Goal: Use online tool/utility: Utilize a website feature to perform a specific function

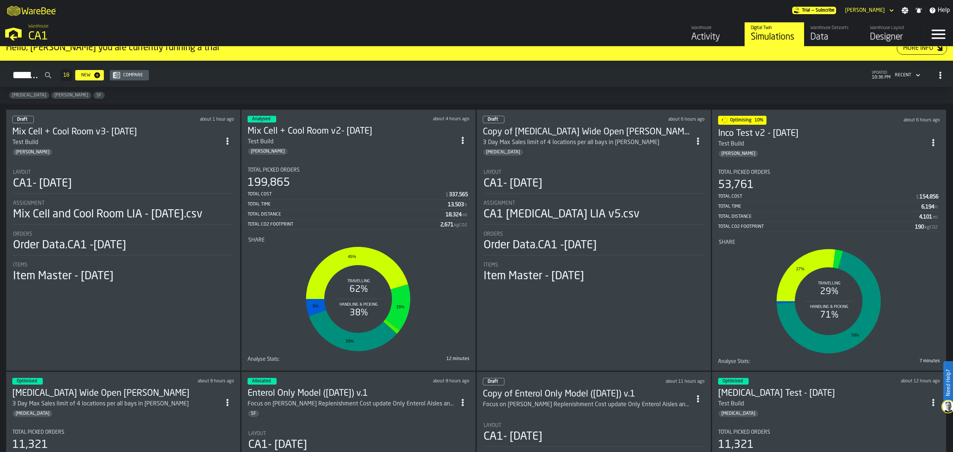
scroll to position [9, 0]
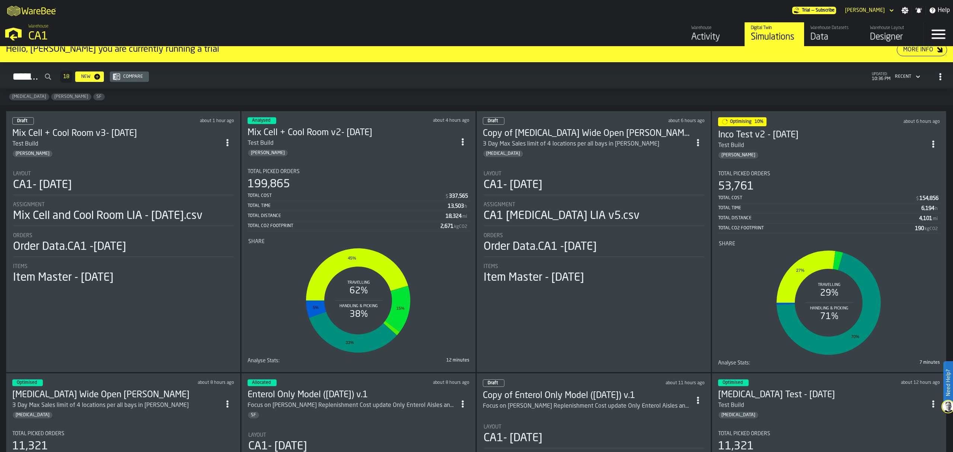
click at [156, 172] on div "Layout" at bounding box center [123, 174] width 220 height 6
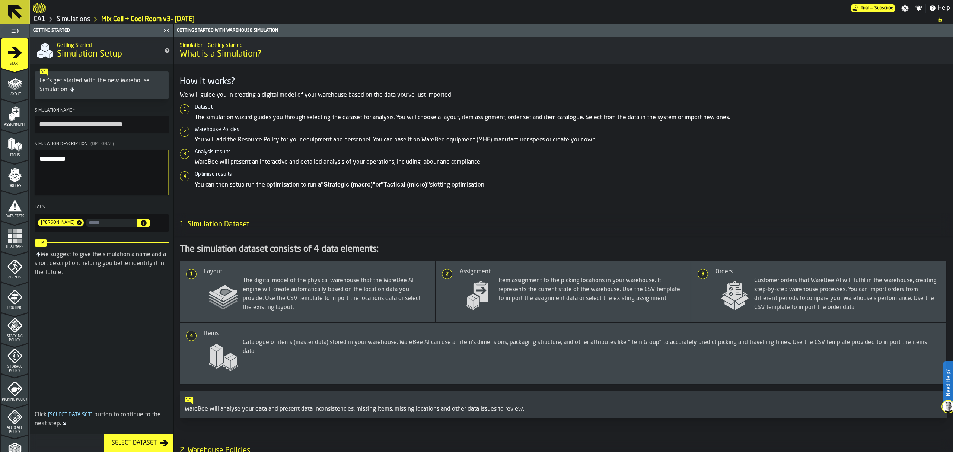
click at [18, 110] on icon "menu Assignment" at bounding box center [14, 113] width 15 height 15
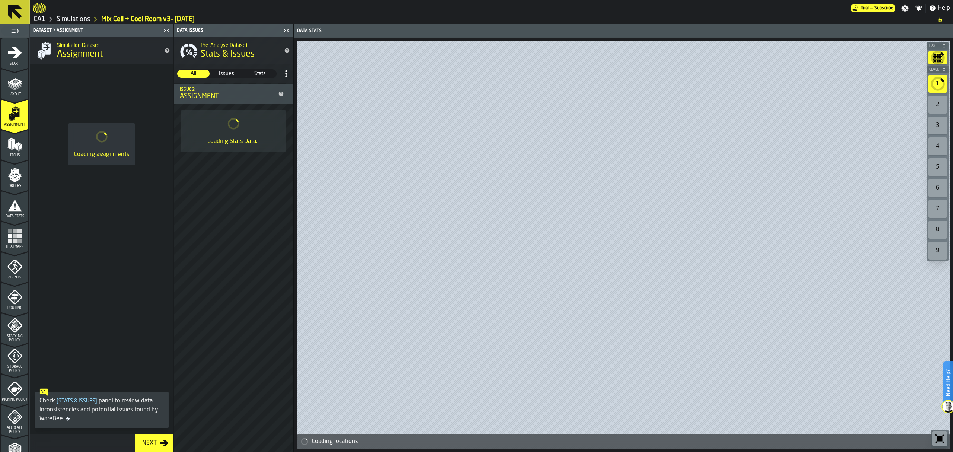
click at [10, 185] on span "Orders" at bounding box center [14, 186] width 26 height 4
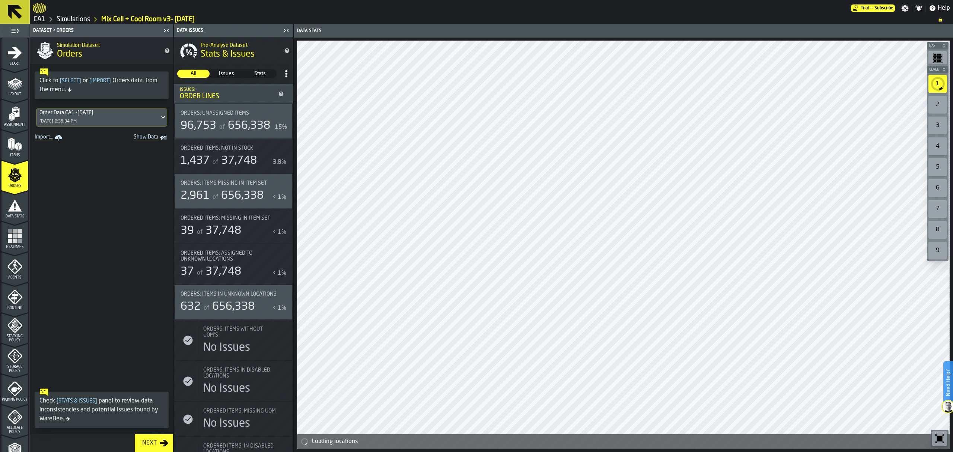
click at [14, 203] on icon "menu Data Stats" at bounding box center [15, 205] width 14 height 12
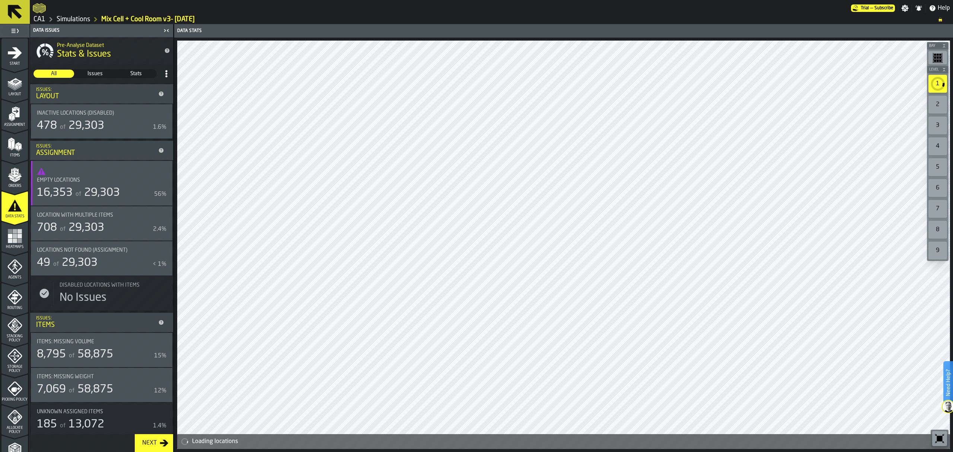
click at [15, 229] on rect "menu Heatmaps" at bounding box center [15, 231] width 4 height 4
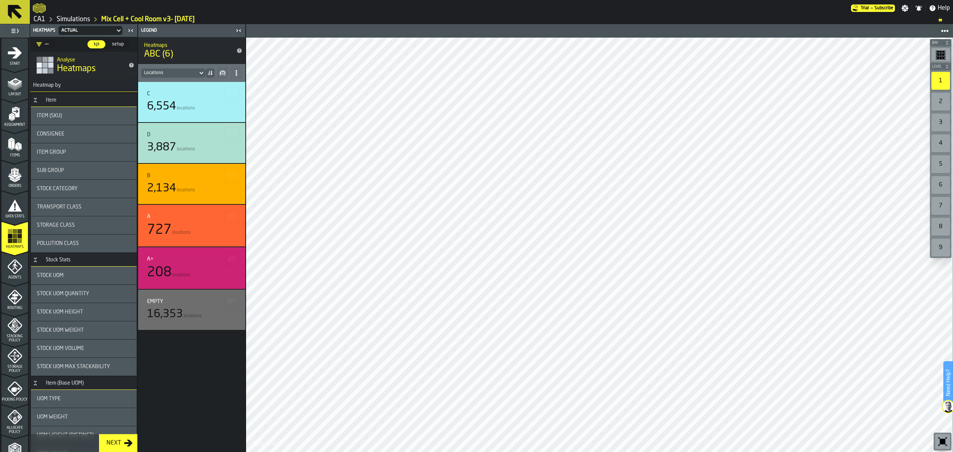
click at [12, 325] on polygon "menu Stacking Policy" at bounding box center [13, 325] width 3 height 5
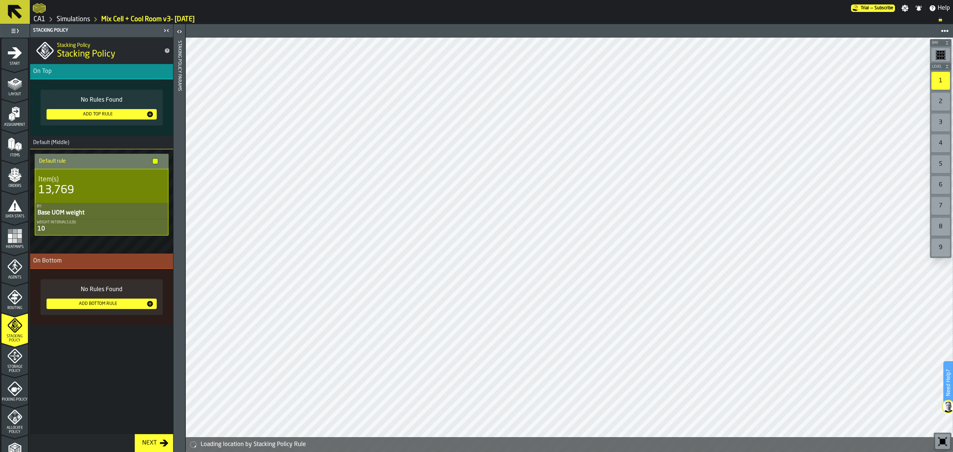
click at [8, 352] on icon "menu Storage Policy" at bounding box center [14, 355] width 15 height 15
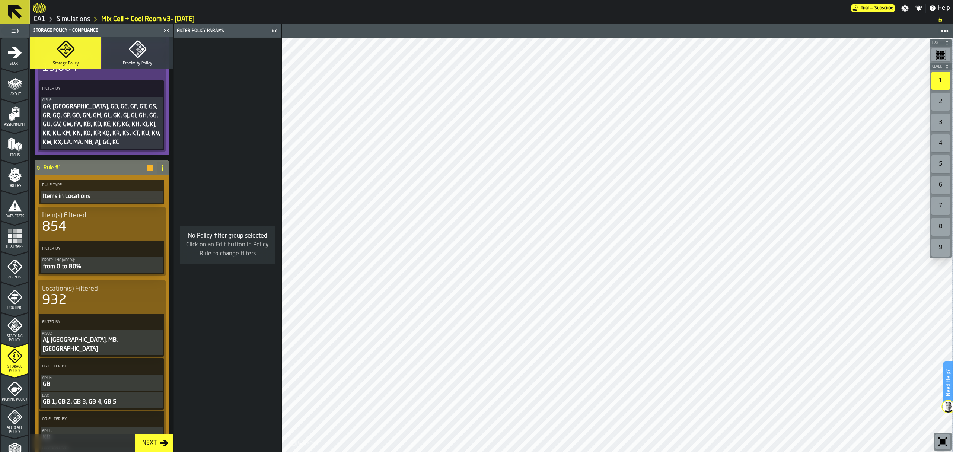
scroll to position [391, 0]
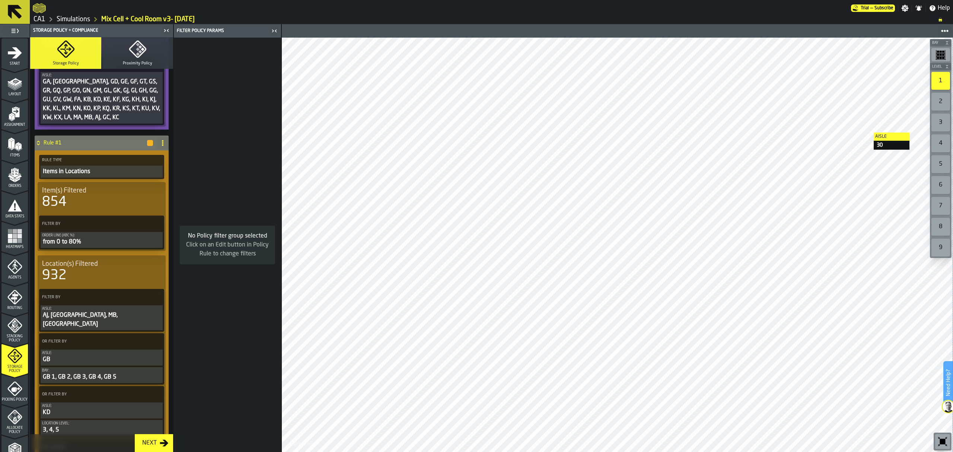
click at [942, 122] on div "3" at bounding box center [940, 123] width 19 height 18
click at [939, 106] on div "2" at bounding box center [940, 102] width 19 height 18
click at [938, 117] on div "3" at bounding box center [940, 123] width 19 height 18
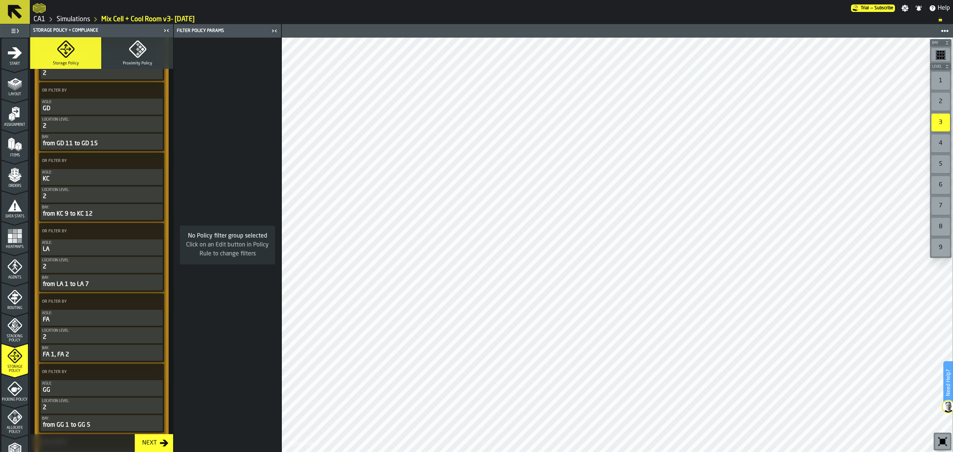
scroll to position [902, 0]
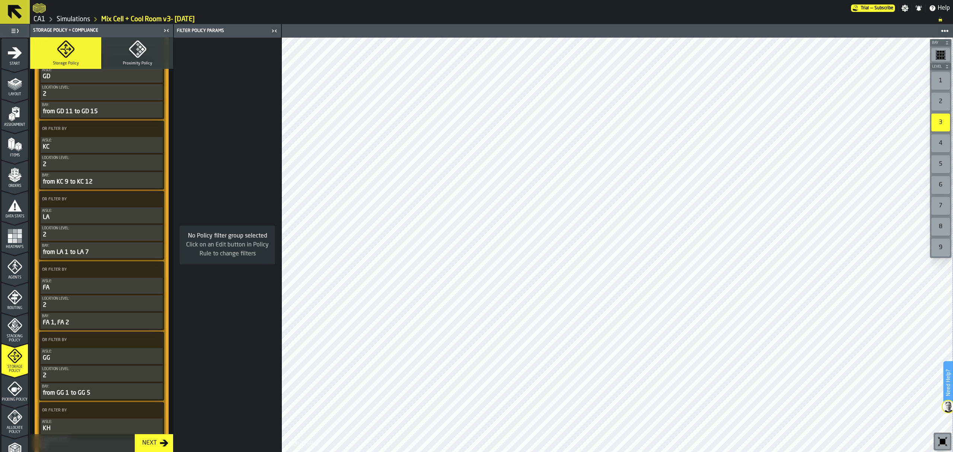
click at [149, 265] on span at bounding box center [155, 269] width 13 height 13
click at [145, 280] on div "Clear Filter" at bounding box center [137, 284] width 39 height 9
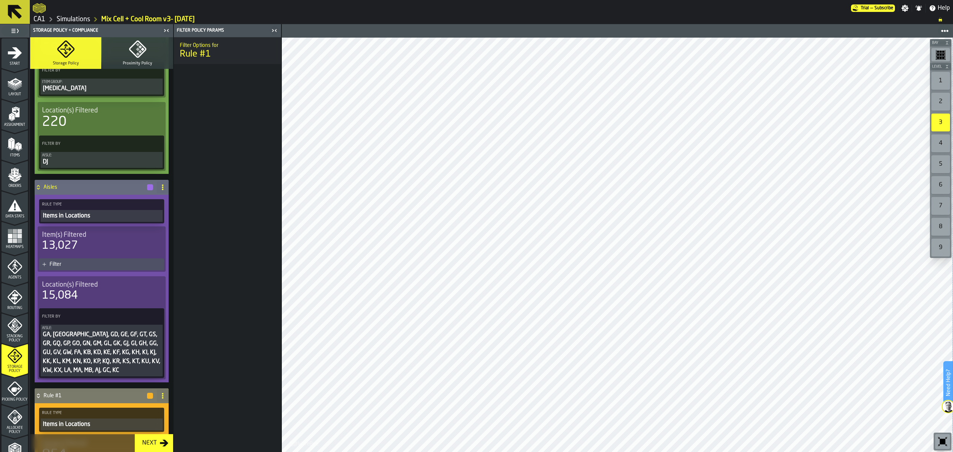
scroll to position [134, 0]
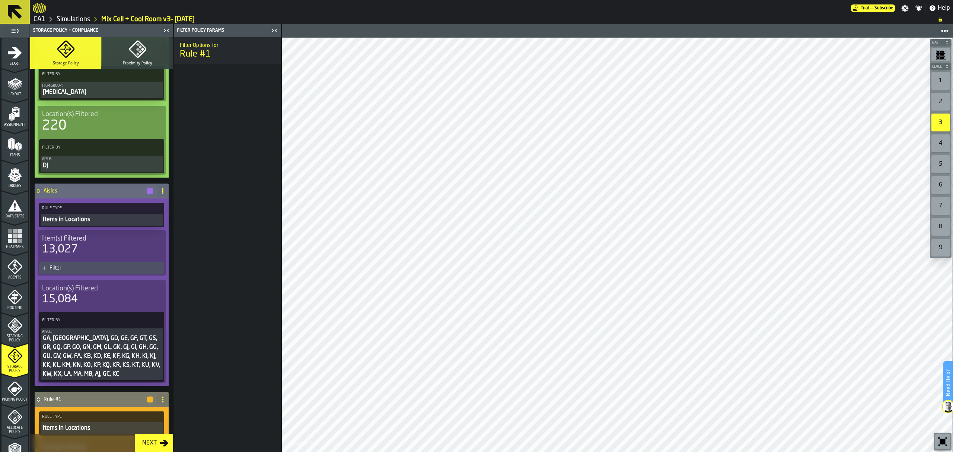
click at [112, 164] on div "DJ" at bounding box center [101, 165] width 119 height 9
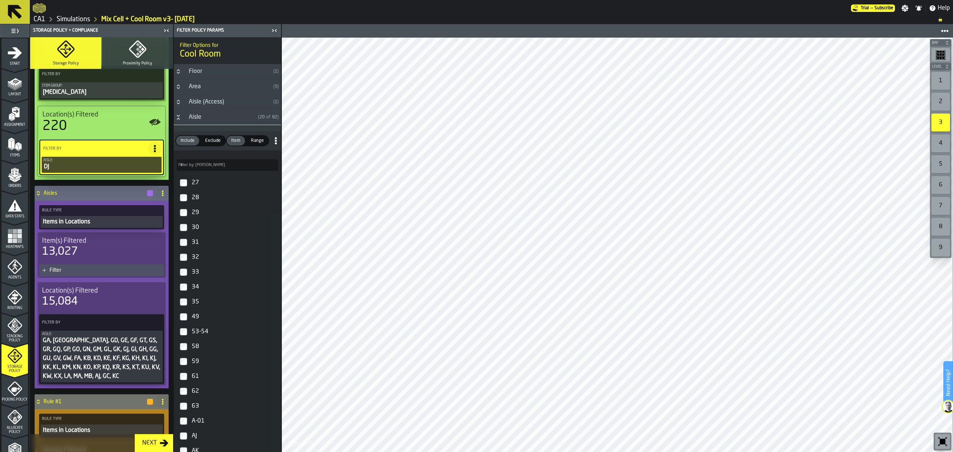
type input "*****"
type input "*"
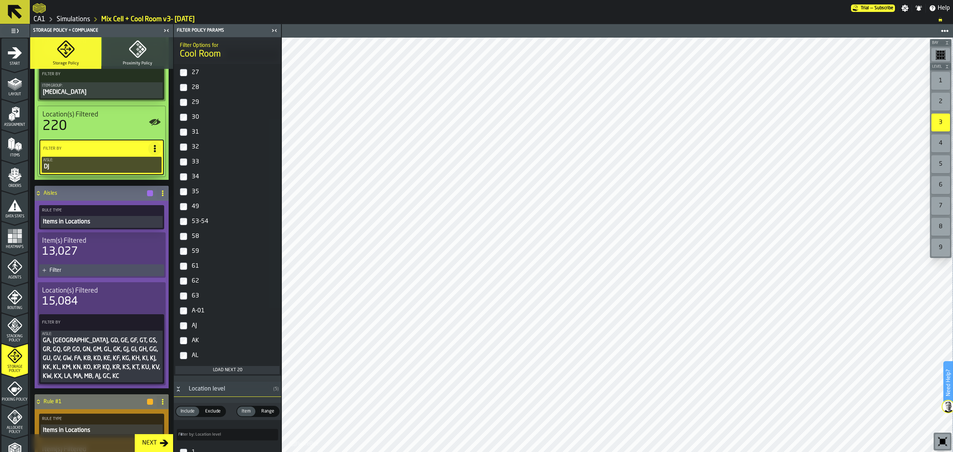
scroll to position [0, 0]
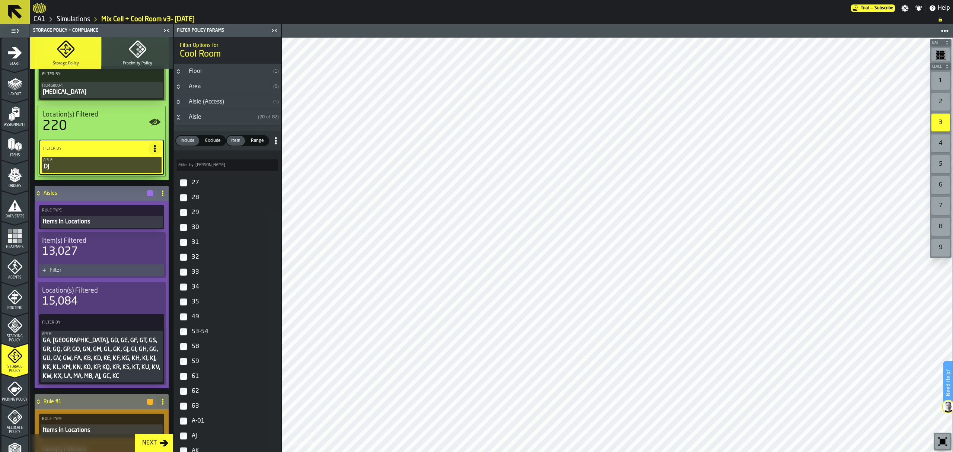
click at [237, 162] on input "Filter by: Aisle Filter by: Aisle" at bounding box center [227, 165] width 101 height 12
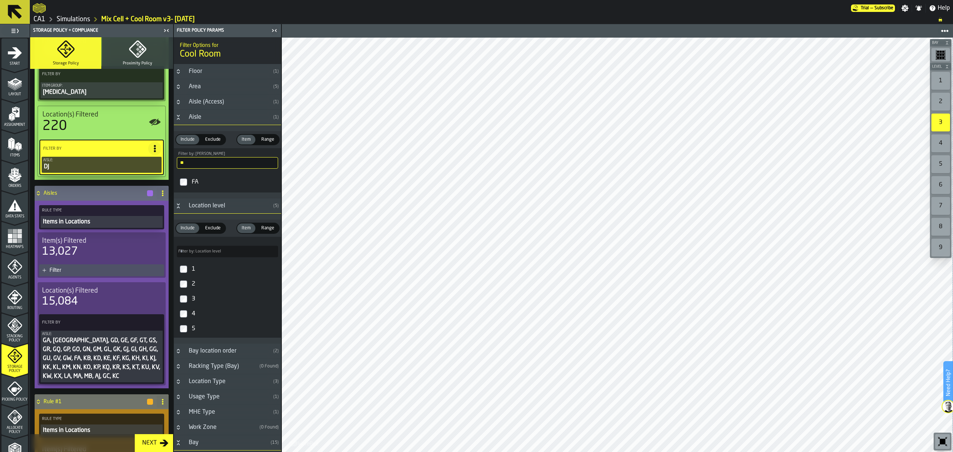
type input "**"
click at [184, 188] on label "FA" at bounding box center [227, 182] width 104 height 18
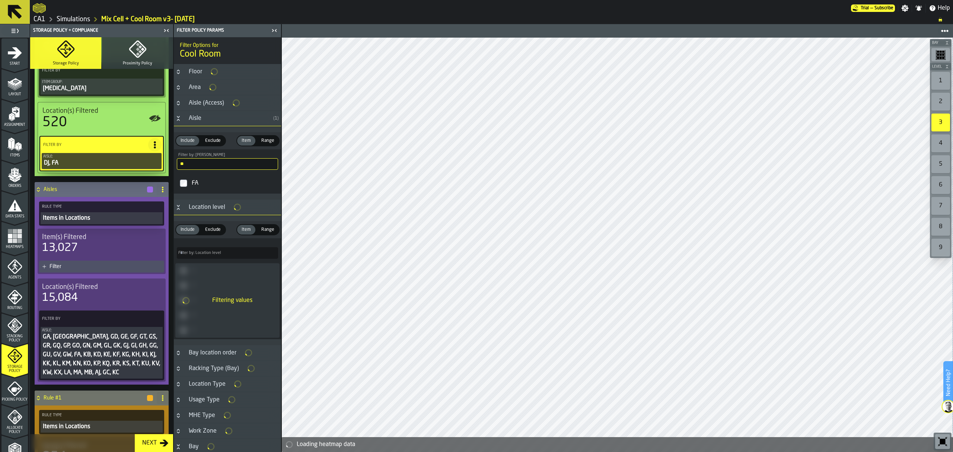
scroll to position [134, 0]
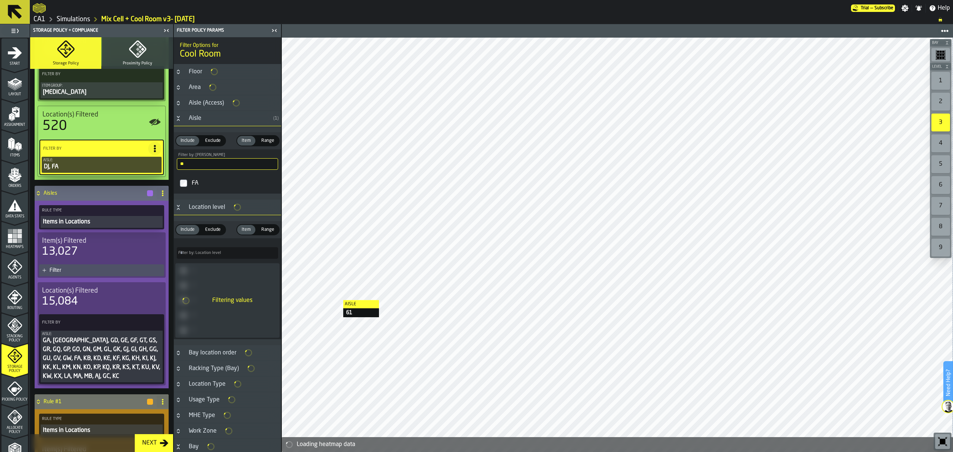
type input "****"
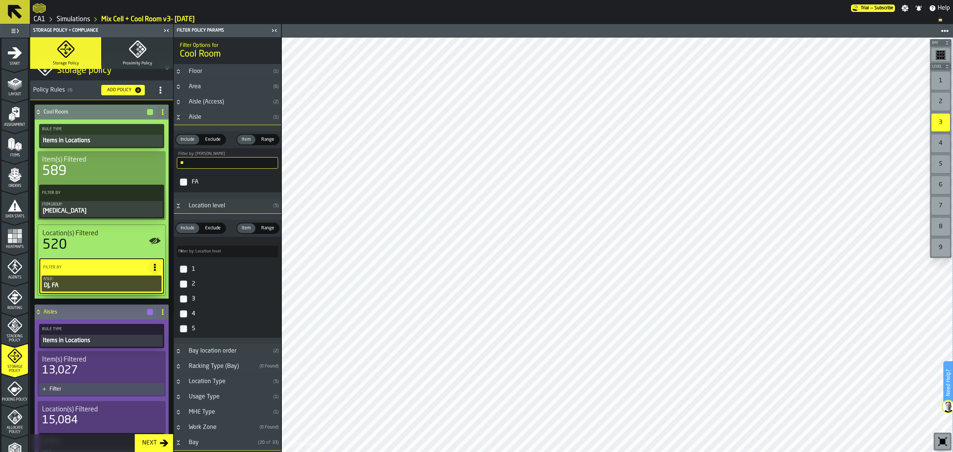
scroll to position [0, 0]
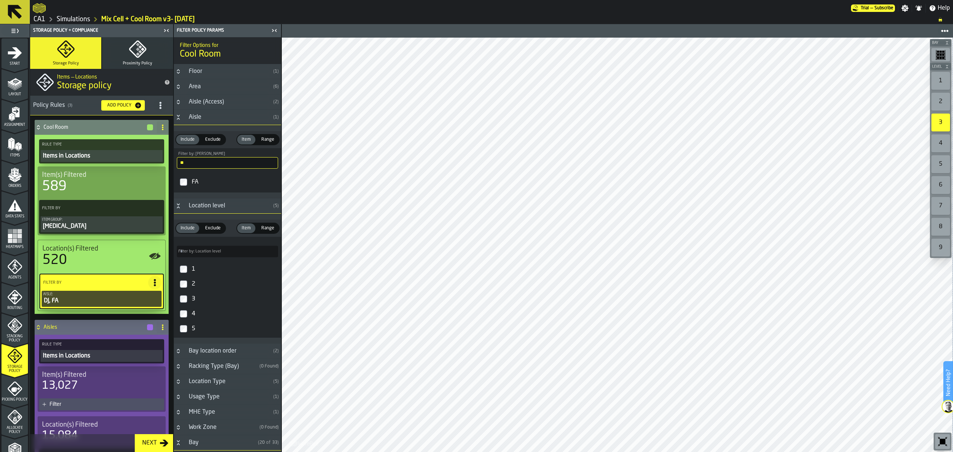
click at [937, 106] on div "2" at bounding box center [940, 102] width 19 height 18
click at [154, 277] on span at bounding box center [154, 282] width 13 height 13
click at [136, 315] on div "Add (OR) Filter" at bounding box center [136, 316] width 39 height 9
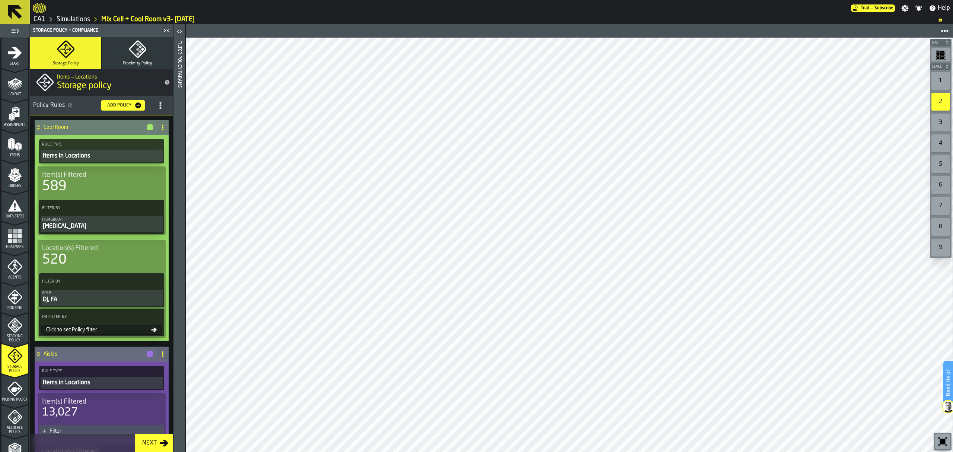
click at [93, 331] on div "Click to set Policy filter" at bounding box center [97, 330] width 108 height 6
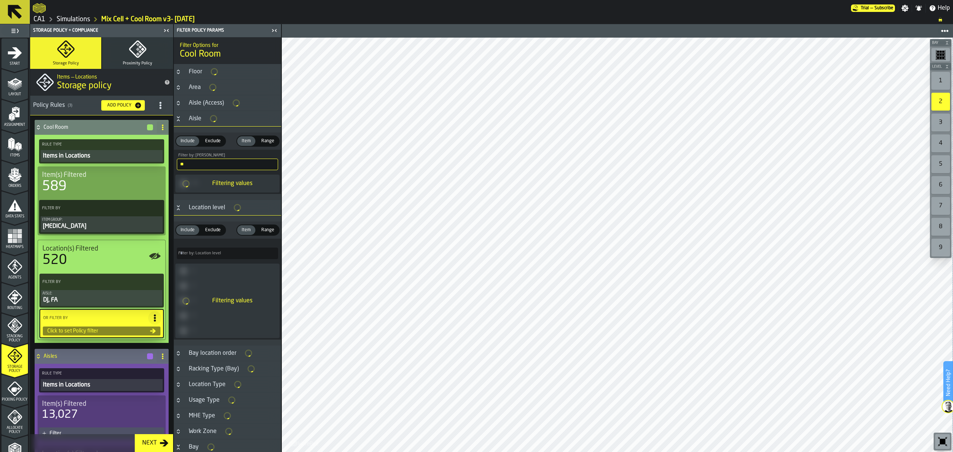
type input "*****"
type input "****"
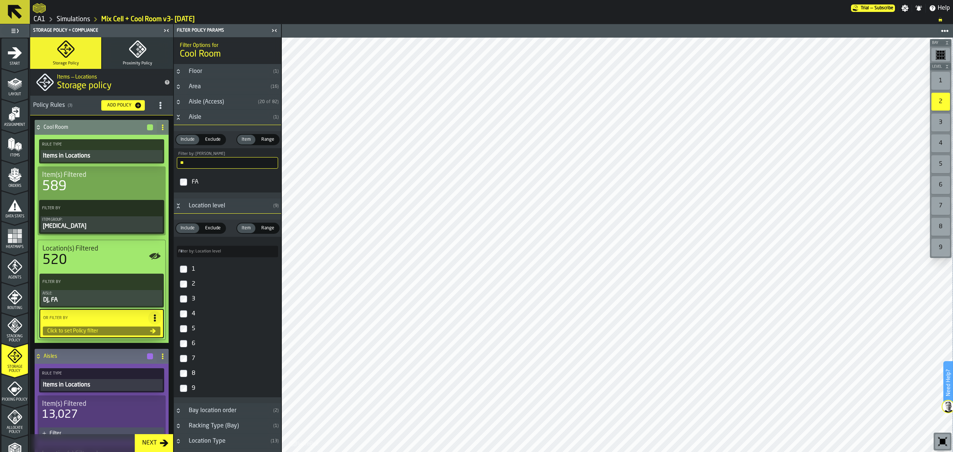
click at [208, 169] on input "**" at bounding box center [227, 163] width 101 height 12
type input "*"
type input "**"
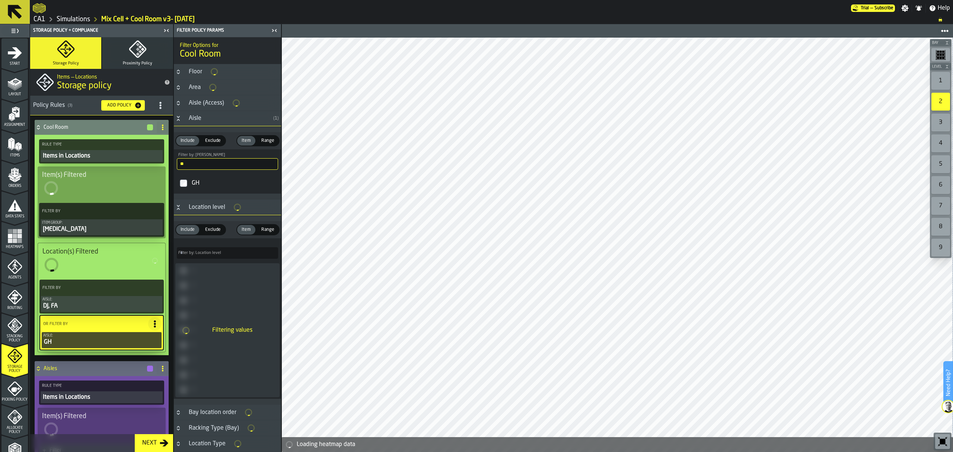
type input "****"
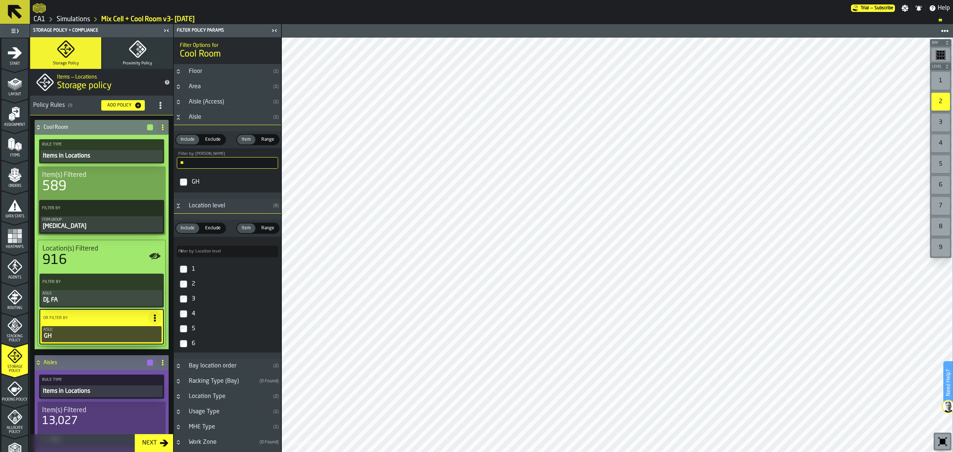
click at [941, 124] on div "3" at bounding box center [940, 123] width 19 height 18
click at [941, 165] on div "5" at bounding box center [940, 164] width 19 height 18
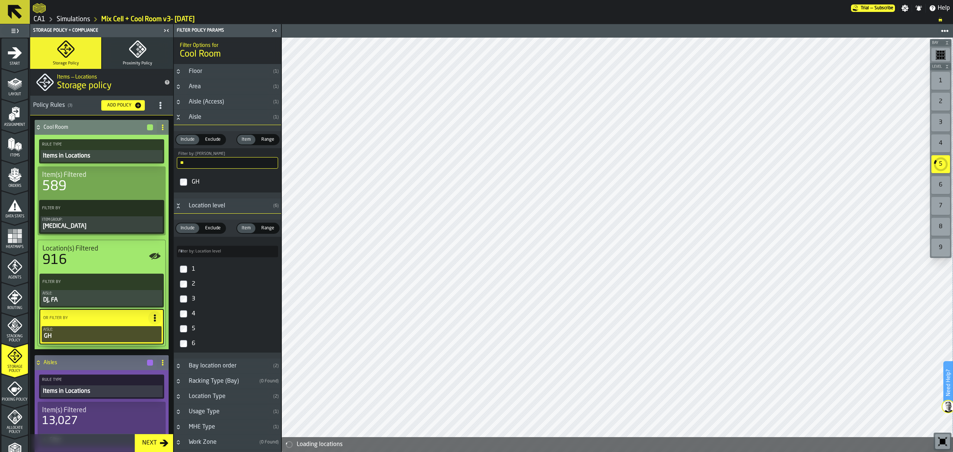
click at [938, 184] on div "6" at bounding box center [940, 185] width 19 height 18
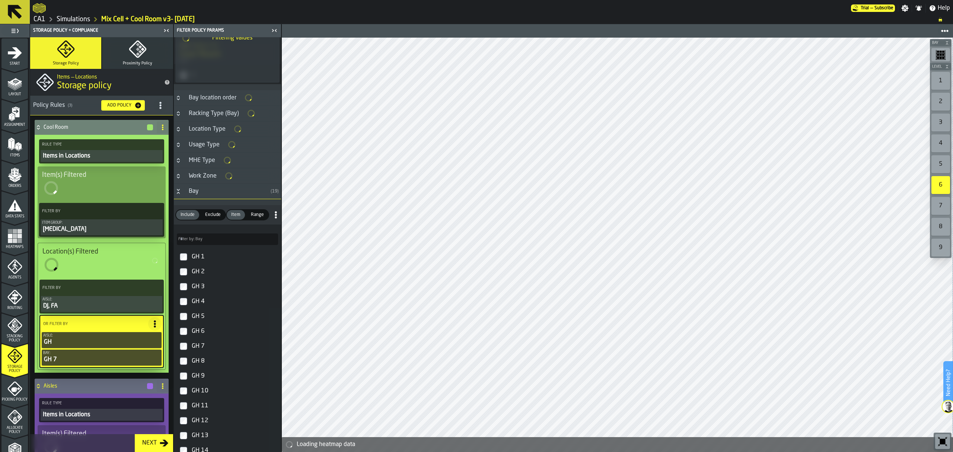
scroll to position [272, 0]
click at [185, 359] on label "GH 8" at bounding box center [227, 358] width 104 height 15
type input "****"
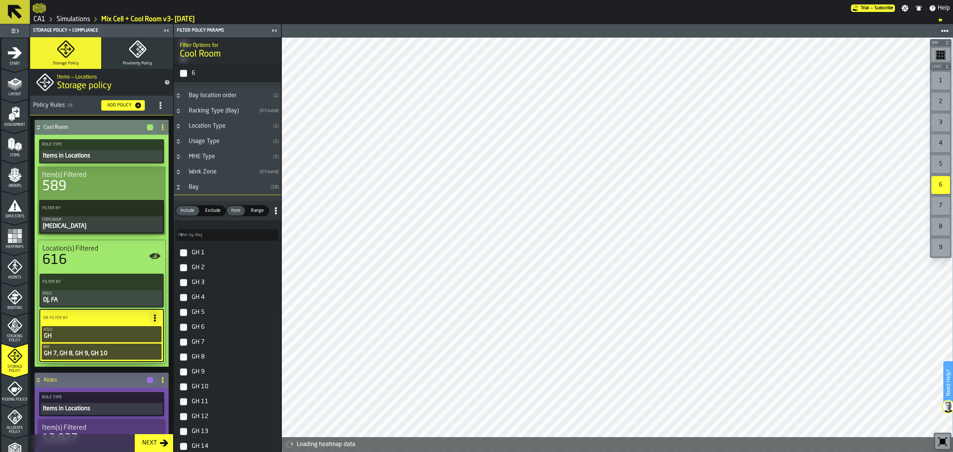
type input "****"
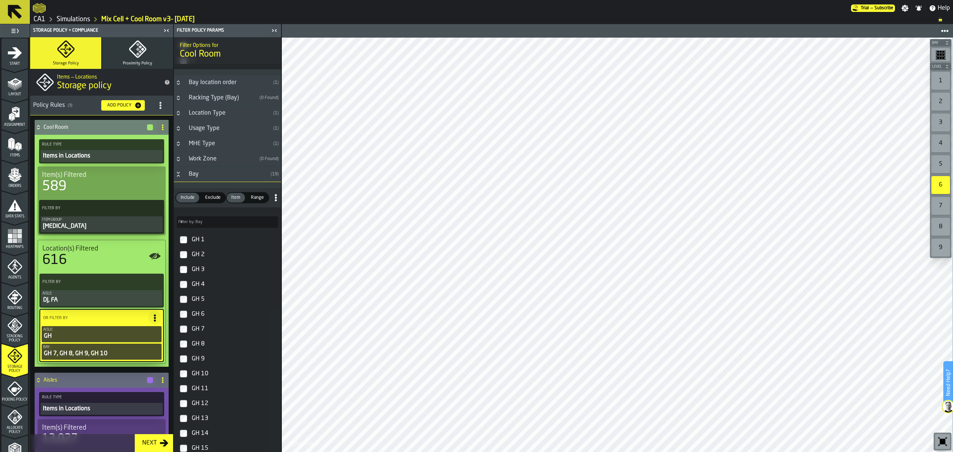
scroll to position [286, 0]
click at [188, 334] on label "GH 7" at bounding box center [227, 326] width 104 height 15
click at [945, 103] on div "2" at bounding box center [940, 102] width 19 height 18
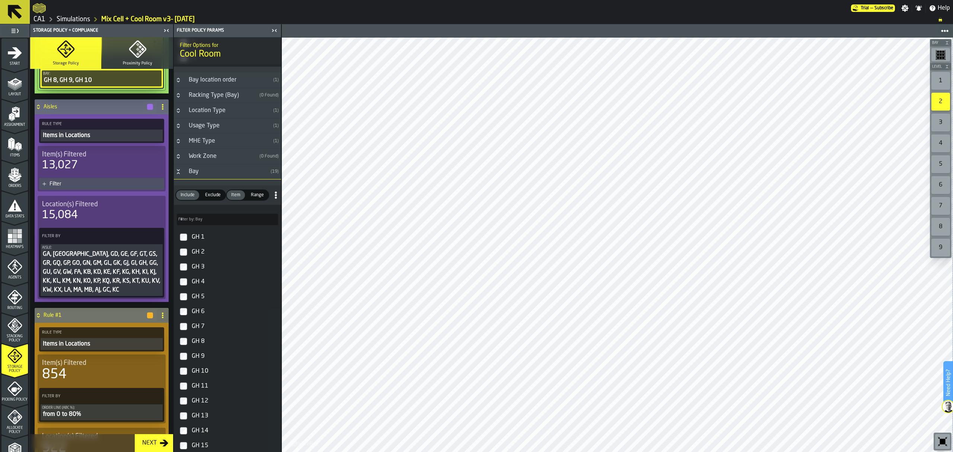
scroll to position [285, 0]
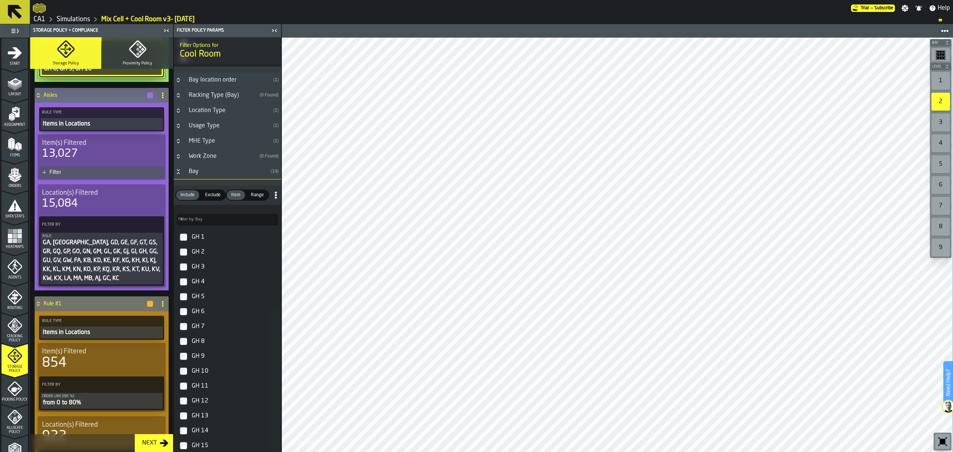
click at [104, 234] on button "Aisle: GA, GB, GD, GE, GF, GT, GS, GR, GQ, GP, GO, GN, GM, GL, GK, GJ, GI, GH, …" at bounding box center [102, 259] width 122 height 52
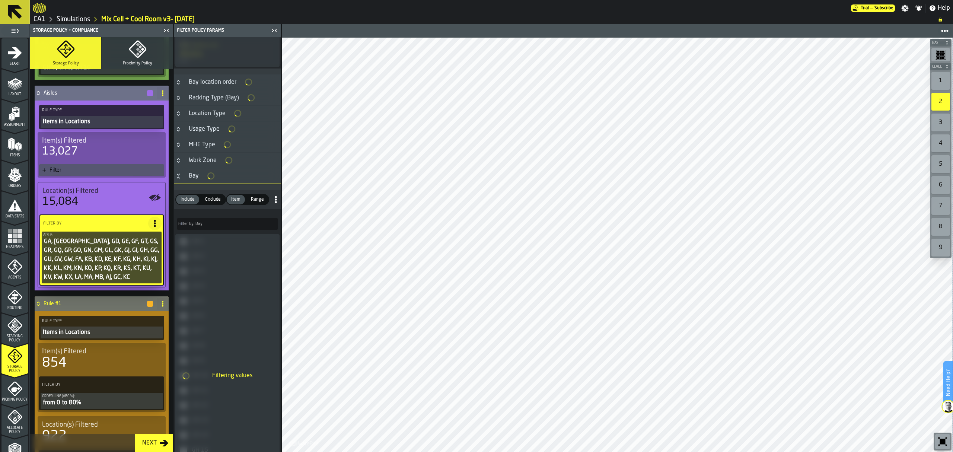
scroll to position [288, 0]
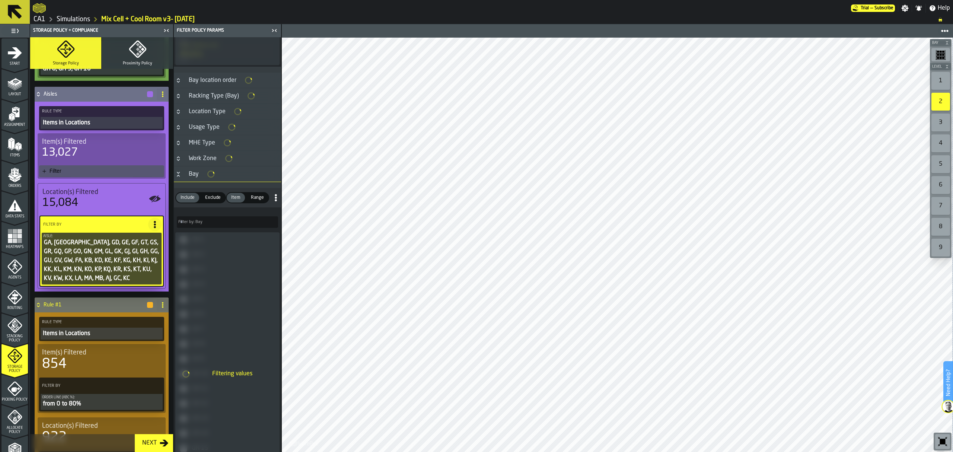
type input "****"
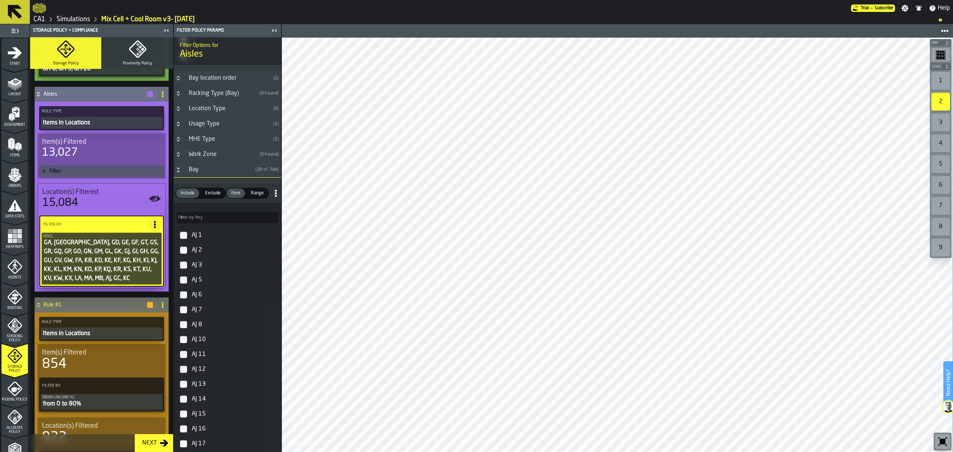
scroll to position [286, 0]
click at [282, 133] on main "1 Start 1.1 Layout 1.2 Assignment 1.3 Items 1.4 Orders 1.5 Data Stats 1.6 Heatm…" at bounding box center [476, 238] width 953 height 428
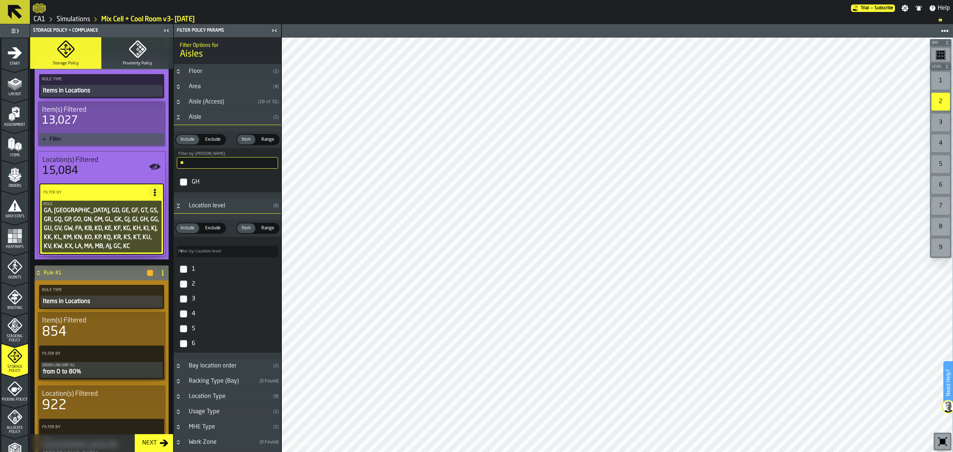
scroll to position [200, 0]
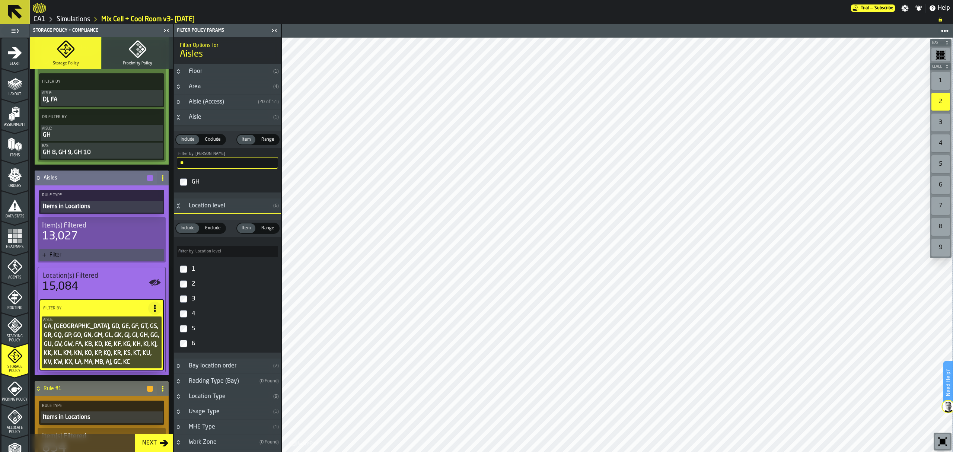
click at [160, 179] on icon at bounding box center [163, 178] width 6 height 6
click at [131, 213] on div "Delete" at bounding box center [131, 212] width 63 height 9
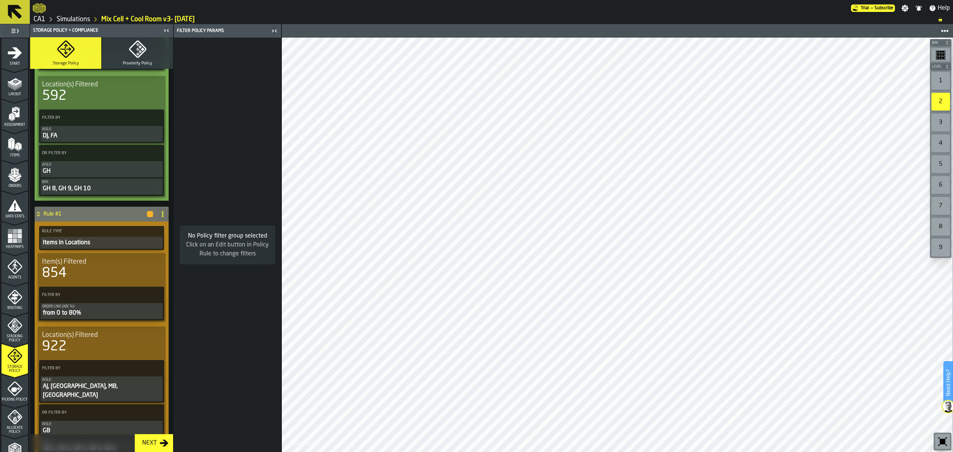
scroll to position [0, 0]
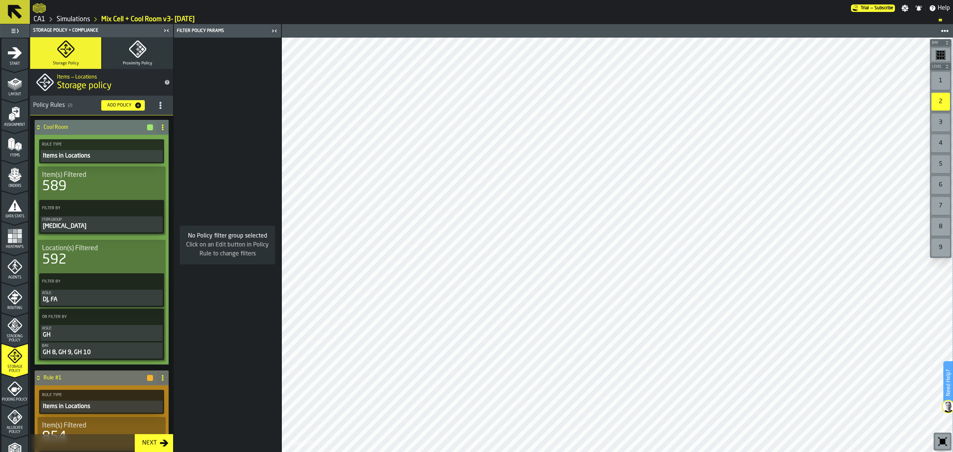
click at [941, 80] on div "1" at bounding box center [940, 81] width 19 height 18
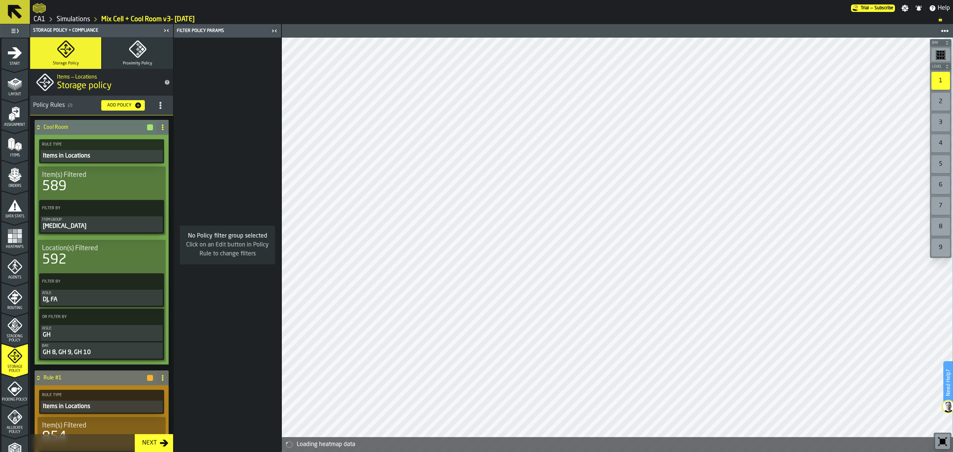
click at [944, 102] on div "2" at bounding box center [940, 102] width 19 height 18
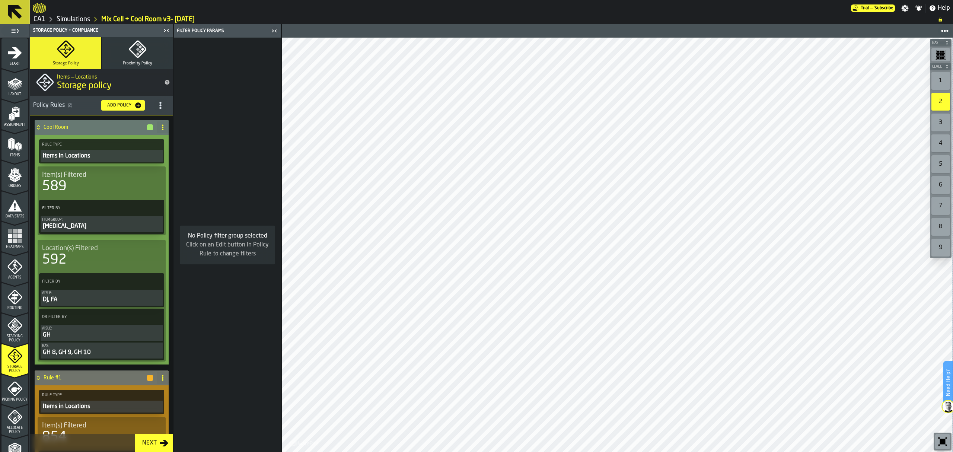
click at [944, 118] on div "3" at bounding box center [940, 123] width 19 height 18
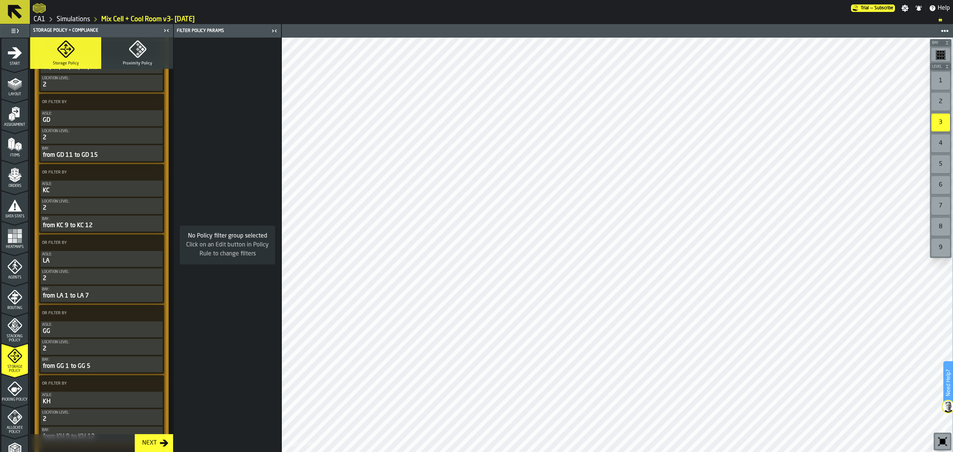
scroll to position [699, 0]
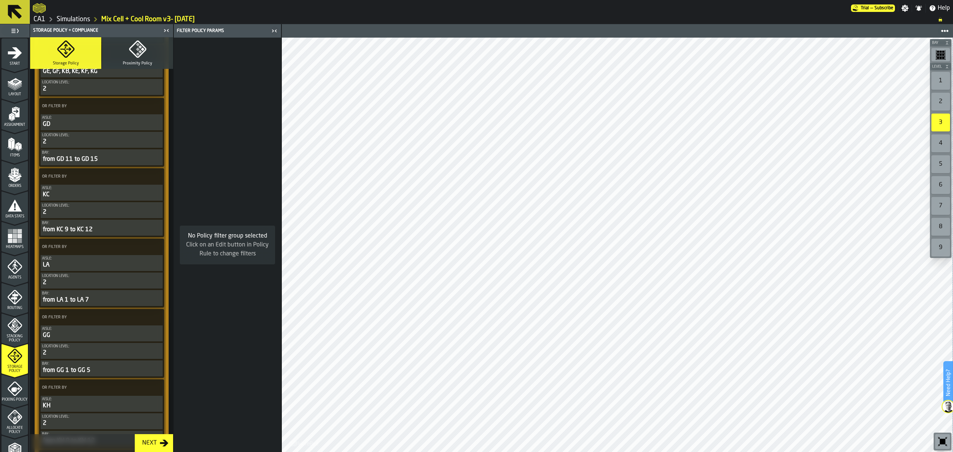
click at [940, 182] on div "6" at bounding box center [940, 185] width 19 height 18
click at [943, 57] on rect "button-toolbar-undefined" at bounding box center [940, 56] width 9 height 0
click at [938, 185] on div "6" at bounding box center [940, 185] width 19 height 18
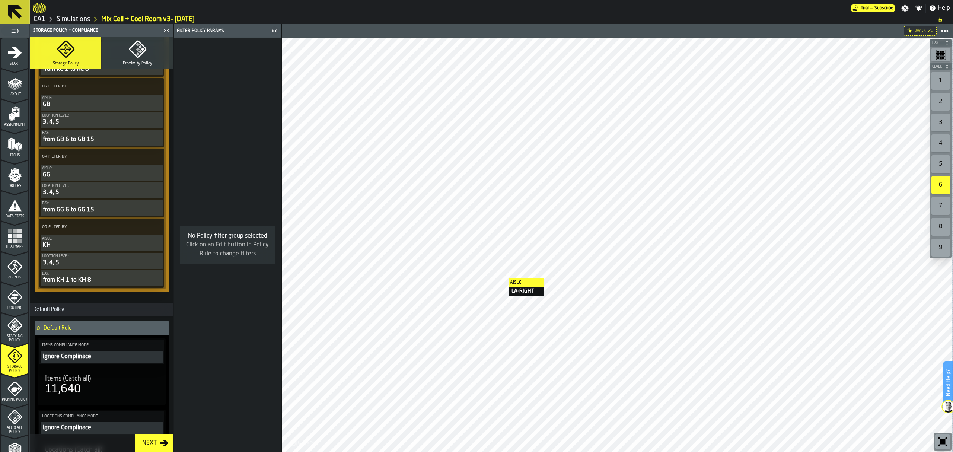
scroll to position [1142, 0]
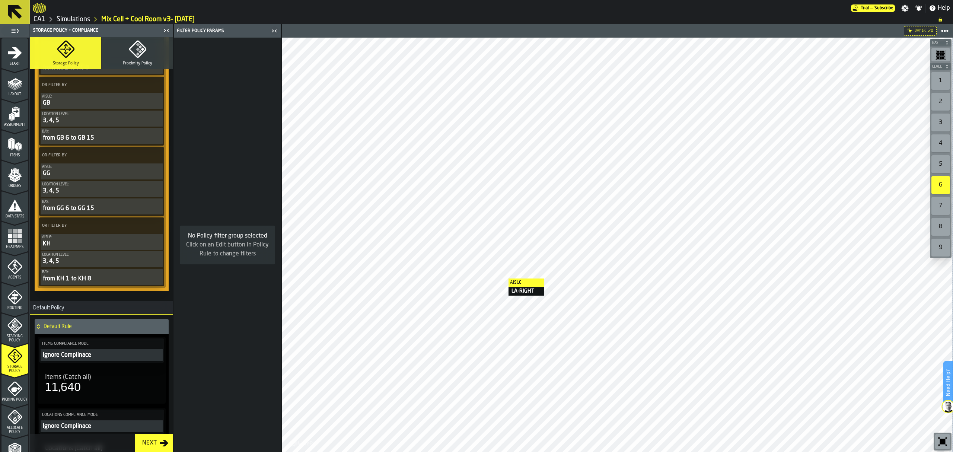
click at [154, 226] on span at bounding box center [155, 225] width 13 height 13
click at [145, 260] on div "Add (OR) Filter" at bounding box center [137, 264] width 39 height 9
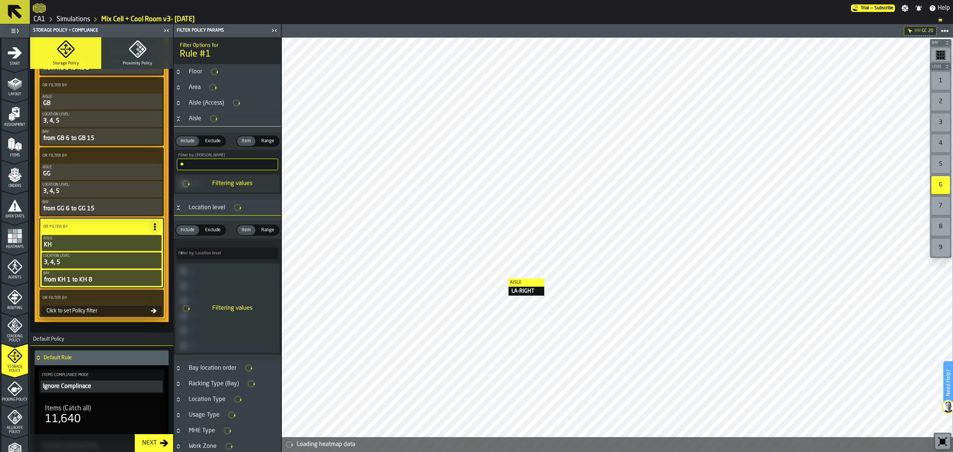
scroll to position [1143, 0]
click at [117, 313] on div "Click to set Policy filter" at bounding box center [97, 310] width 107 height 6
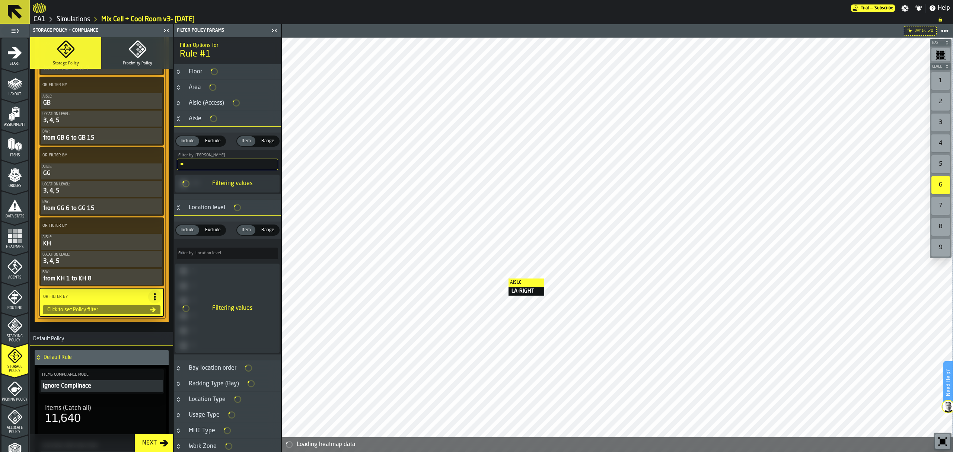
type input "*****"
type input "****"
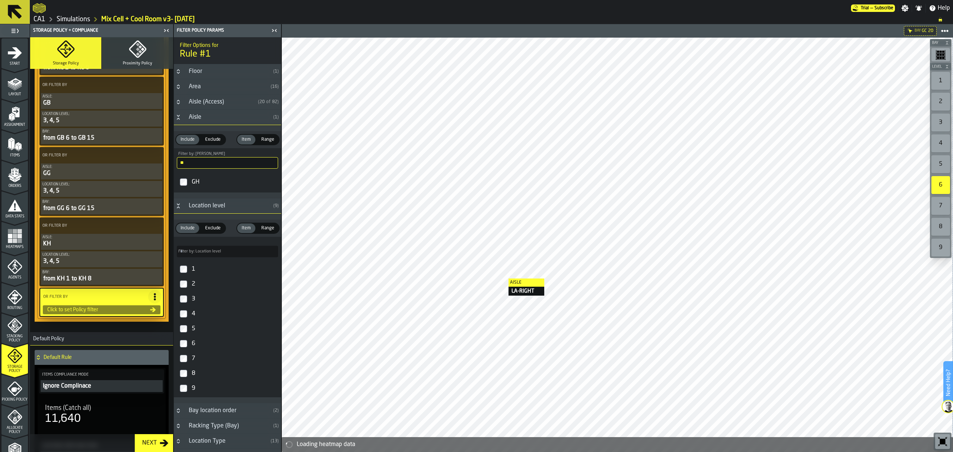
click at [207, 120] on div "Aisle" at bounding box center [227, 117] width 86 height 9
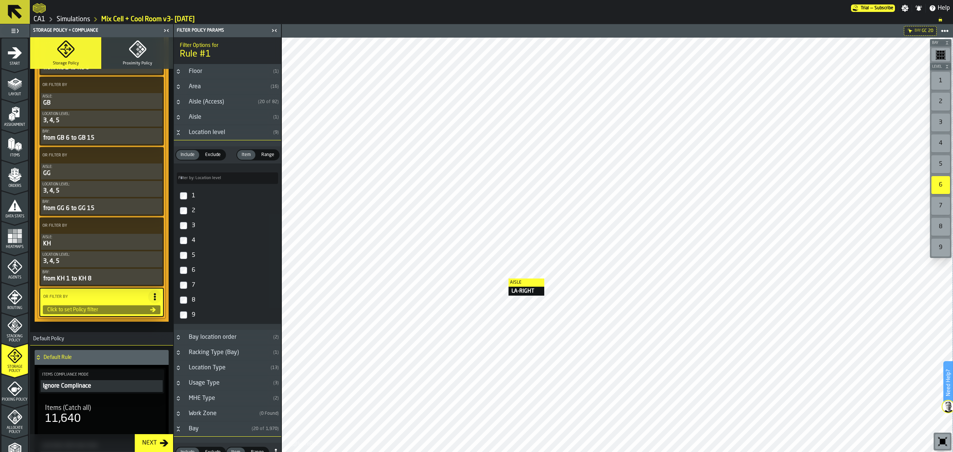
click at [219, 121] on div "Aisle" at bounding box center [227, 117] width 86 height 9
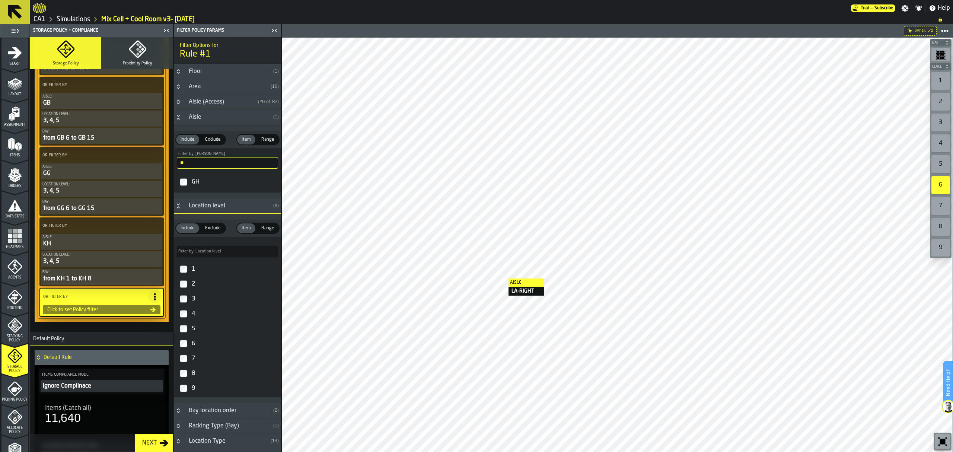
click at [208, 162] on input "**" at bounding box center [227, 163] width 101 height 12
type input "**"
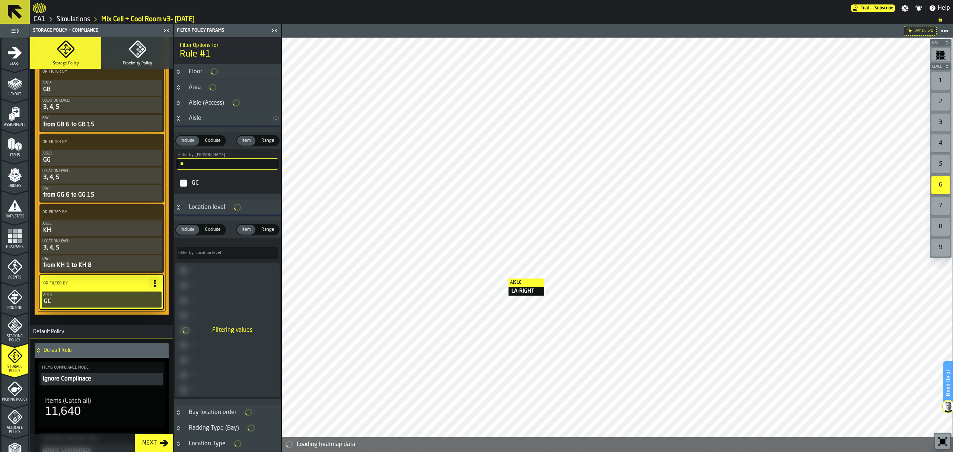
scroll to position [1141, 0]
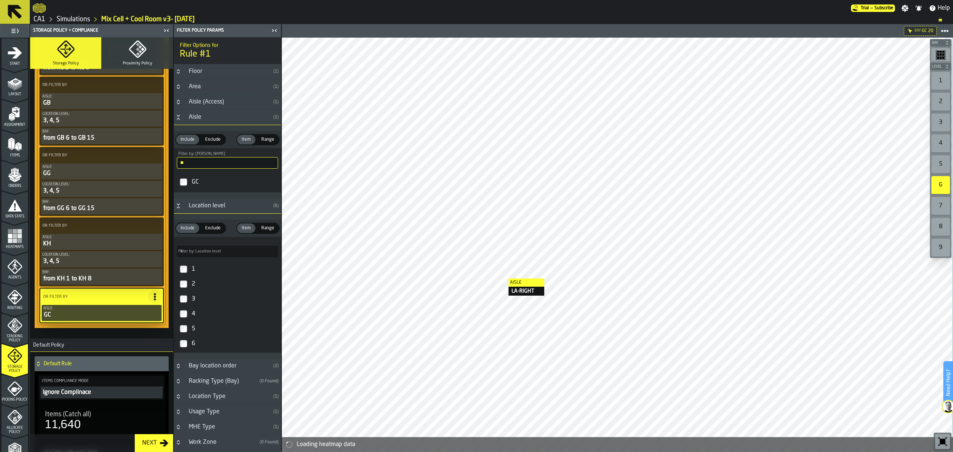
type input "****"
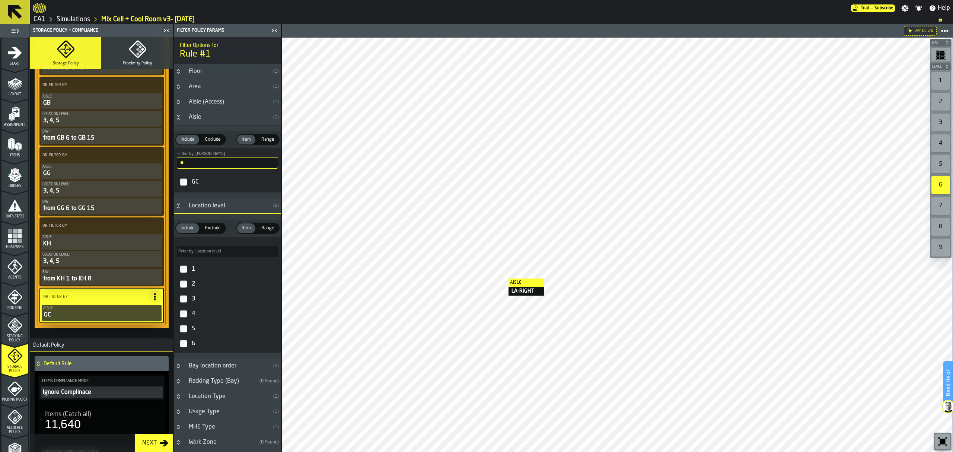
click at [194, 301] on div "3" at bounding box center [234, 299] width 88 height 12
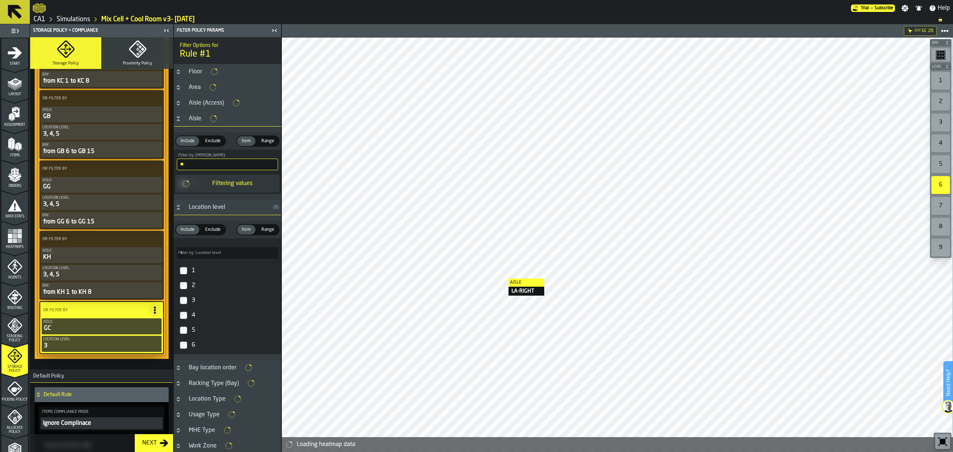
scroll to position [1155, 0]
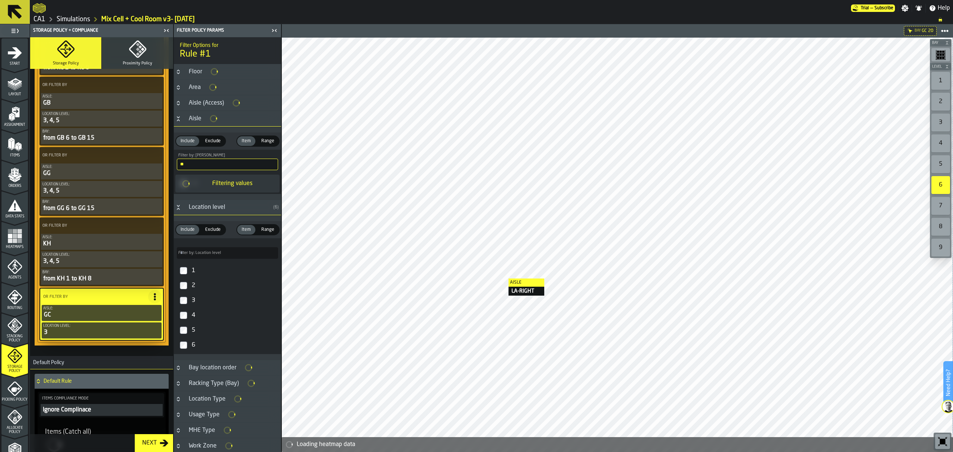
click at [192, 319] on div "4" at bounding box center [234, 315] width 88 height 12
click at [192, 332] on div "5" at bounding box center [234, 329] width 88 height 12
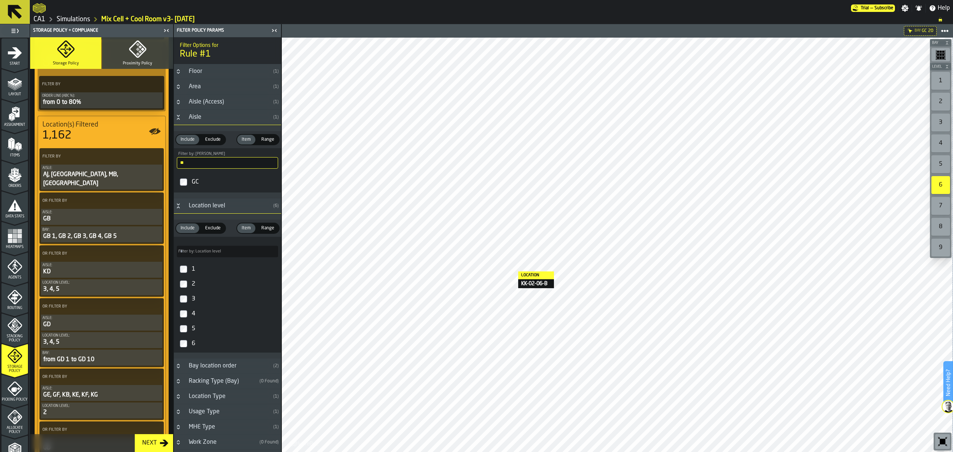
scroll to position [318, 0]
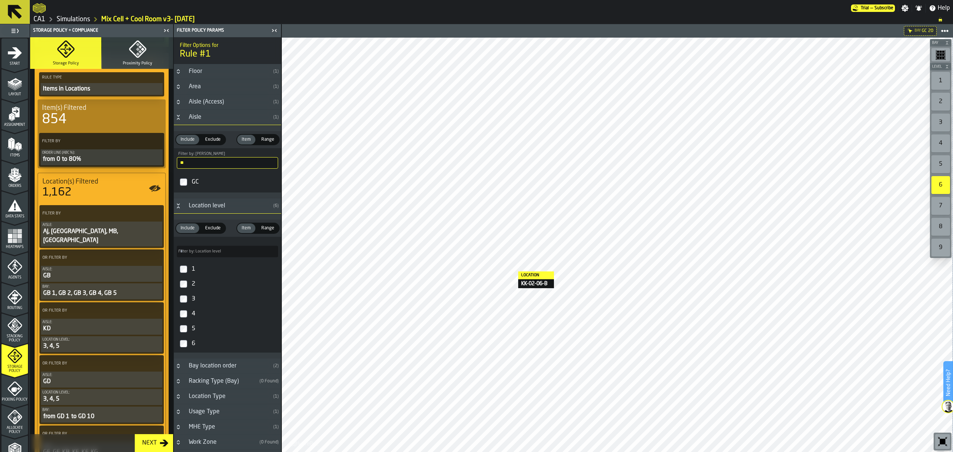
click at [83, 193] on div "1,162" at bounding box center [101, 192] width 118 height 13
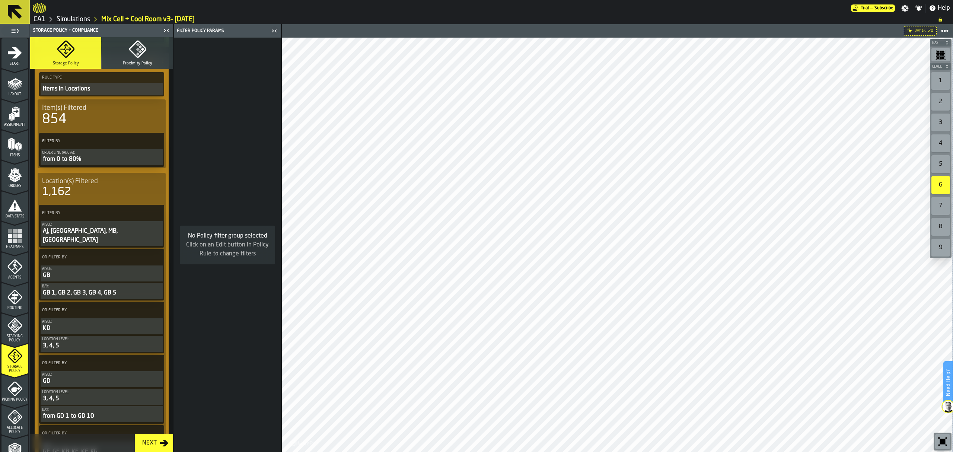
click at [938, 125] on div "3" at bounding box center [940, 123] width 19 height 18
click at [946, 99] on div "2" at bounding box center [940, 102] width 19 height 18
click at [941, 125] on div "3" at bounding box center [940, 123] width 19 height 18
click at [943, 102] on div "2" at bounding box center [940, 102] width 19 height 18
click at [943, 115] on div "3" at bounding box center [940, 123] width 19 height 18
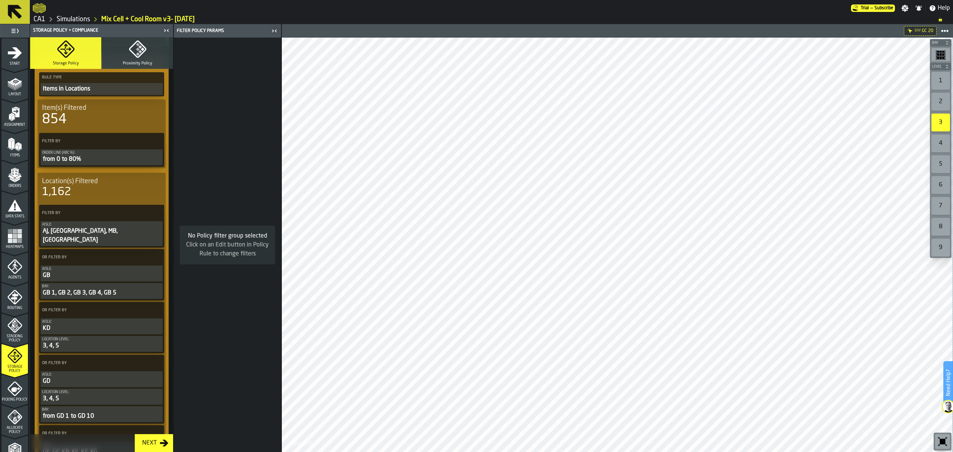
click at [942, 105] on div "2" at bounding box center [940, 102] width 19 height 18
click at [943, 80] on div "1" at bounding box center [940, 81] width 19 height 18
click at [173, 169] on div "Storage Policy + Compliance Storage Policy Proximity Policy Items — Locations S…" at bounding box center [102, 238] width 144 height 428
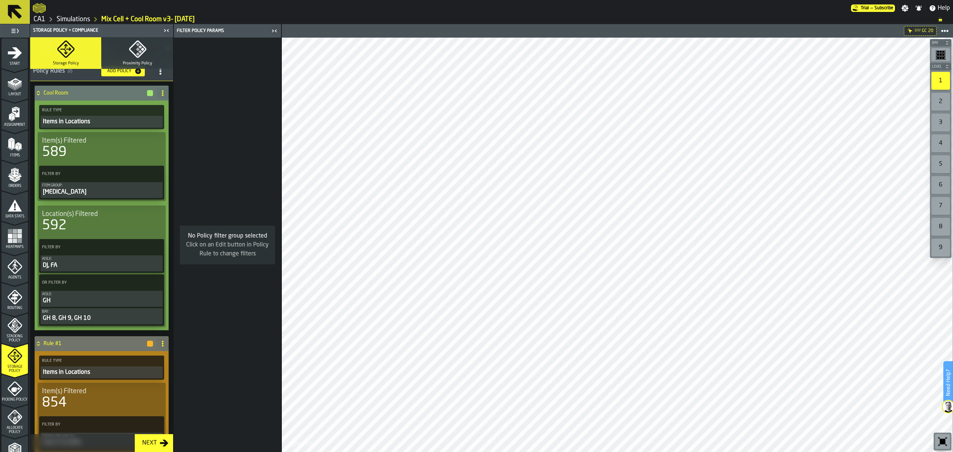
scroll to position [0, 0]
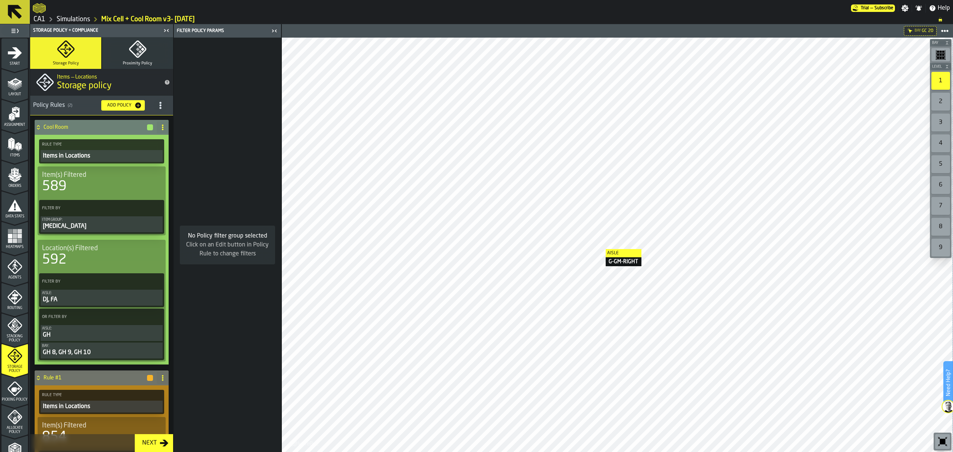
click at [115, 294] on div "Aisle:" at bounding box center [101, 293] width 119 height 4
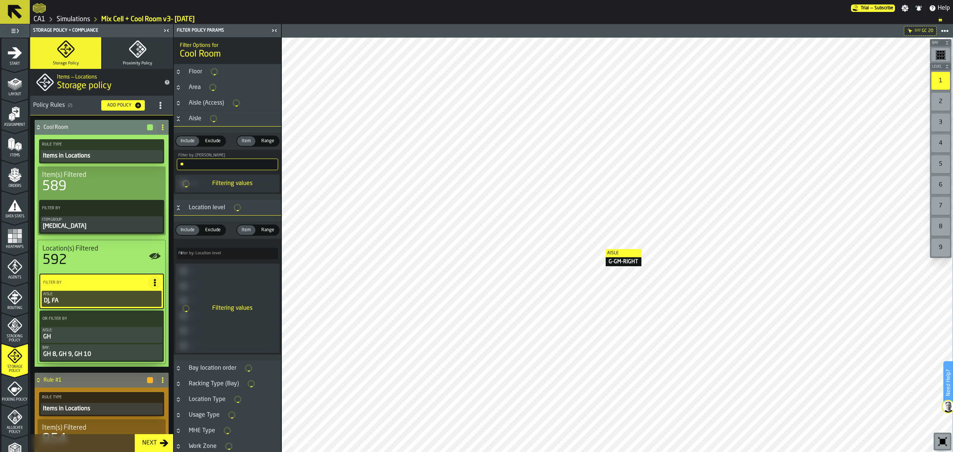
type input "*****"
type input "****"
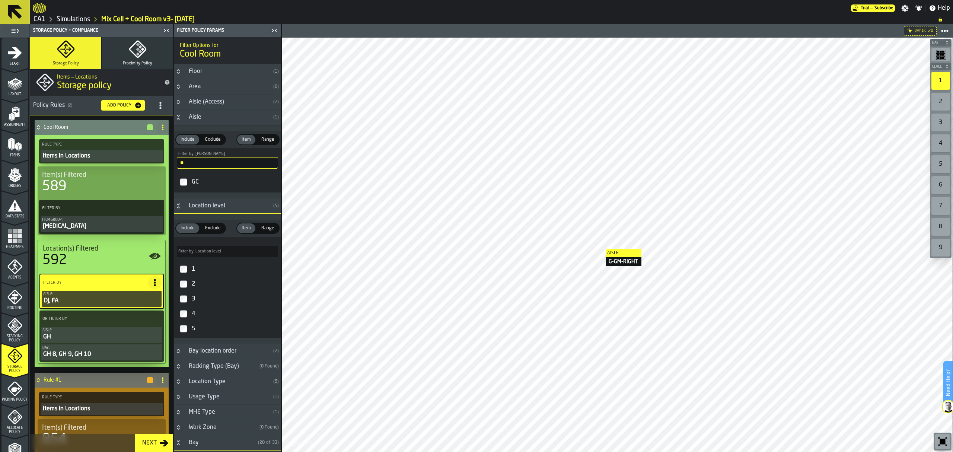
click at [227, 165] on input "**" at bounding box center [227, 163] width 101 height 12
type input "**"
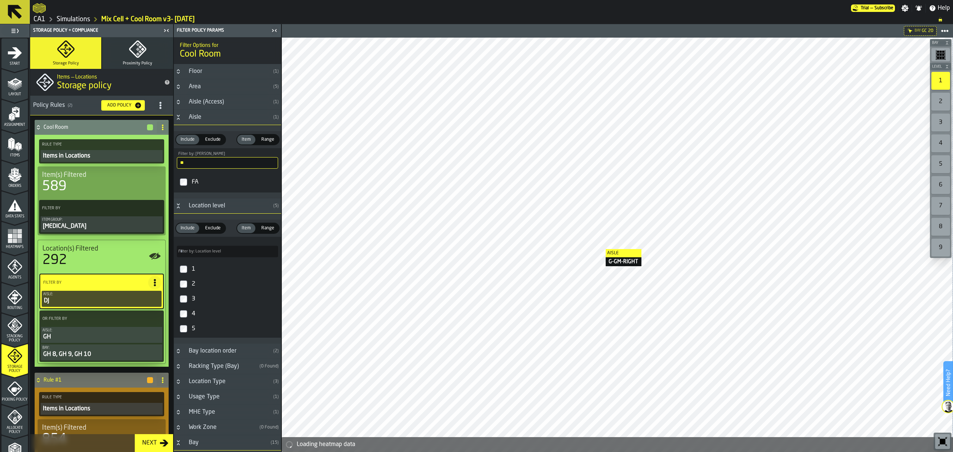
type input "*"
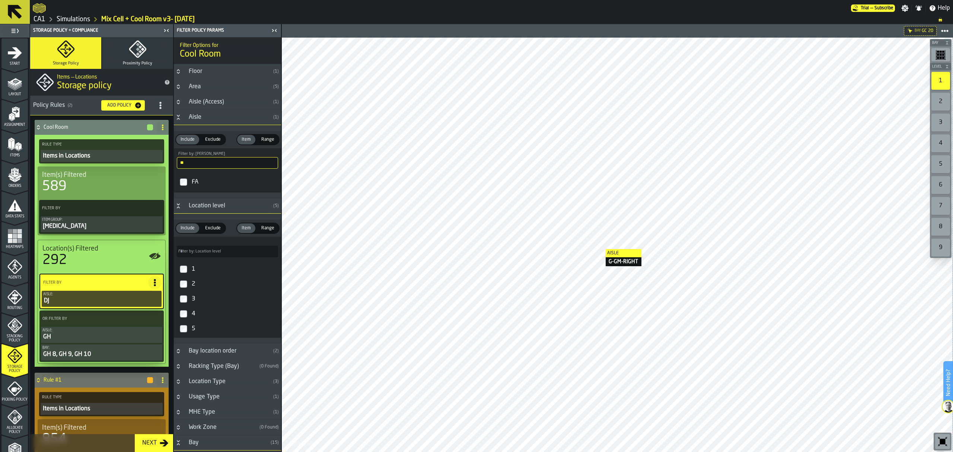
click at [155, 318] on icon at bounding box center [155, 318] width 7 height 7
click at [148, 353] on div "Add (OR) Filter" at bounding box center [136, 352] width 39 height 9
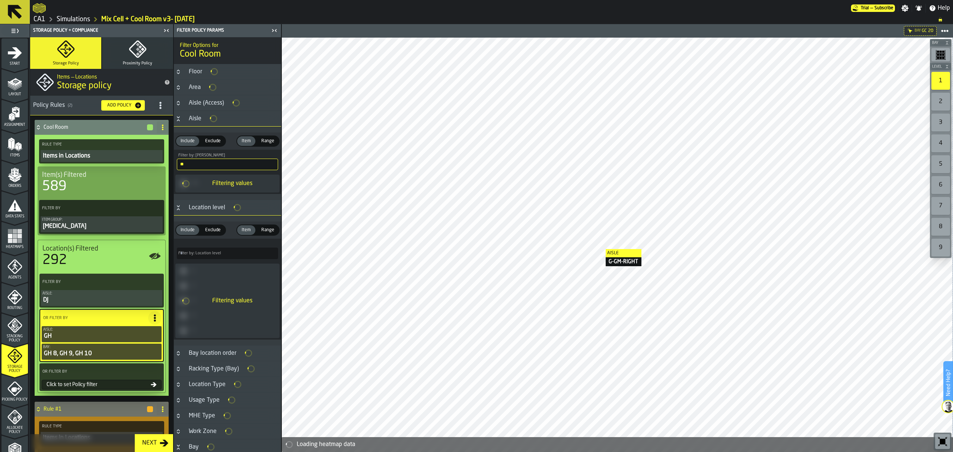
type input "****"
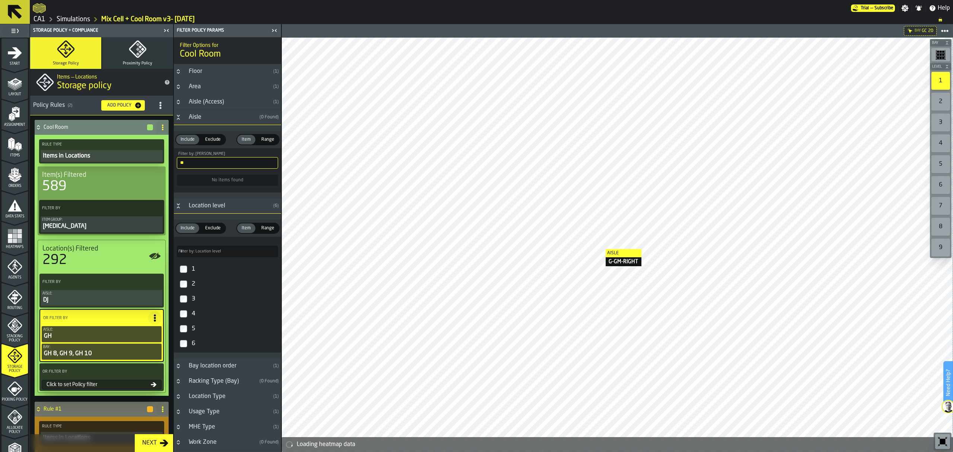
click at [125, 386] on div "Click to set Policy filter" at bounding box center [97, 385] width 107 height 6
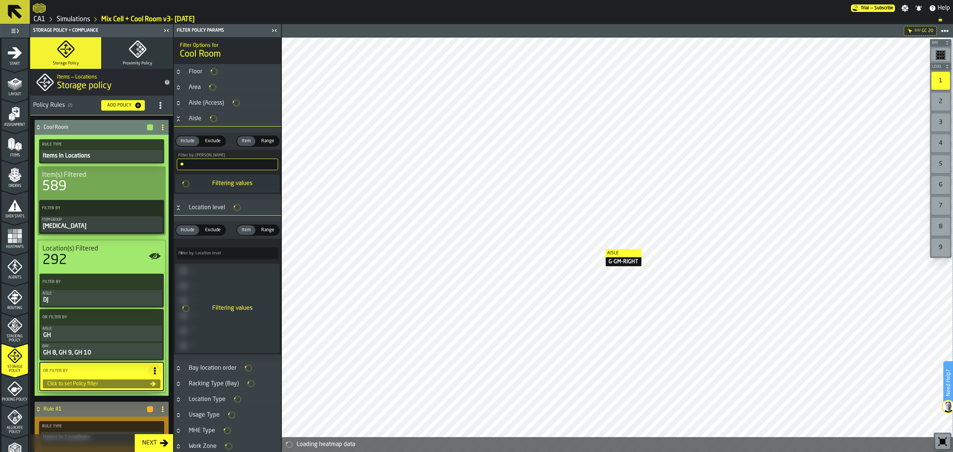
type input "*****"
type input "****"
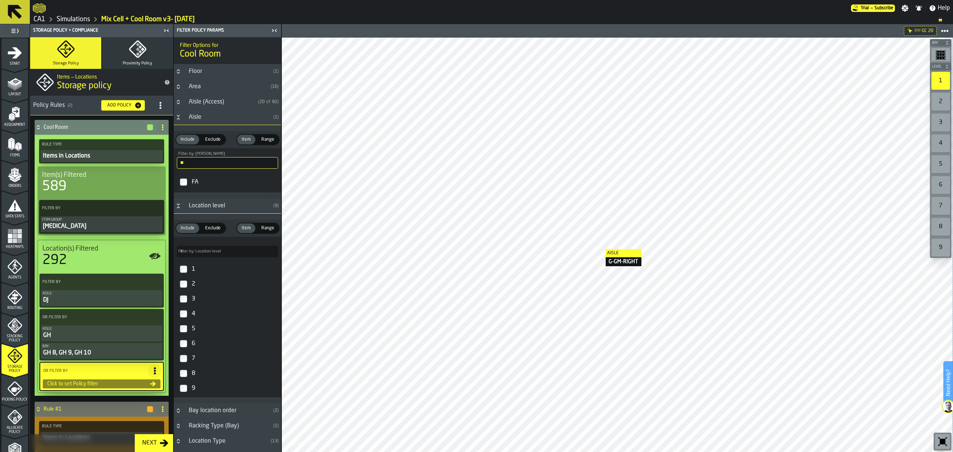
click at [188, 181] on label "FA" at bounding box center [227, 182] width 104 height 18
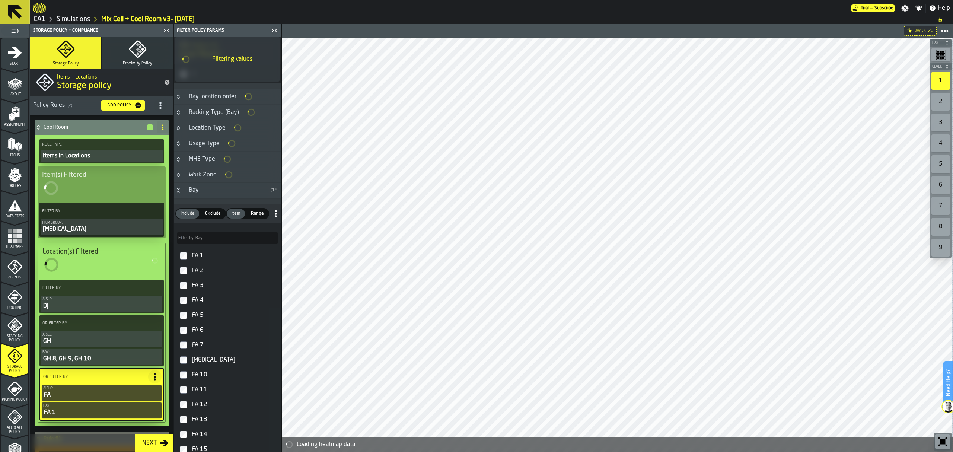
scroll to position [229, 0]
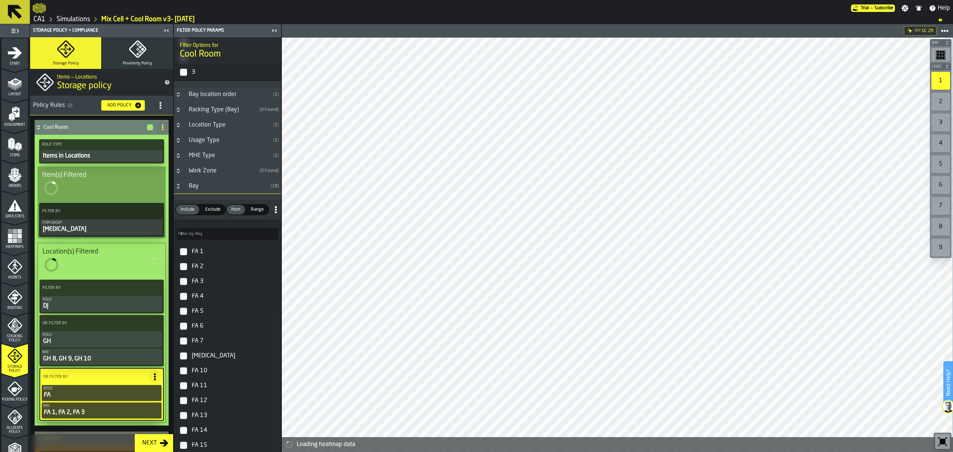
click at [183, 304] on label "FA 4" at bounding box center [227, 296] width 104 height 15
click at [183, 341] on label "FA 7" at bounding box center [227, 341] width 104 height 15
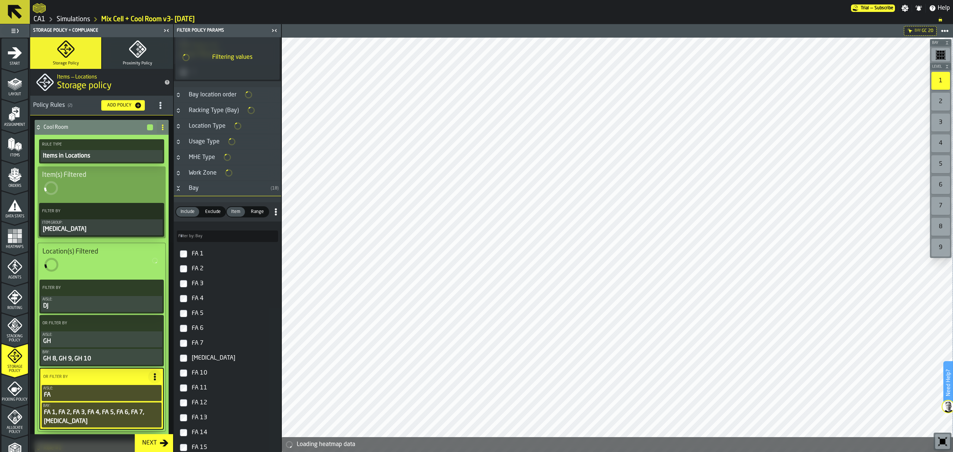
scroll to position [227, 0]
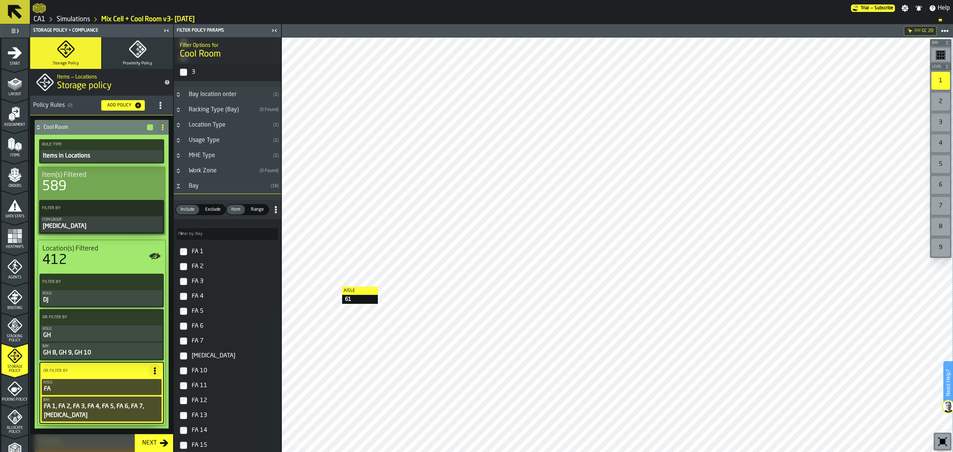
click at [102, 351] on div "GH 8, GH 9, GH 10" at bounding box center [101, 352] width 118 height 9
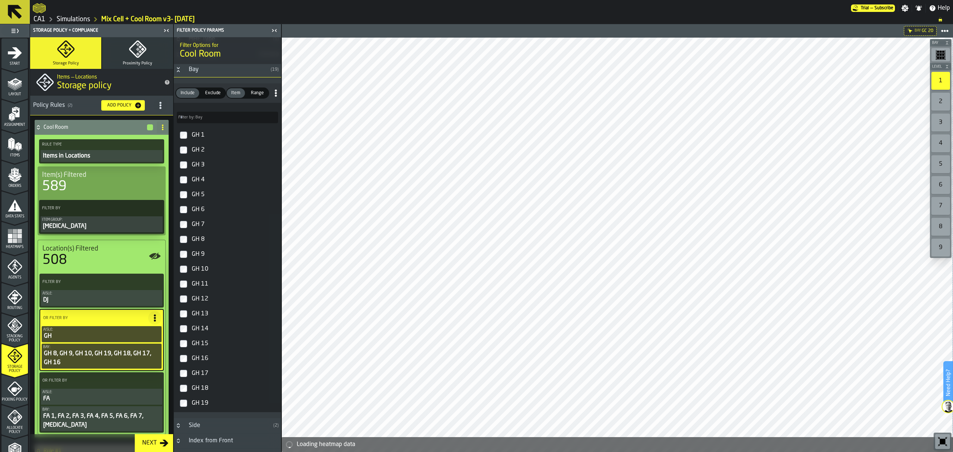
scroll to position [385, 0]
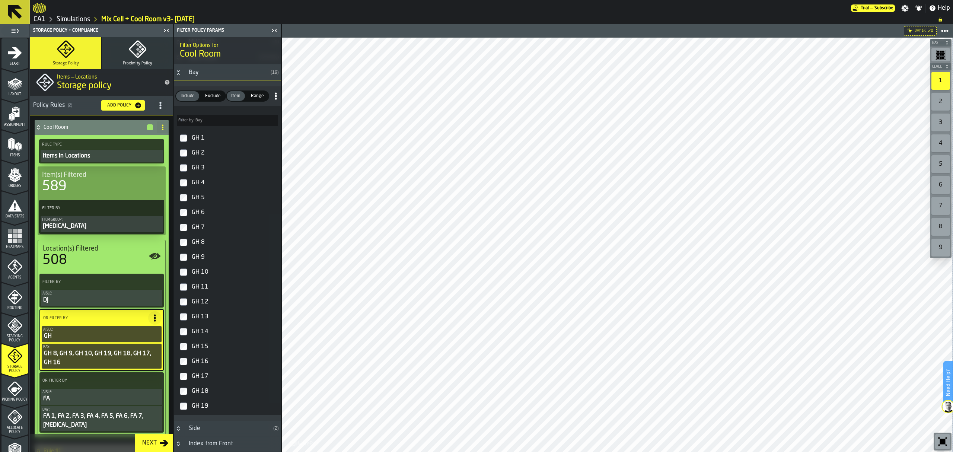
click at [188, 351] on label "GH 15" at bounding box center [227, 346] width 104 height 15
click at [187, 235] on label "GH 7" at bounding box center [227, 227] width 104 height 15
click at [189, 220] on label "GH 6" at bounding box center [227, 212] width 104 height 15
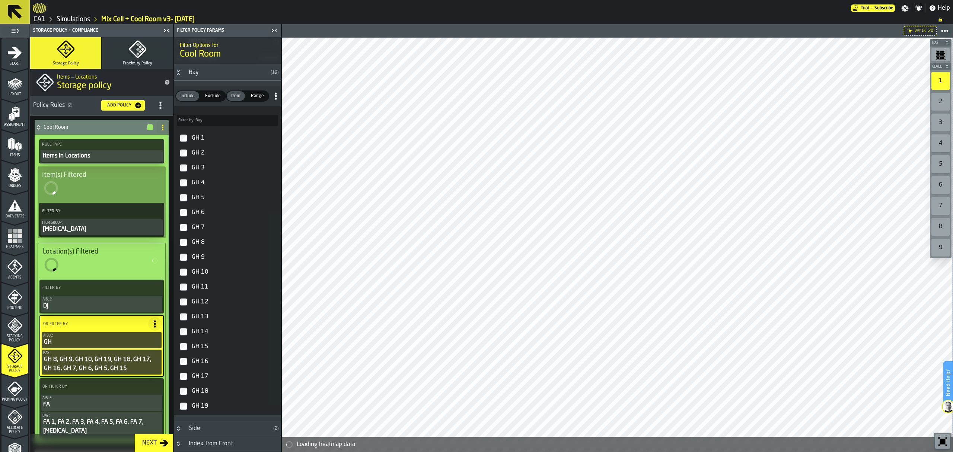
type input "****"
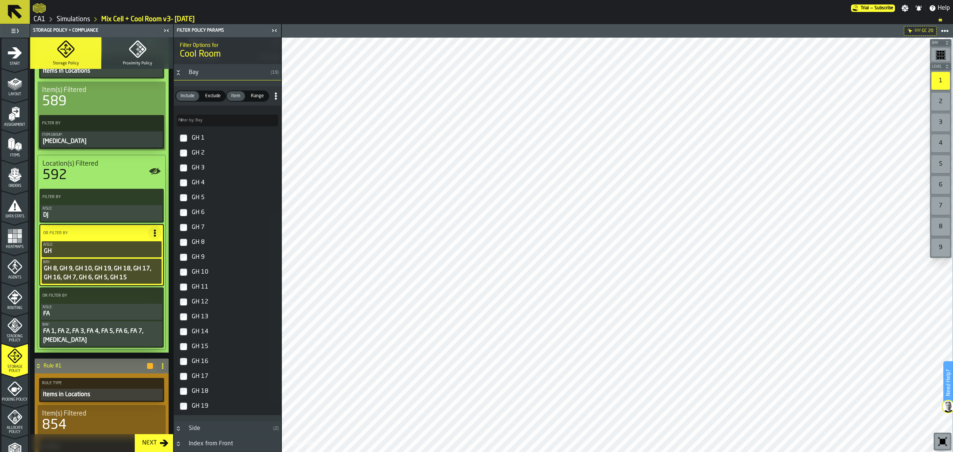
scroll to position [0, 0]
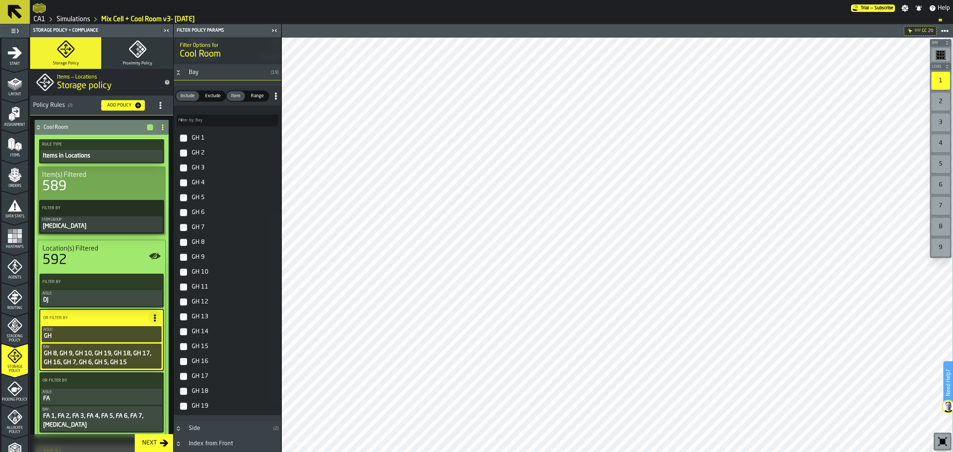
click at [39, 127] on icon at bounding box center [38, 126] width 3 height 2
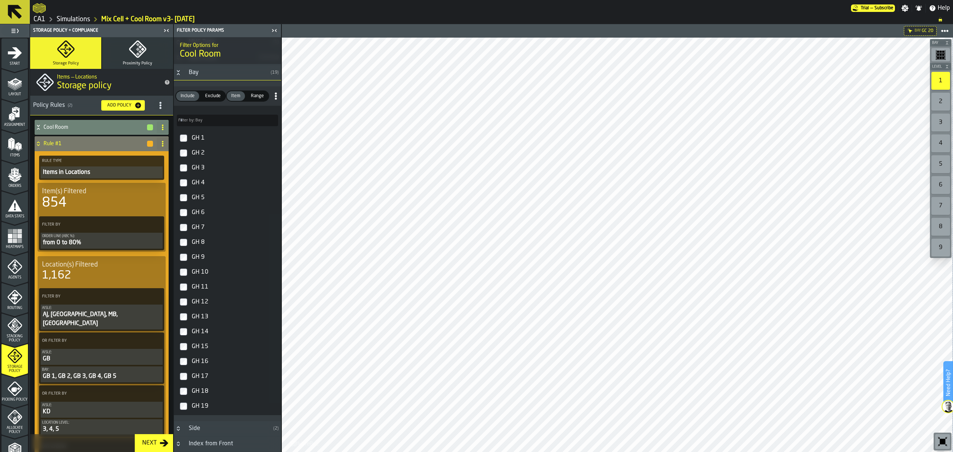
click at [162, 143] on icon at bounding box center [163, 144] width 6 height 6
click at [140, 160] on div "Rename" at bounding box center [131, 158] width 63 height 9
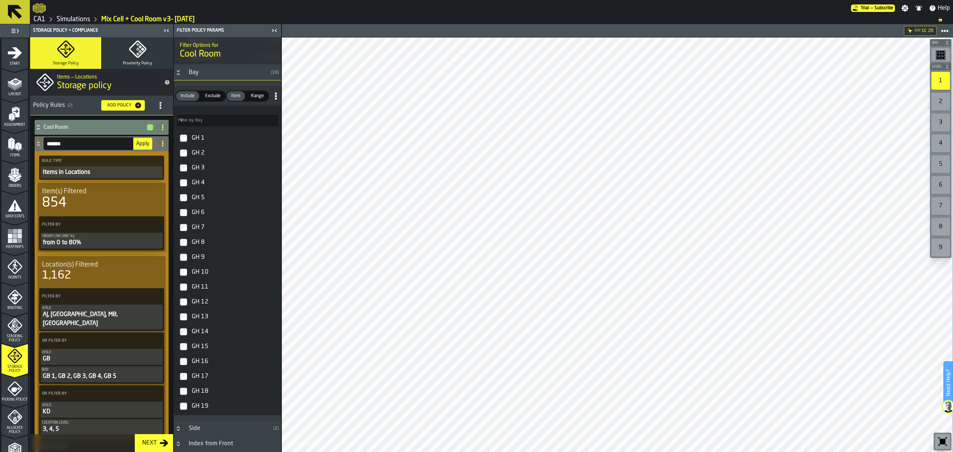
drag, startPoint x: 83, startPoint y: 144, endPoint x: 14, endPoint y: 132, distance: 70.8
click at [14, 132] on aside "1 Start 1.1 Layout 1.2 Assignment 1.3 Items 1.4 Orders 1.5 Data Stats 1.6 Heatm…" at bounding box center [140, 238] width 281 height 428
type input "**********"
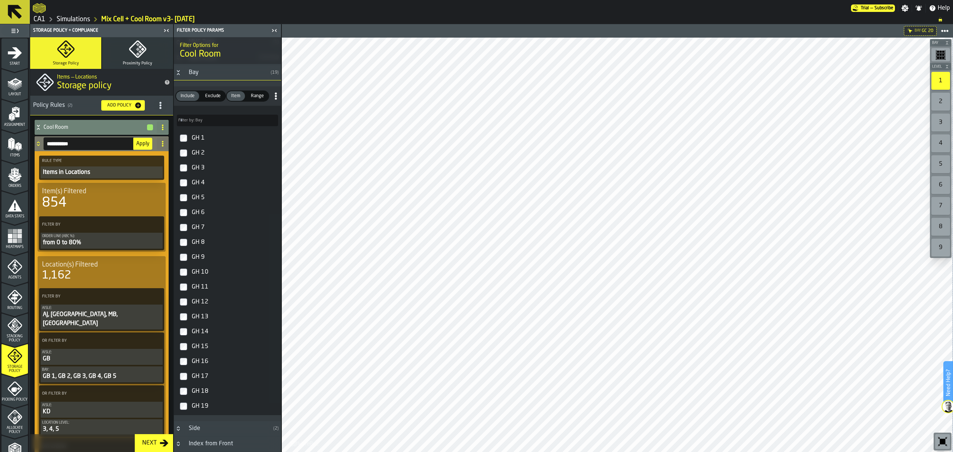
click at [138, 142] on span "Apply" at bounding box center [142, 143] width 13 height 5
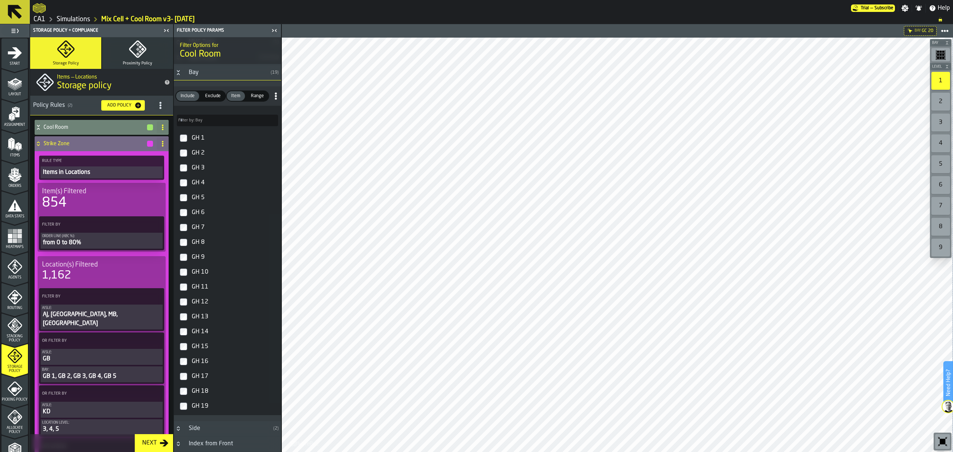
click at [121, 146] on h4 "Strike Zone" at bounding box center [95, 144] width 103 height 6
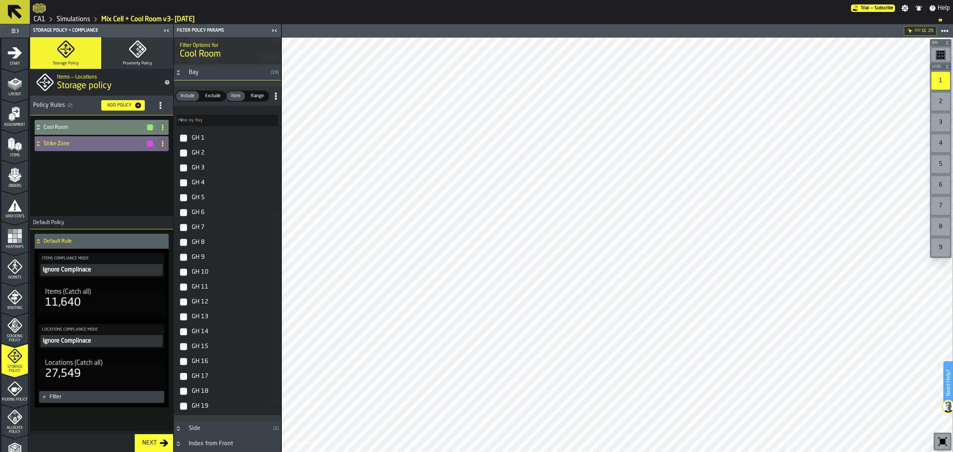
click at [121, 146] on h4 "Strike Zone" at bounding box center [95, 144] width 103 height 6
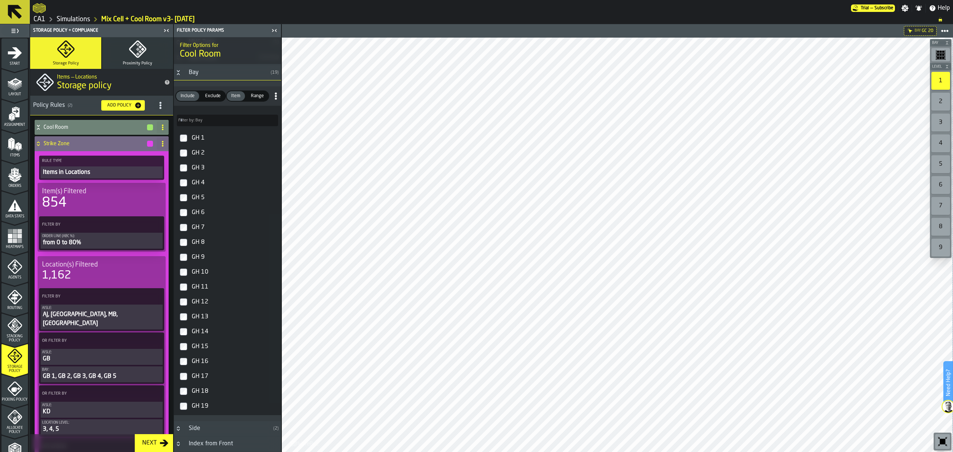
click at [111, 270] on div "1,162" at bounding box center [101, 275] width 119 height 13
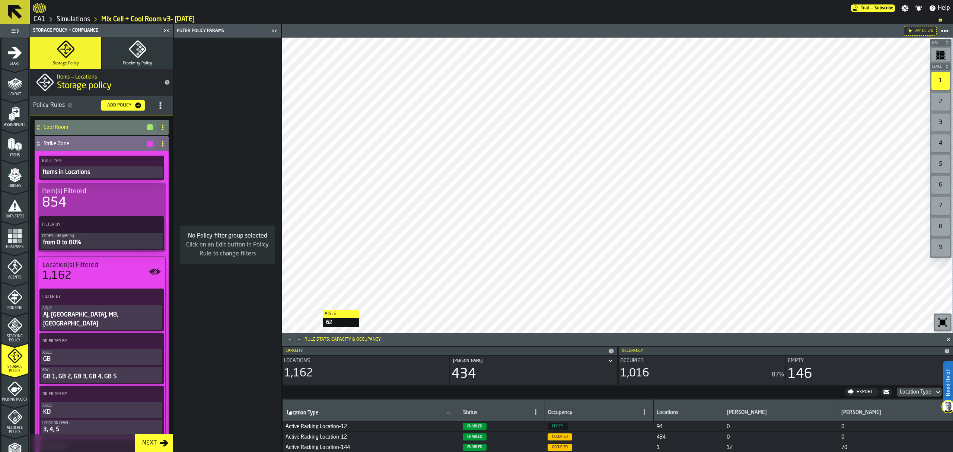
click at [300, 337] on icon "Minimize" at bounding box center [299, 339] width 7 height 7
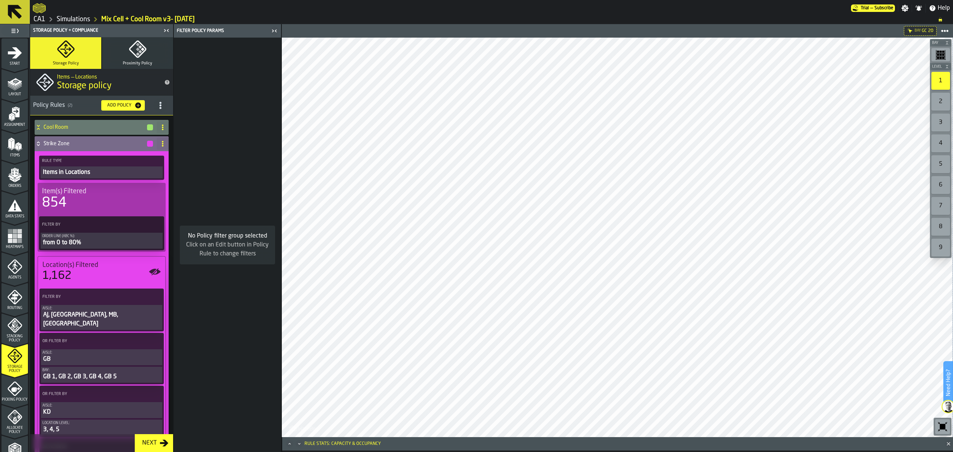
click at [943, 426] on icon "button-toolbar-undefined" at bounding box center [943, 427] width 6 height 6
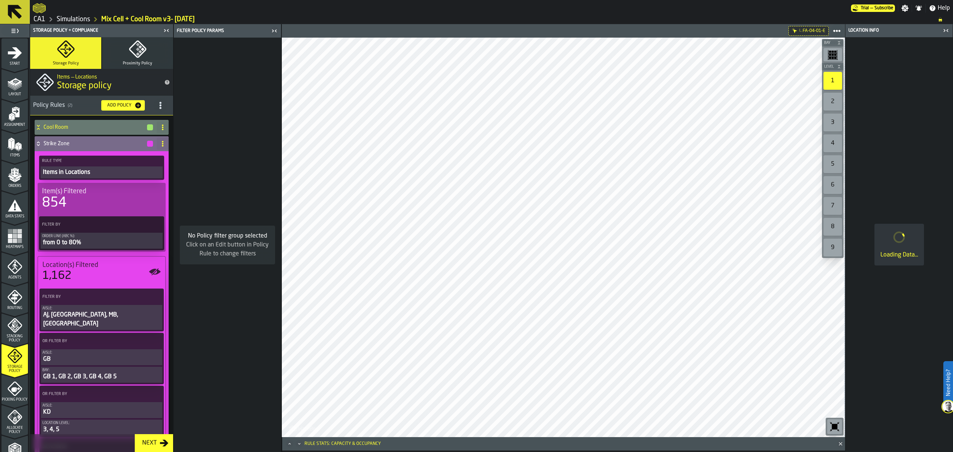
click at [835, 60] on icon "button-toolbar-undefined" at bounding box center [833, 55] width 10 height 10
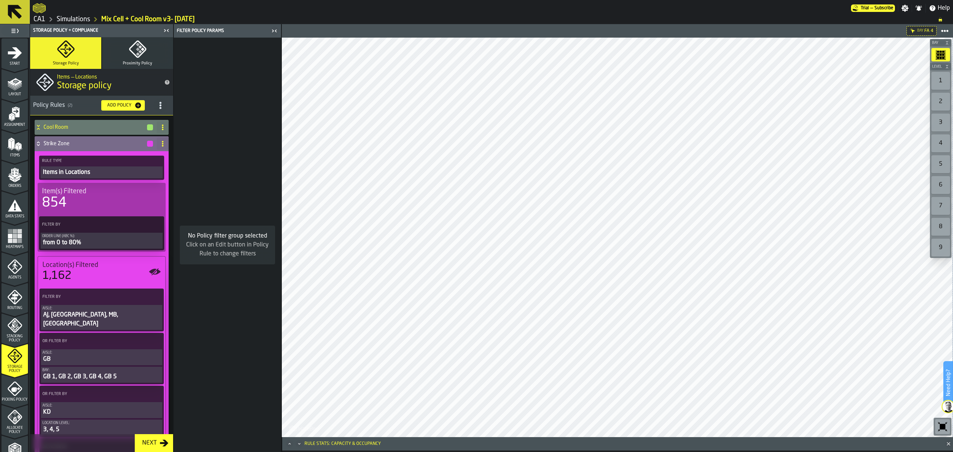
click at [937, 429] on icon "button-toolbar-undefined" at bounding box center [943, 427] width 12 height 12
click at [944, 430] on icon "button-toolbar-undefined" at bounding box center [943, 427] width 12 height 12
click at [93, 278] on div "1,162" at bounding box center [101, 275] width 118 height 13
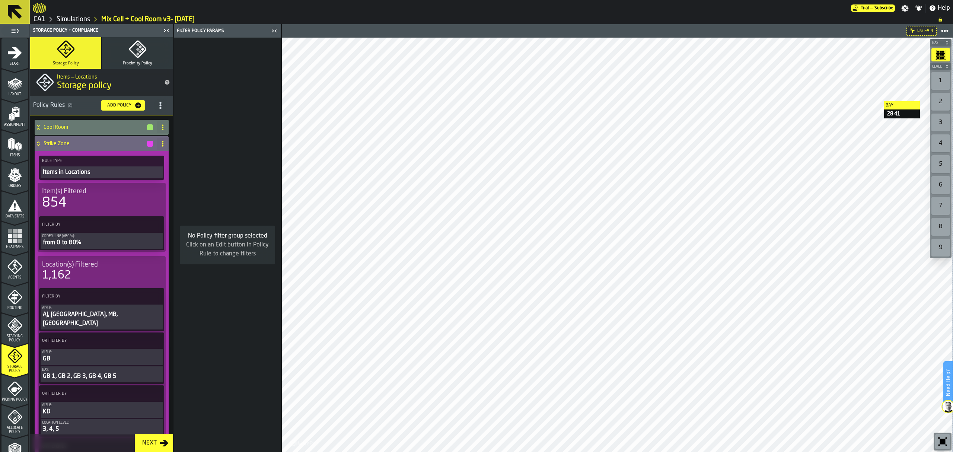
click at [936, 103] on div "2" at bounding box center [940, 102] width 19 height 18
click at [940, 124] on div "3" at bounding box center [940, 123] width 19 height 18
click at [941, 106] on div "2" at bounding box center [940, 102] width 19 height 18
click at [940, 121] on div "3" at bounding box center [940, 123] width 19 height 18
click at [944, 77] on div "1" at bounding box center [940, 81] width 19 height 18
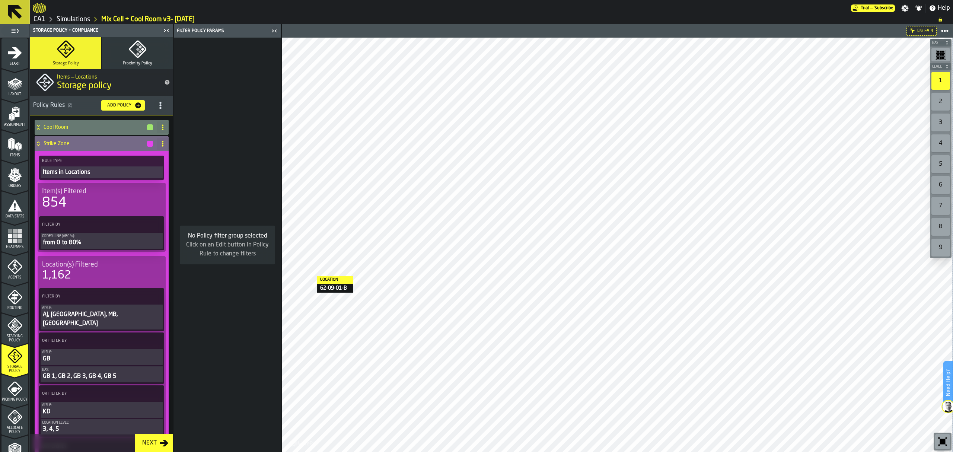
click at [37, 143] on icon at bounding box center [38, 142] width 3 height 2
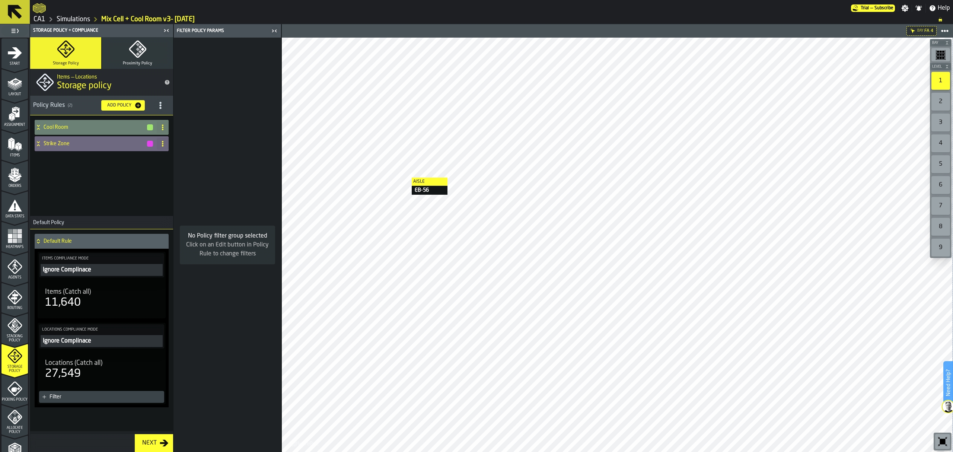
click at [90, 127] on h4 "Cool Room" at bounding box center [95, 127] width 103 height 6
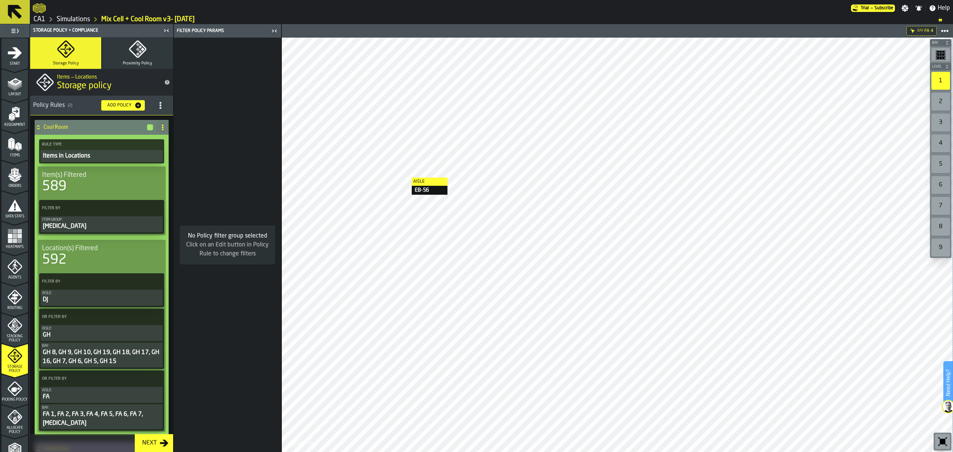
click at [38, 129] on icon at bounding box center [38, 129] width 3 height 2
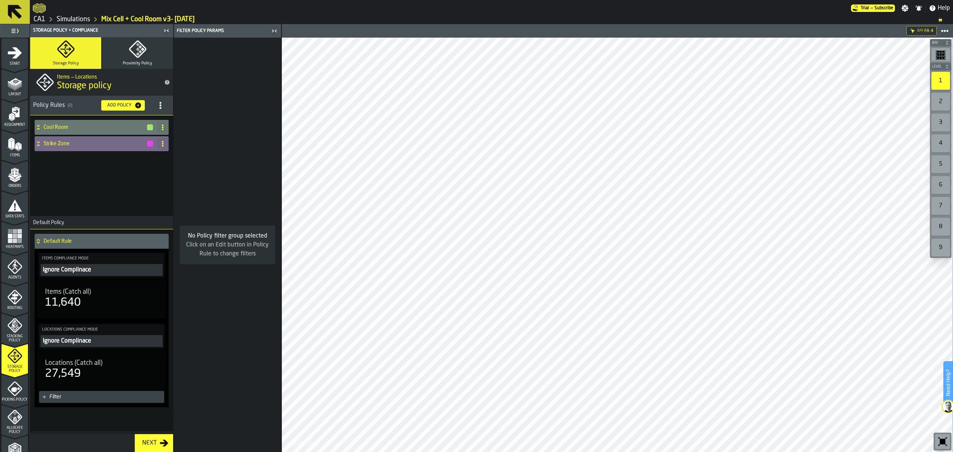
click at [94, 143] on h4 "Strike Zone" at bounding box center [95, 144] width 103 height 6
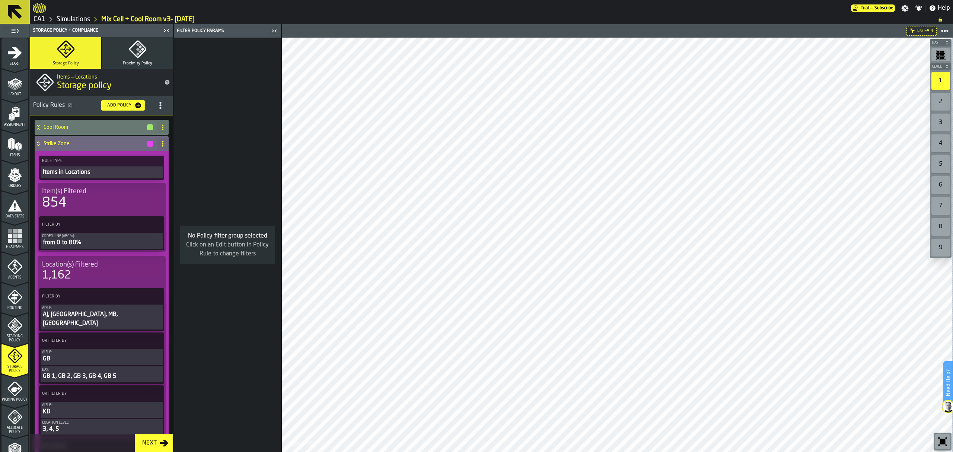
click at [940, 120] on div "3" at bounding box center [940, 123] width 19 height 18
click at [936, 96] on div "2" at bounding box center [940, 102] width 19 height 18
click at [942, 118] on div "3" at bounding box center [940, 123] width 19 height 18
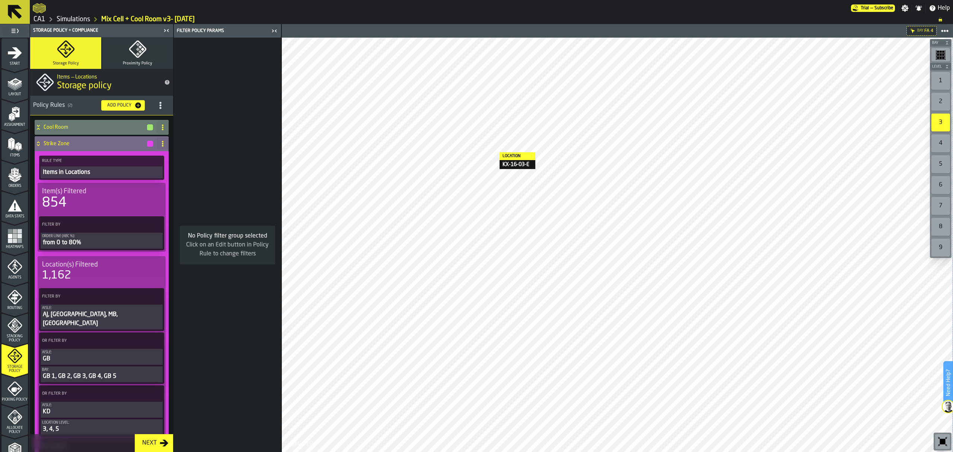
click at [38, 143] on icon at bounding box center [38, 144] width 7 height 6
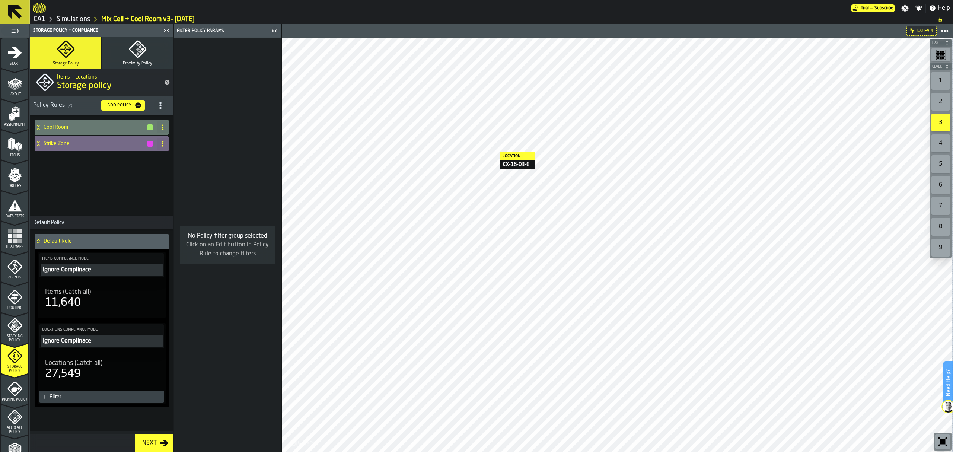
click at [118, 144] on h4 "Strike Zone" at bounding box center [95, 144] width 103 height 6
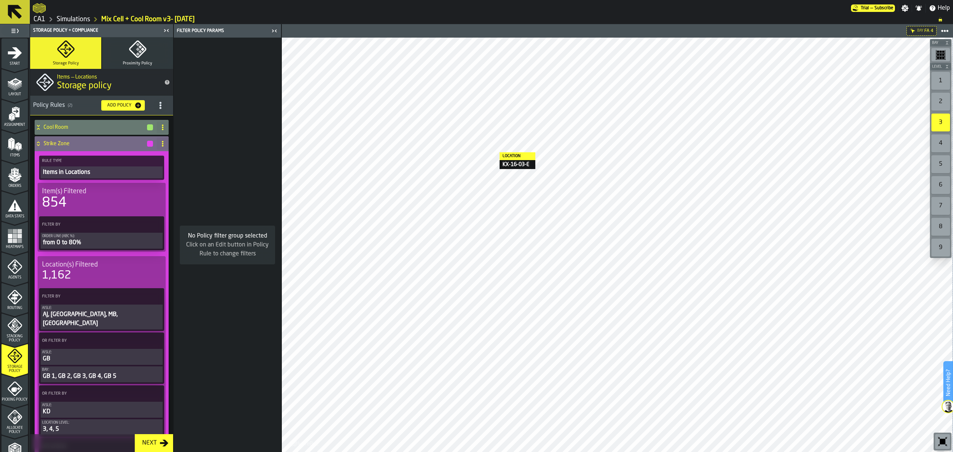
click at [118, 144] on h4 "Strike Zone" at bounding box center [95, 144] width 103 height 6
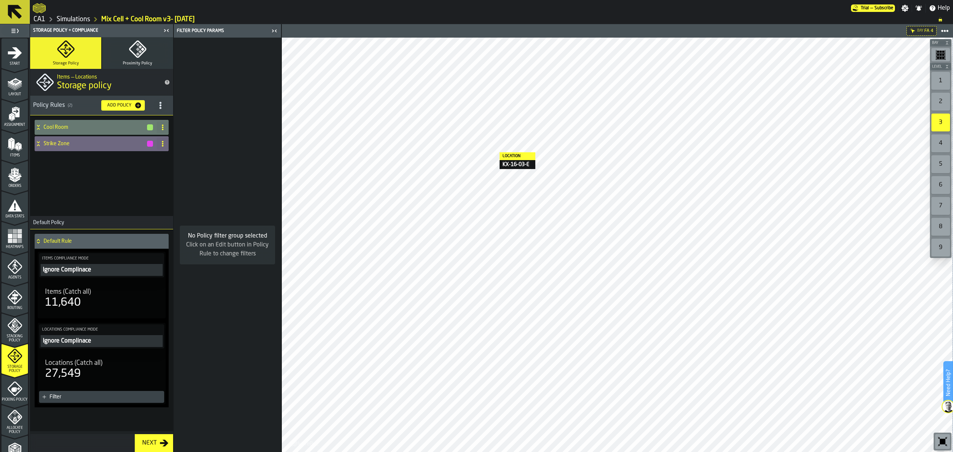
click at [5, 399] on span "Picking Policy" at bounding box center [14, 400] width 26 height 4
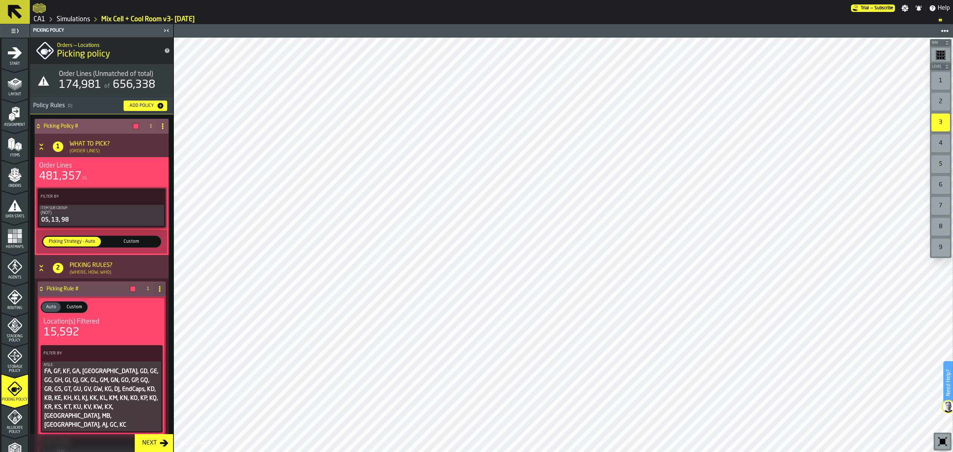
click at [0, 0] on icon "PolicyFilterItem-Item Sub Group" at bounding box center [0, 0] width 0 height 0
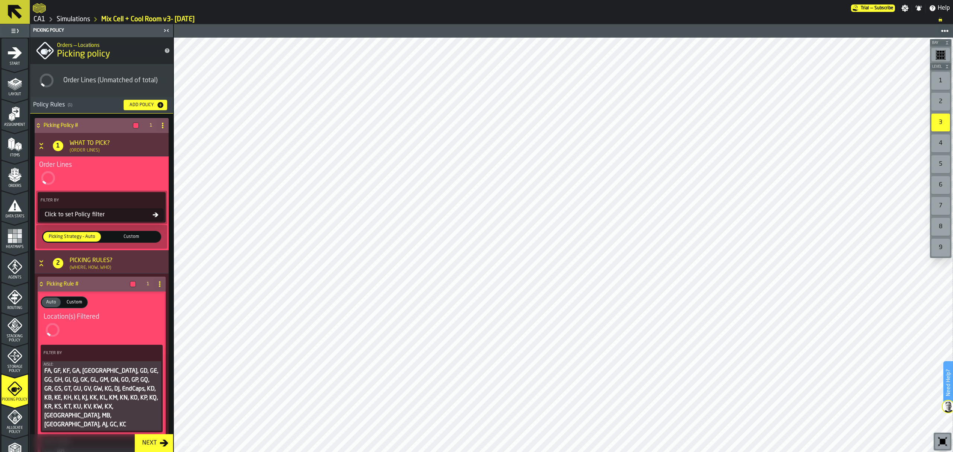
click at [136, 382] on div "FA, GF, KF, GA, GB, GD, GE, GG, GH, GI, GJ, GK, GL, GM, GN, GO, GP, GQ, GR, GS,…" at bounding box center [102, 398] width 116 height 63
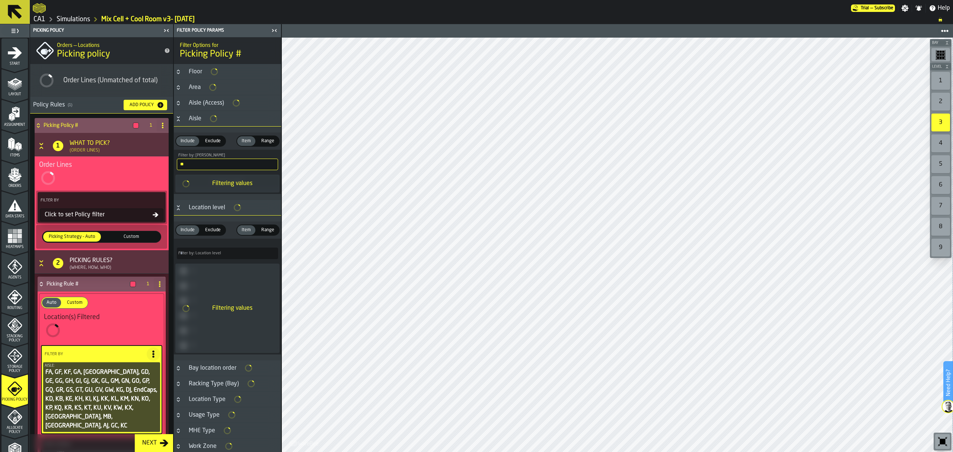
click at [0, 0] on icon "PolicyFilterItem-Aisle" at bounding box center [0, 0] width 0 height 0
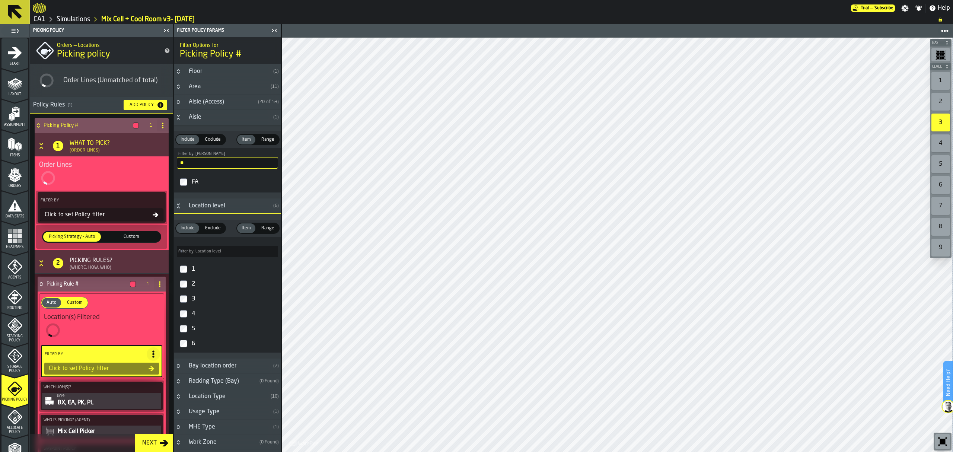
type input "*****"
type input "****"
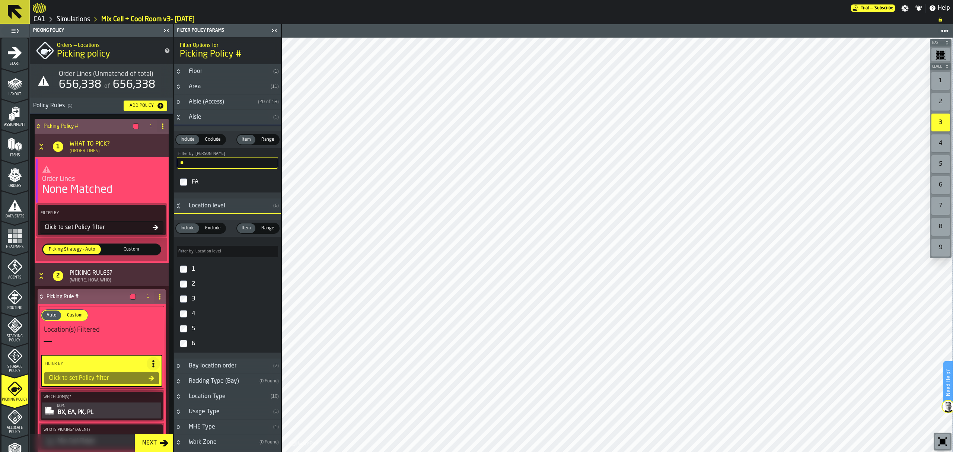
click at [179, 205] on icon "Button-Location level-open" at bounding box center [178, 204] width 3 height 2
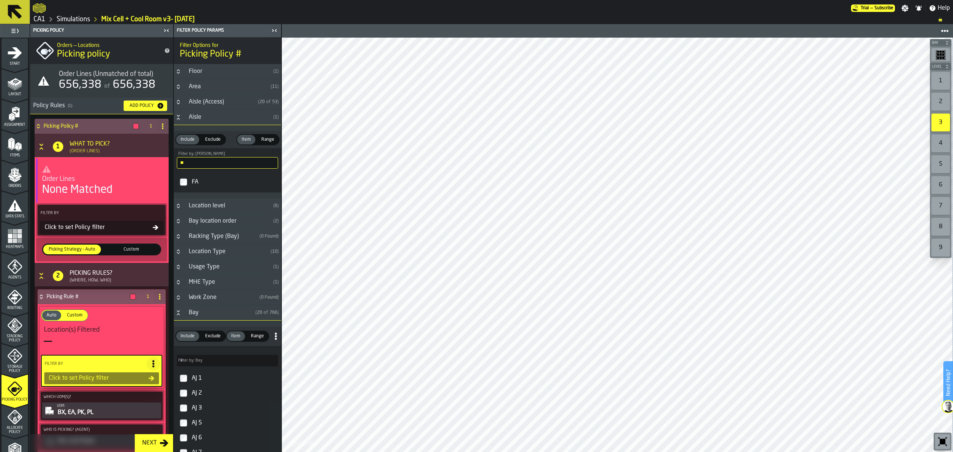
click at [179, 117] on icon "Button-Aisle-open" at bounding box center [178, 117] width 6 height 6
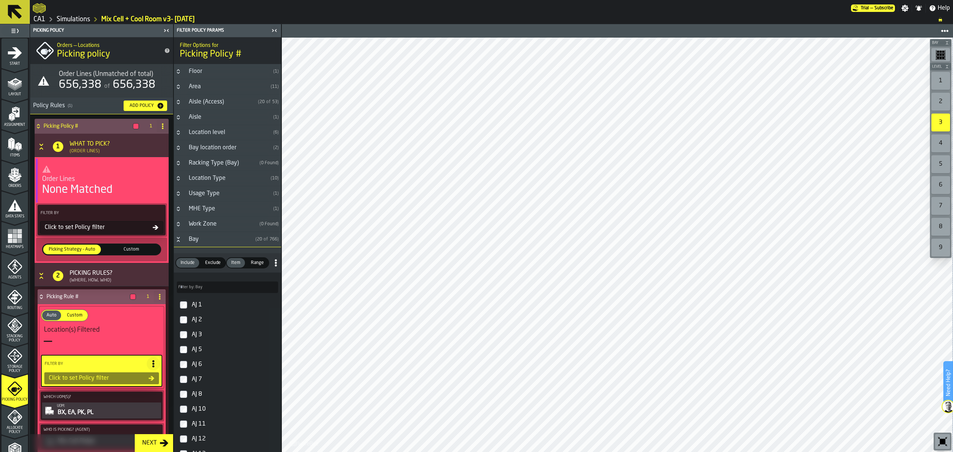
click at [177, 242] on icon "Button-Bay-open" at bounding box center [178, 239] width 6 height 6
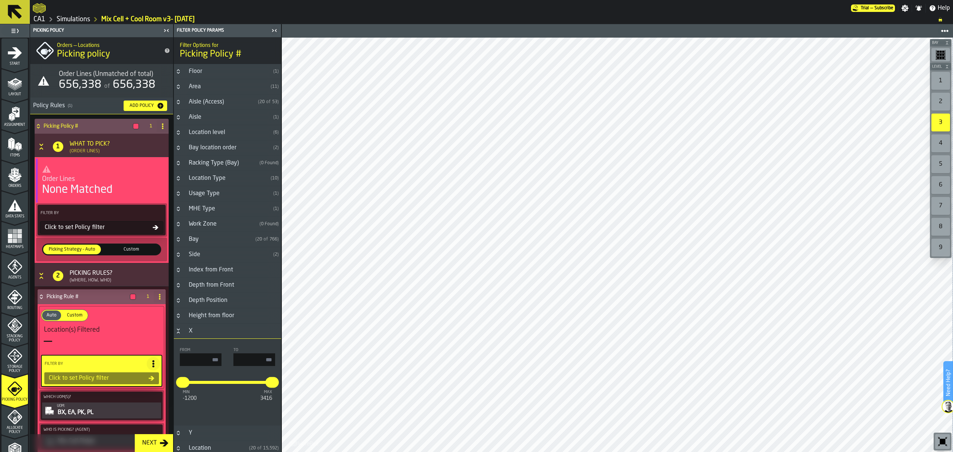
click at [179, 330] on icon "Button-X-open" at bounding box center [178, 329] width 3 height 2
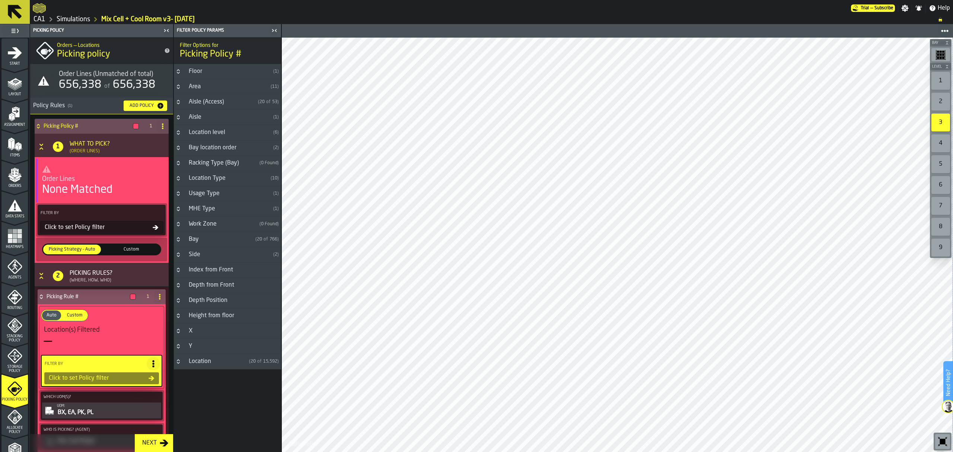
click at [216, 88] on div "Area" at bounding box center [225, 86] width 83 height 9
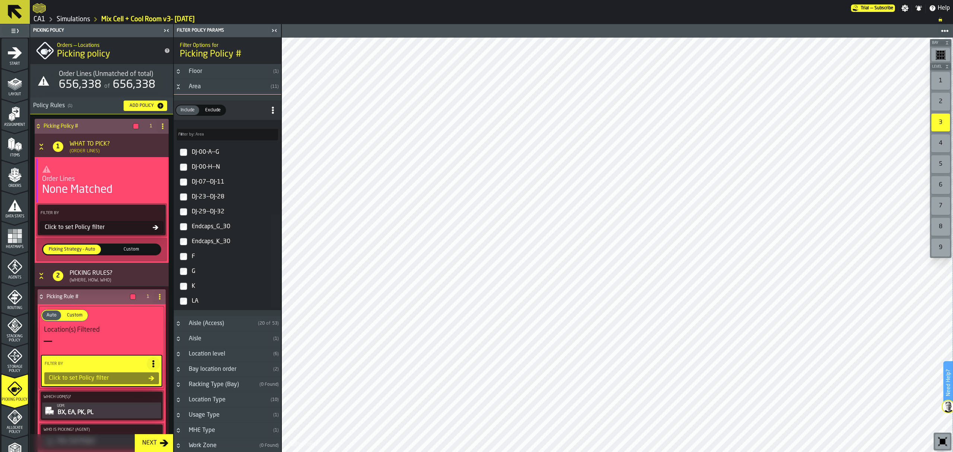
click at [216, 88] on div "Area" at bounding box center [225, 86] width 83 height 9
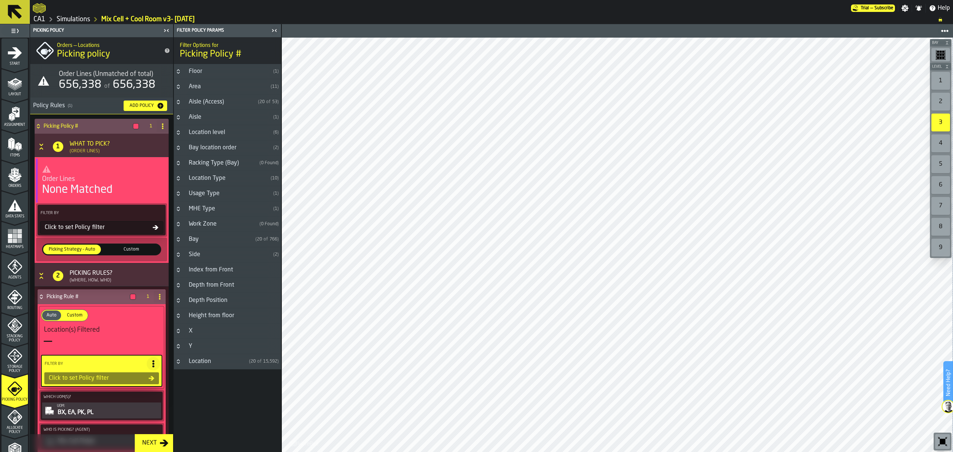
click at [216, 101] on div "Aisle (Access)" at bounding box center [219, 102] width 71 height 9
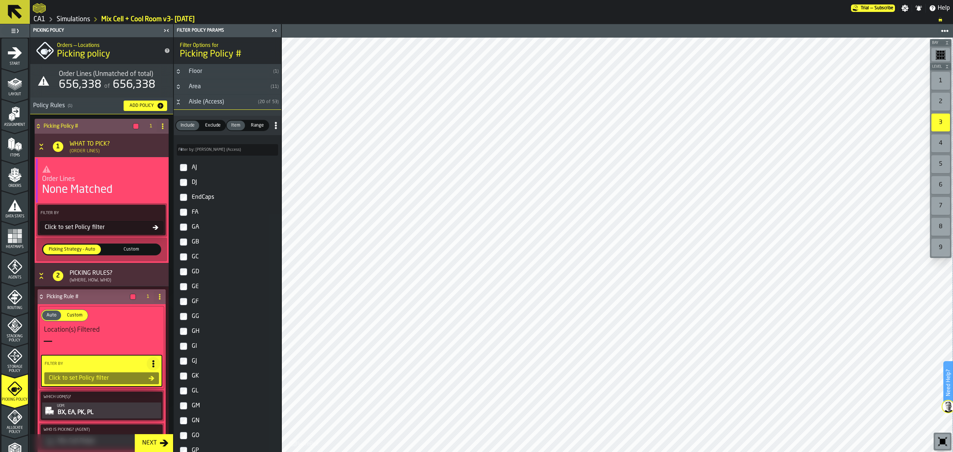
click at [216, 101] on div "Aisle (Access)" at bounding box center [219, 102] width 71 height 9
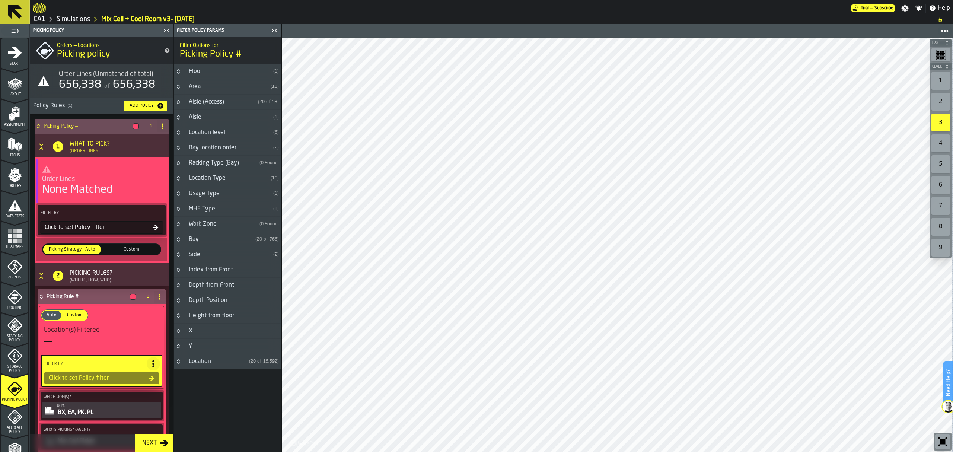
click at [216, 114] on div "Aisle" at bounding box center [227, 117] width 86 height 9
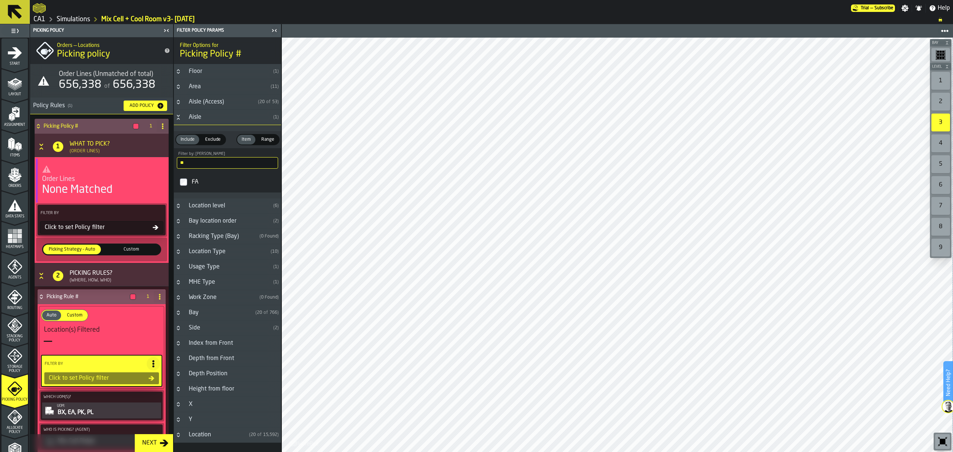
click at [216, 114] on div "Aisle" at bounding box center [227, 117] width 86 height 9
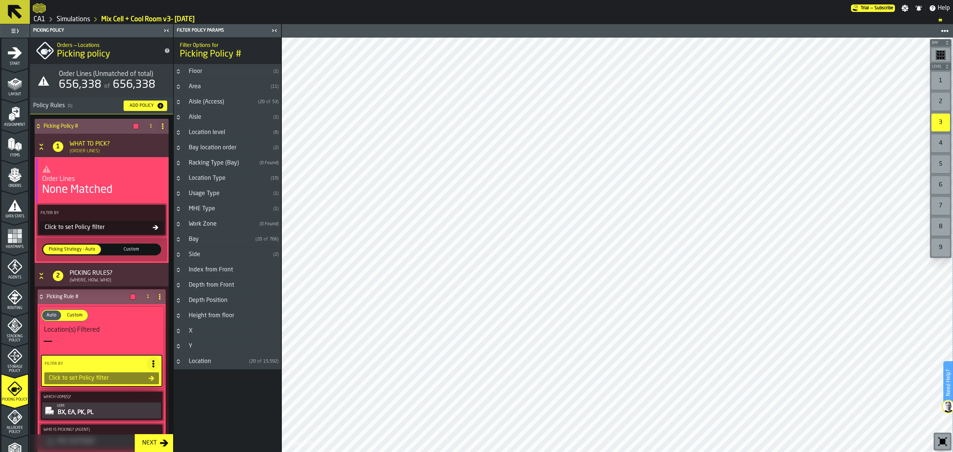
click at [214, 131] on div "Location level" at bounding box center [227, 132] width 86 height 9
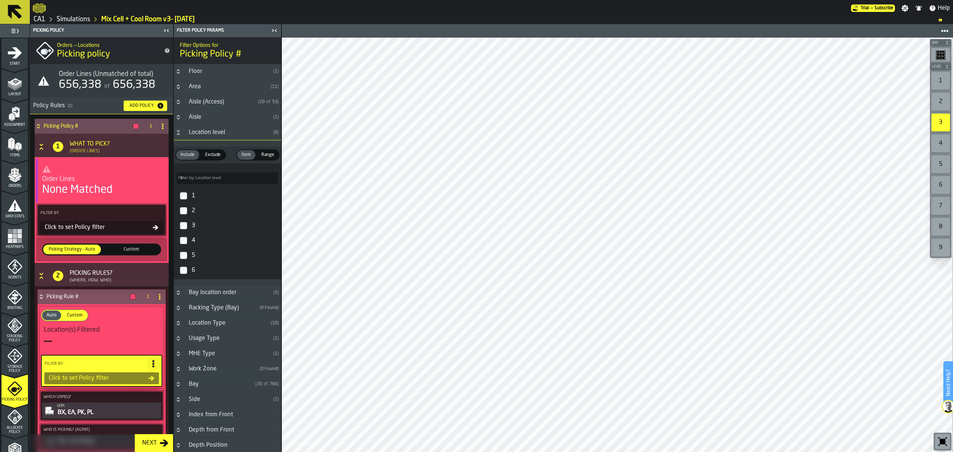
click at [214, 131] on div "Location level" at bounding box center [227, 132] width 86 height 9
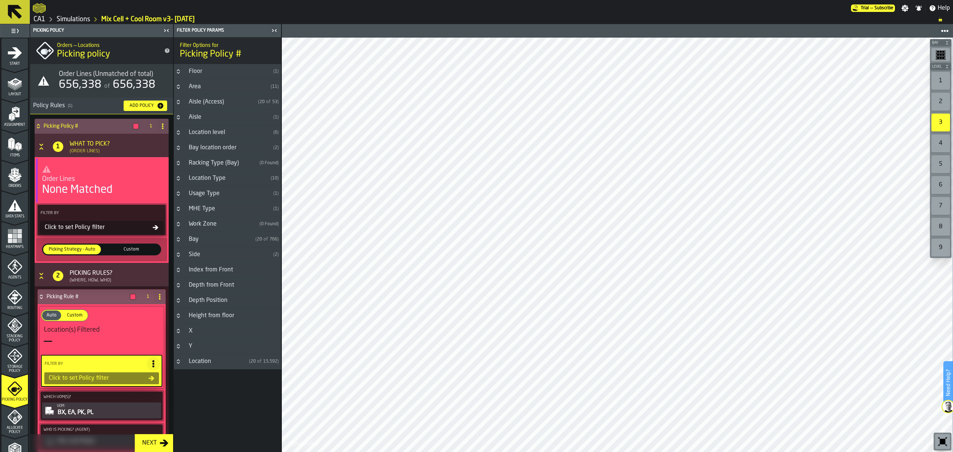
click at [214, 145] on div "Bay location order" at bounding box center [227, 147] width 86 height 9
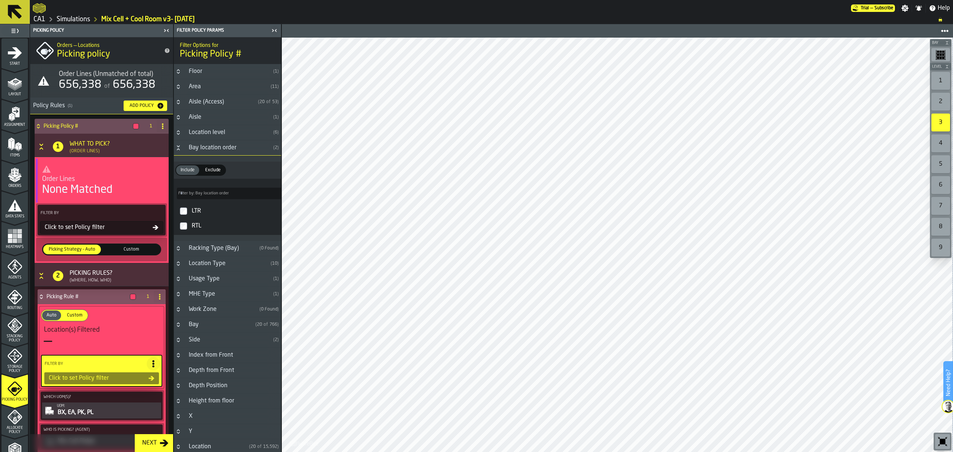
click at [214, 145] on div "Bay location order" at bounding box center [227, 147] width 86 height 9
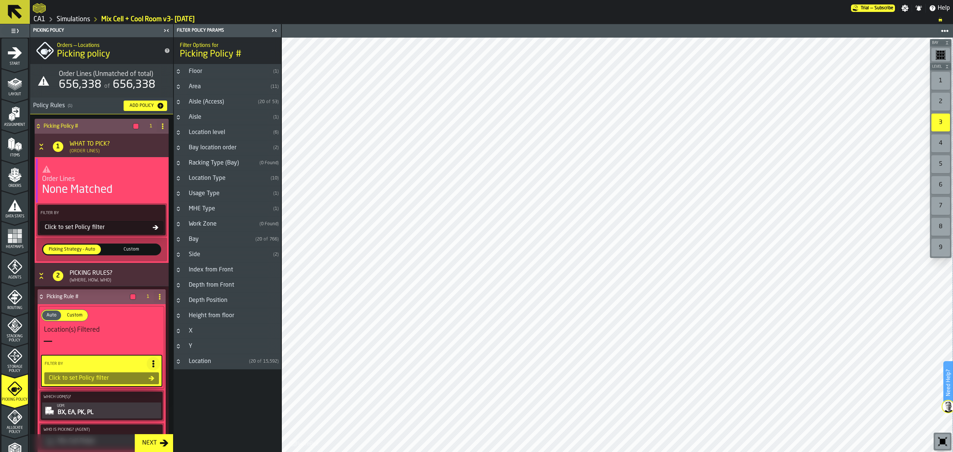
click at [218, 176] on div "Location Type" at bounding box center [225, 178] width 83 height 9
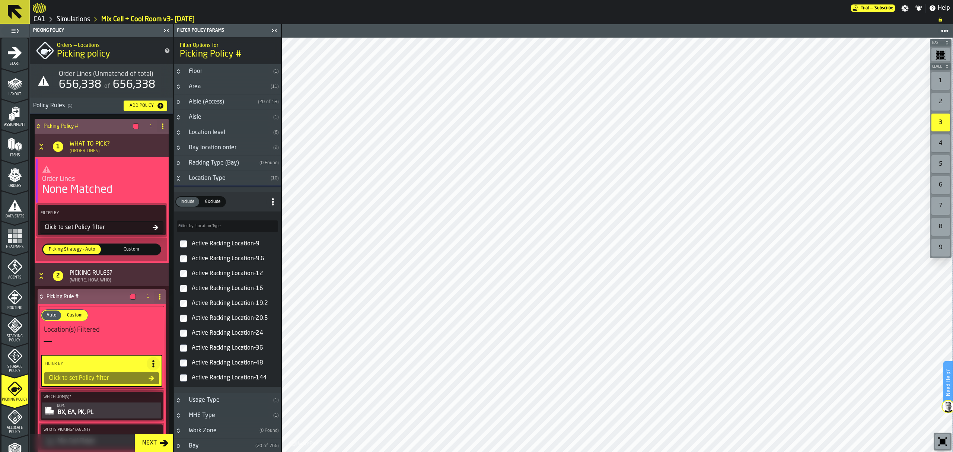
click at [218, 176] on div "Location Type" at bounding box center [225, 178] width 83 height 9
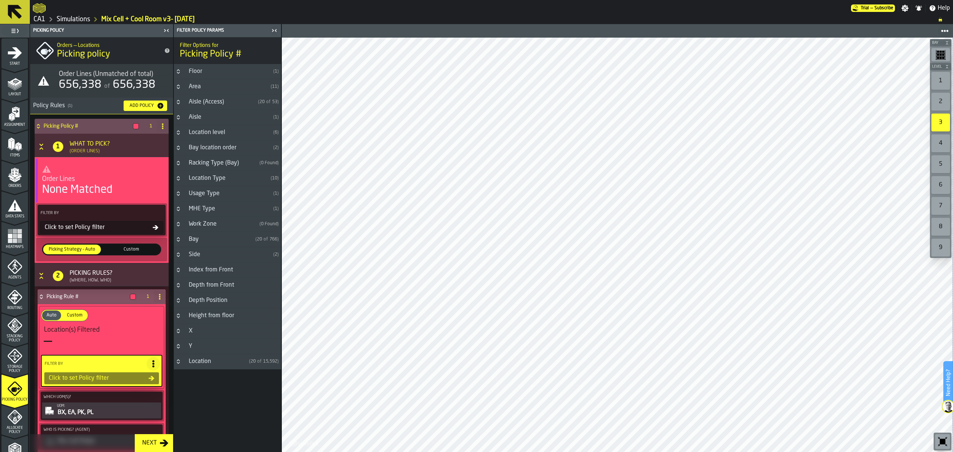
click at [214, 224] on div "Work Zone" at bounding box center [220, 224] width 72 height 9
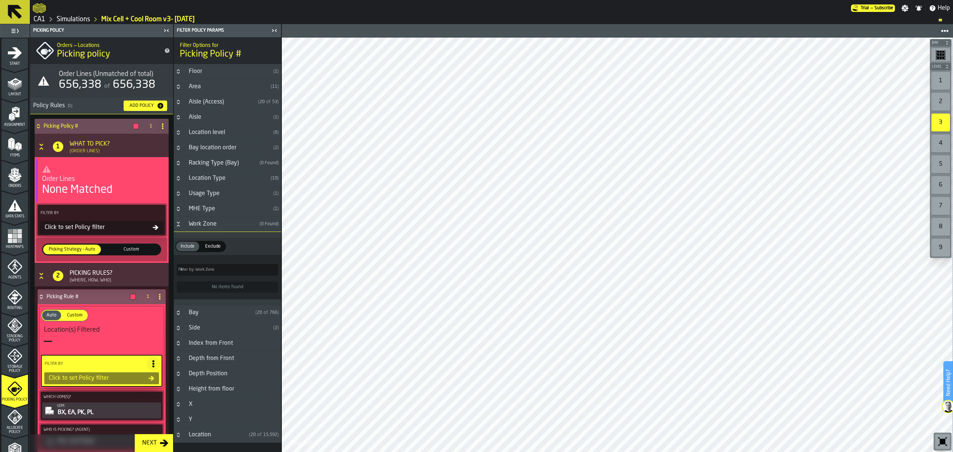
click at [214, 224] on div "Work Zone" at bounding box center [220, 224] width 72 height 9
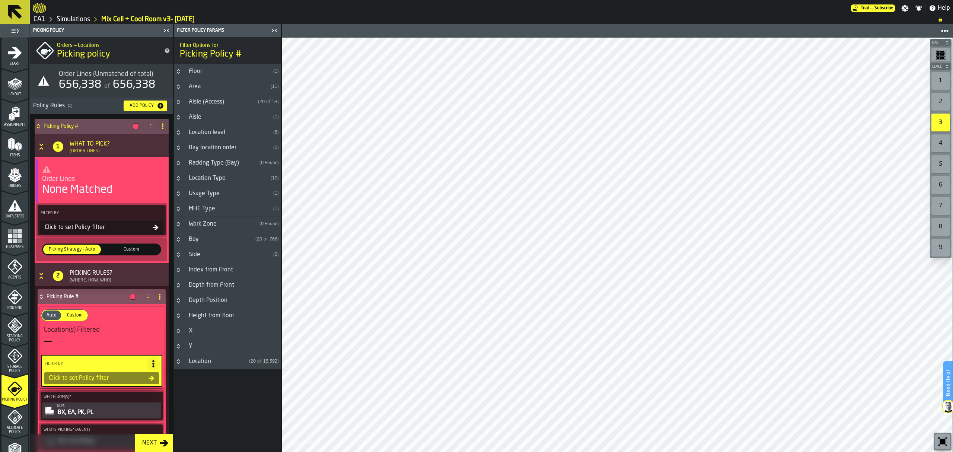
click at [222, 246] on h3 "Bay ( 20 of 766 )" at bounding box center [227, 239] width 107 height 15
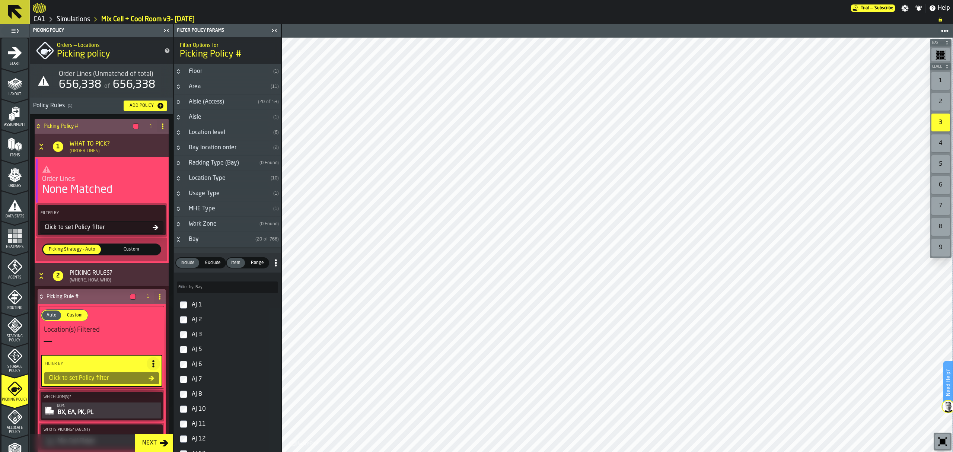
click at [222, 241] on div "Bay" at bounding box center [218, 239] width 68 height 9
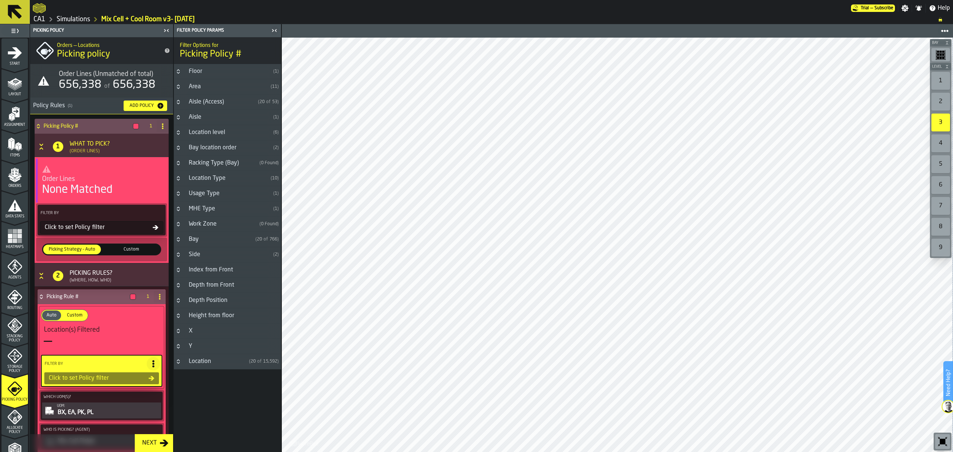
click at [220, 83] on div "Area" at bounding box center [225, 86] width 83 height 9
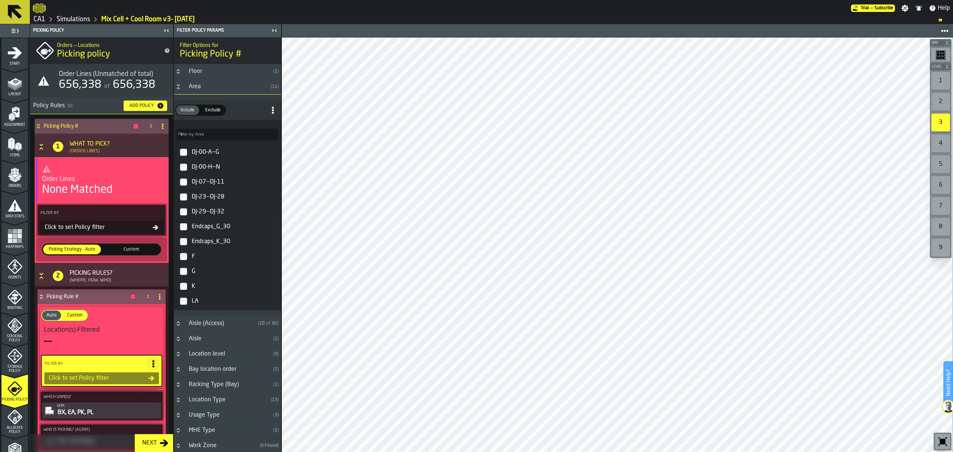
click at [177, 86] on icon "Button-Area-open" at bounding box center [178, 87] width 6 height 6
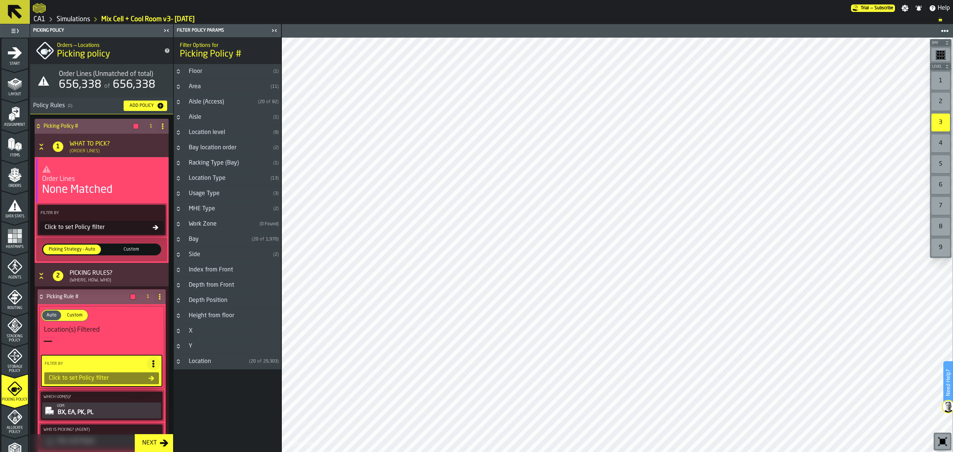
click at [180, 115] on icon "Button-Aisle-closed" at bounding box center [178, 117] width 6 height 6
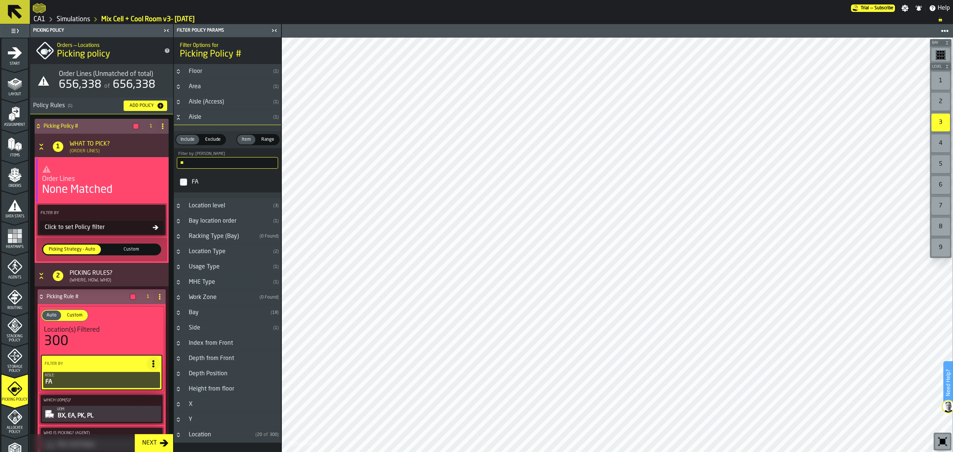
click at [206, 166] on input "**" at bounding box center [227, 163] width 101 height 12
click at [221, 163] on input "**" at bounding box center [227, 163] width 101 height 12
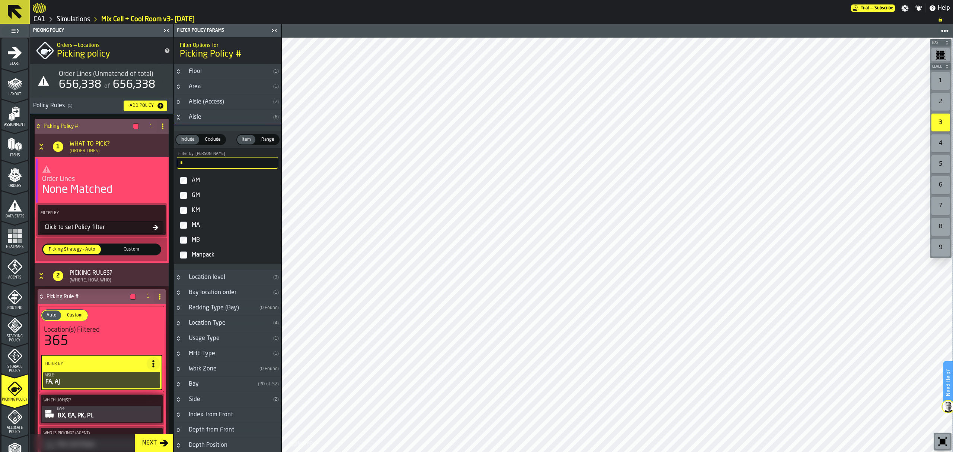
type input "*"
click at [193, 161] on input "*" at bounding box center [227, 163] width 101 height 12
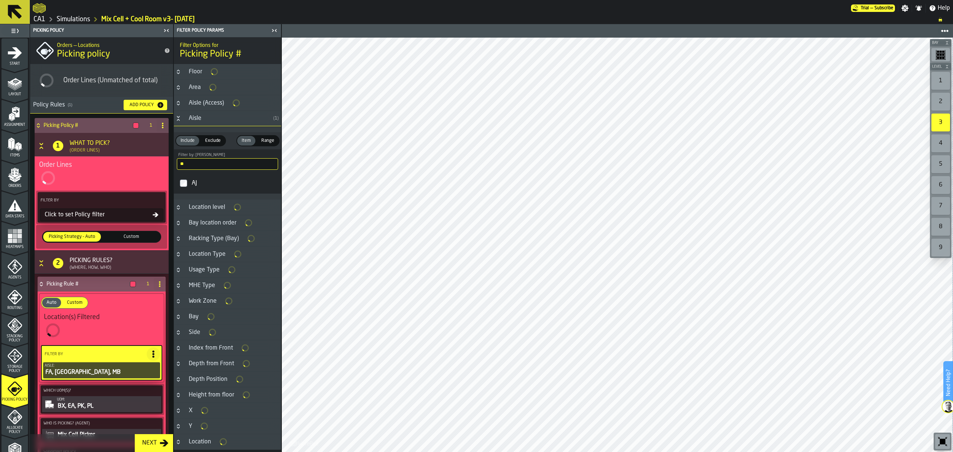
click at [215, 164] on input "**" at bounding box center [227, 164] width 101 height 12
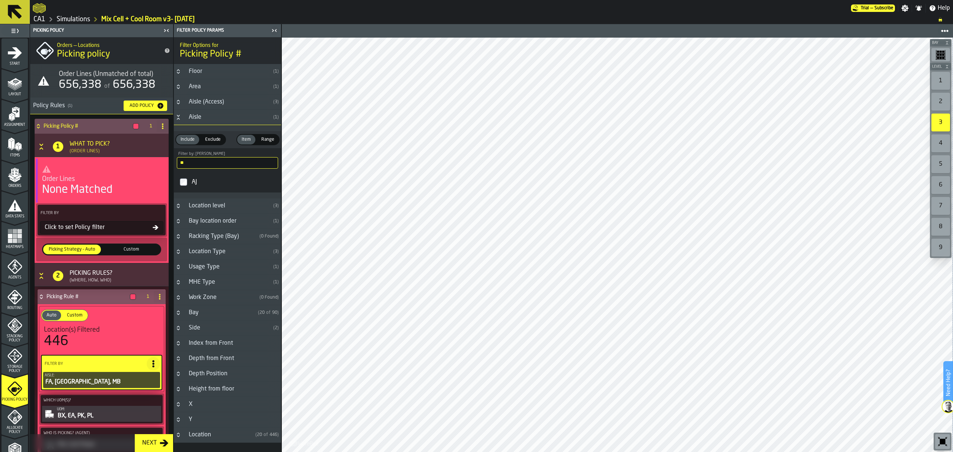
type input "*"
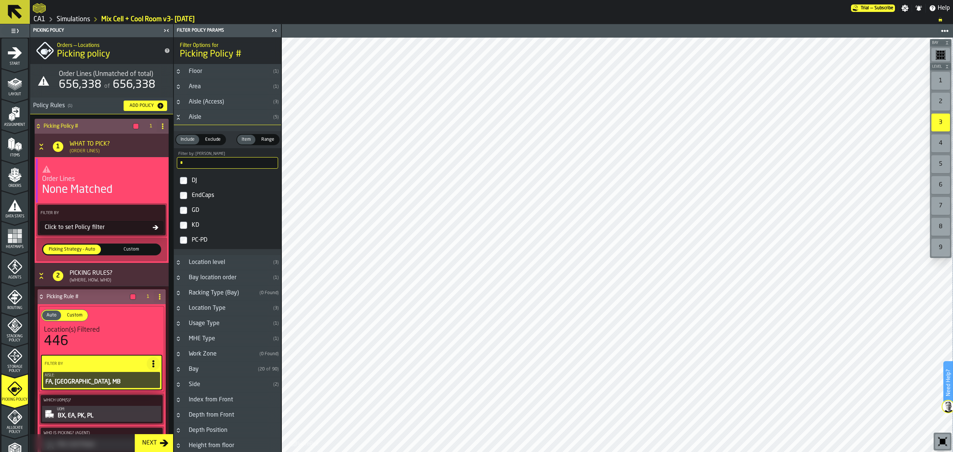
type input "*"
click at [222, 163] on input "*" at bounding box center [227, 163] width 101 height 12
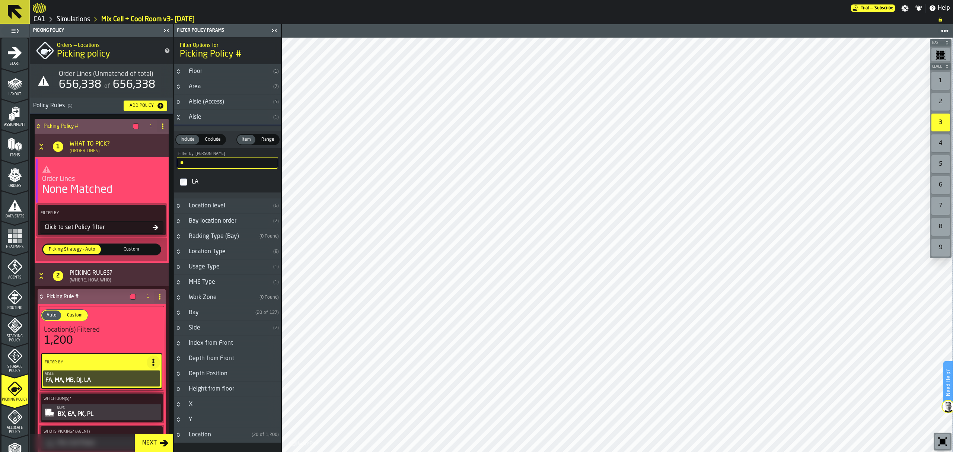
click at [232, 164] on input "**" at bounding box center [227, 163] width 101 height 12
type input "*"
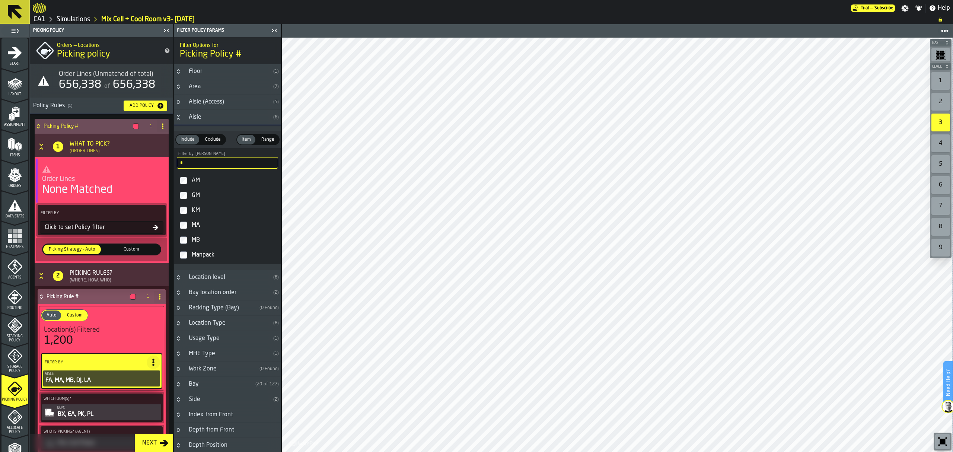
type input "*"
click at [938, 84] on div "1" at bounding box center [940, 81] width 19 height 18
click at [207, 168] on input "*" at bounding box center [227, 163] width 101 height 12
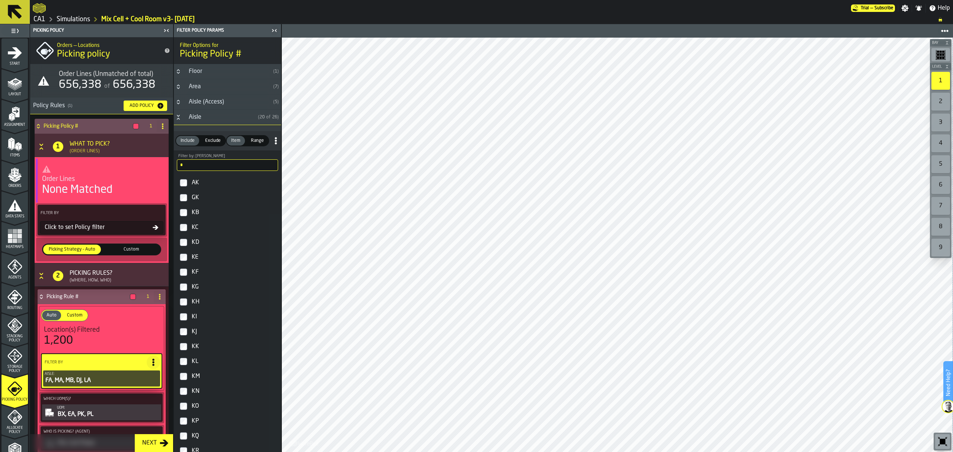
type input "*"
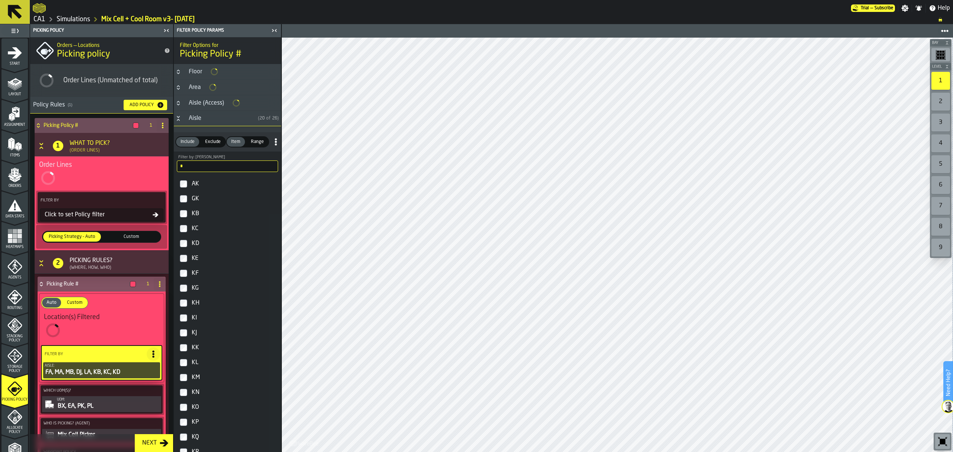
click at [185, 255] on label "KE" at bounding box center [227, 258] width 104 height 15
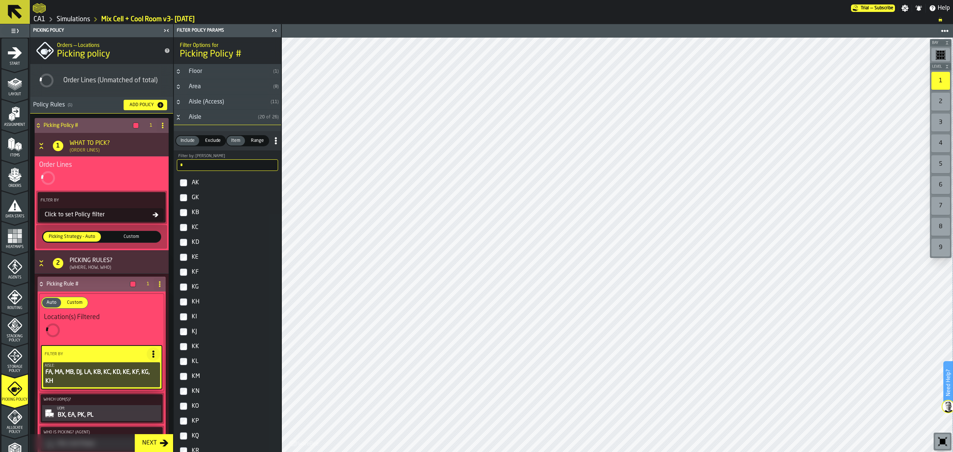
click at [184, 325] on label "KJ" at bounding box center [227, 331] width 104 height 15
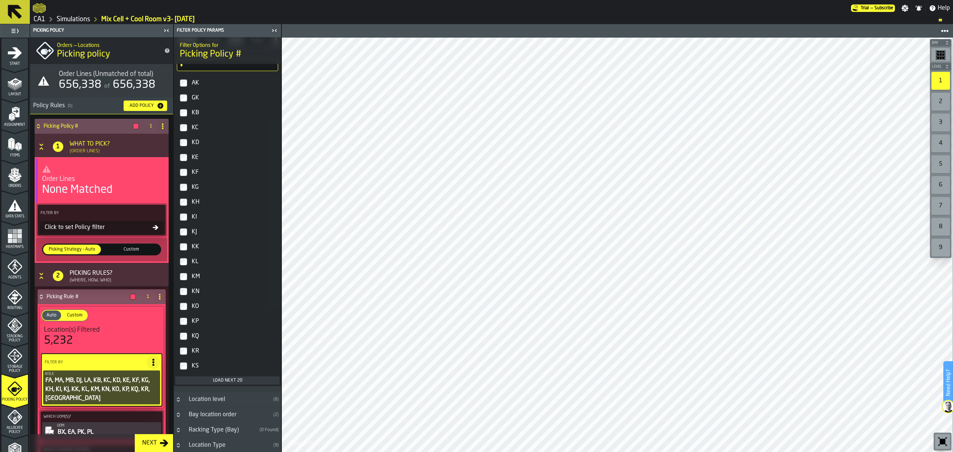
scroll to position [99, 0]
click at [231, 383] on div "Load next 20" at bounding box center [227, 381] width 98 height 5
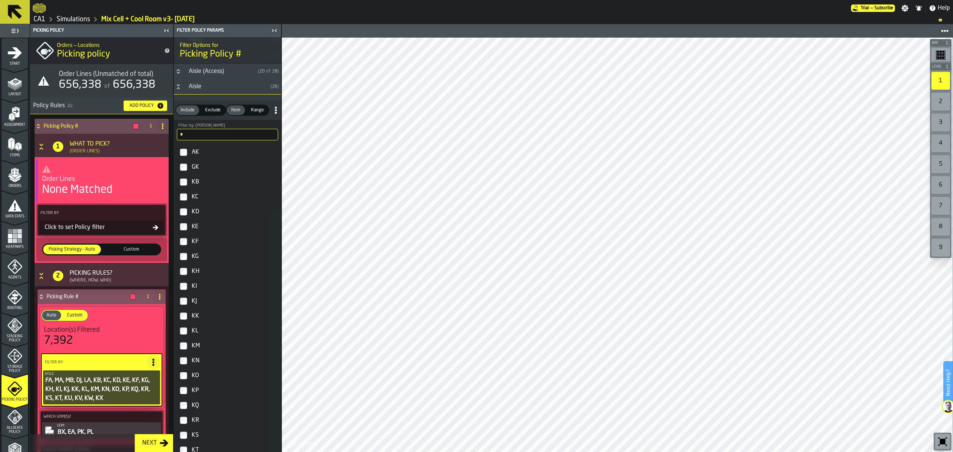
scroll to position [0, 0]
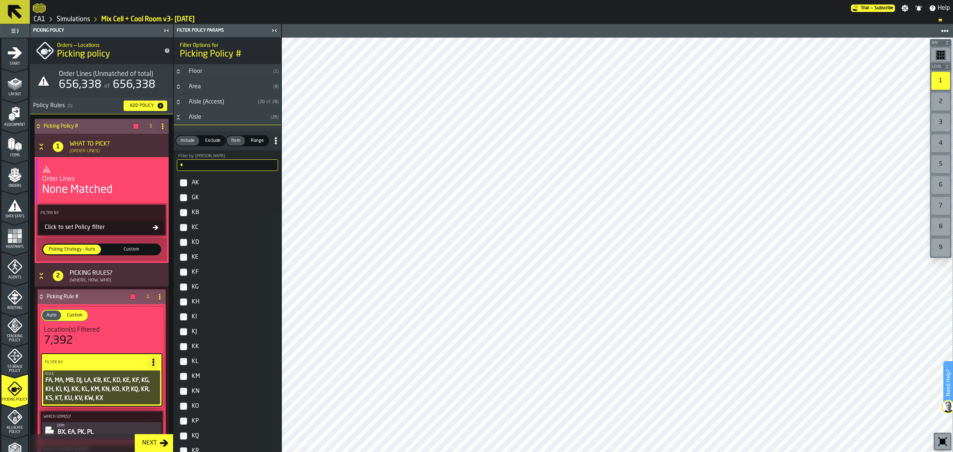
click at [214, 166] on input "*" at bounding box center [227, 165] width 101 height 12
type input "*"
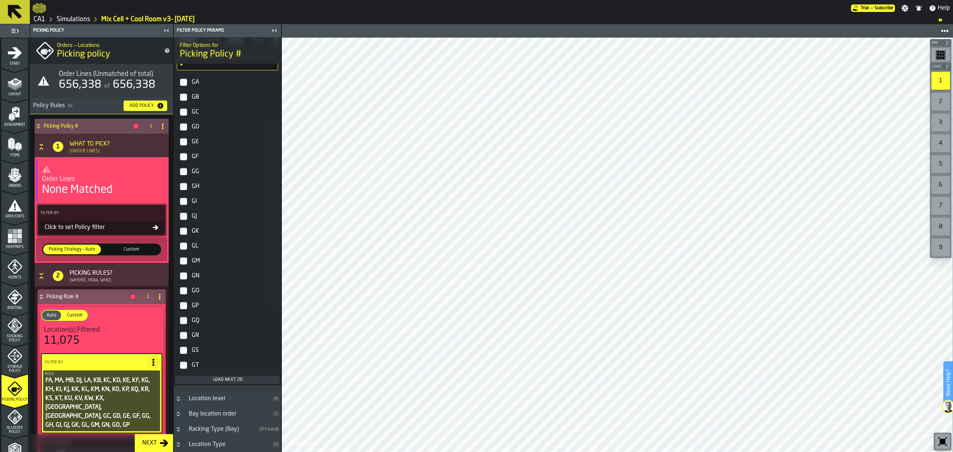
scroll to position [102, 0]
click at [203, 321] on div "GQ" at bounding box center [234, 319] width 88 height 12
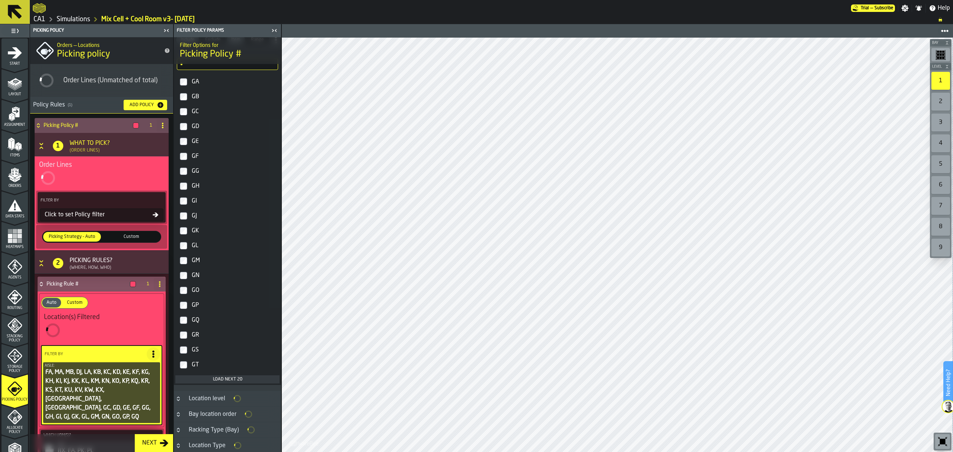
scroll to position [103, 0]
click at [194, 335] on div "GR" at bounding box center [234, 334] width 88 height 12
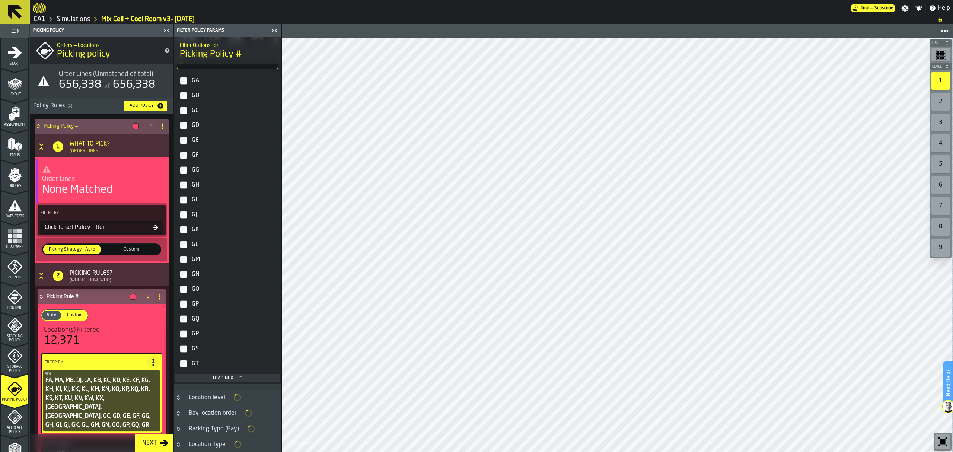
click at [194, 346] on div "GS" at bounding box center [234, 349] width 88 height 12
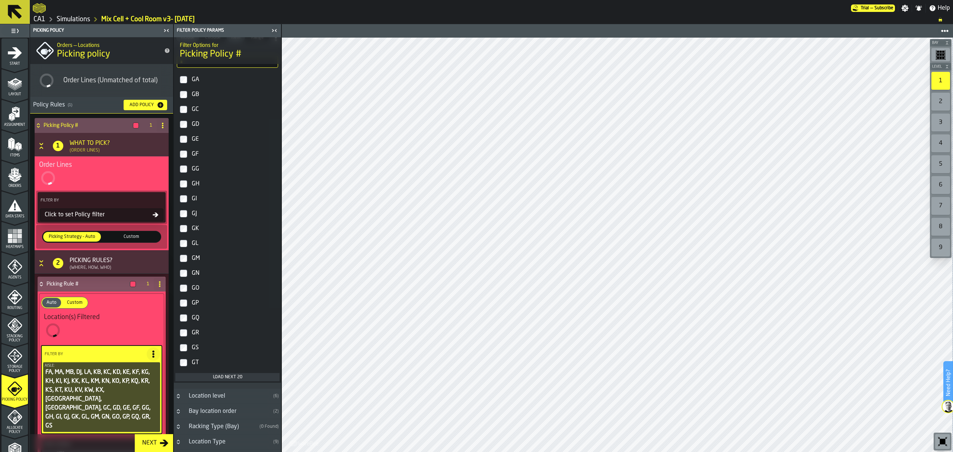
scroll to position [102, 0]
click at [195, 360] on div "GT" at bounding box center [234, 364] width 88 height 12
click at [225, 381] on div "Load next 20" at bounding box center [227, 378] width 98 height 5
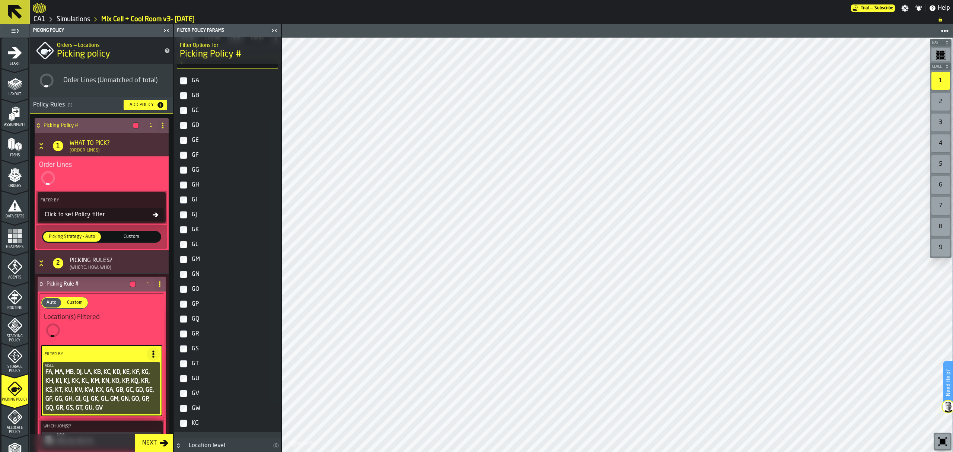
click at [188, 410] on label "GW" at bounding box center [227, 408] width 104 height 15
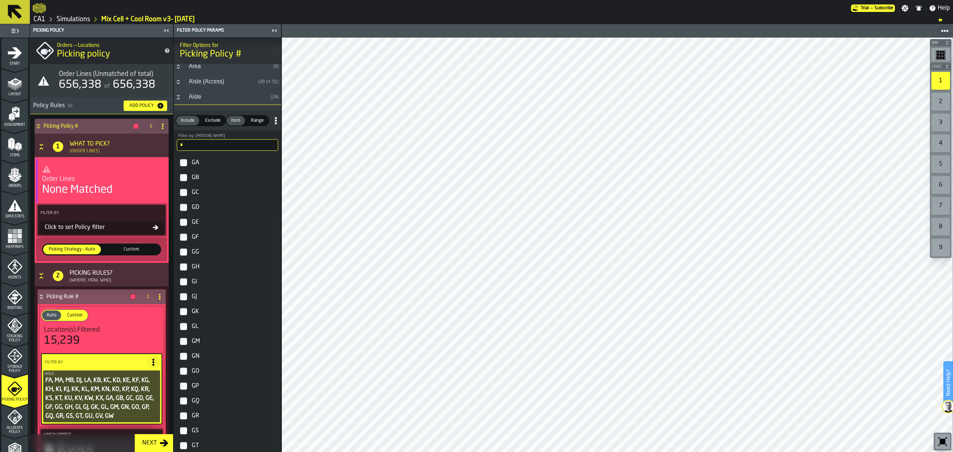
scroll to position [18, 0]
click at [212, 147] on input "*" at bounding box center [227, 147] width 101 height 12
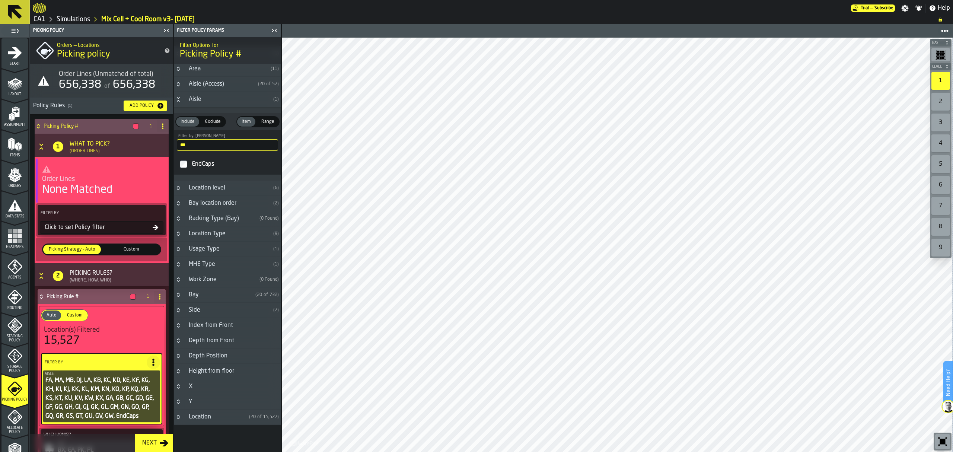
click at [236, 145] on input "***" at bounding box center [227, 145] width 101 height 12
type input "*"
type input "**"
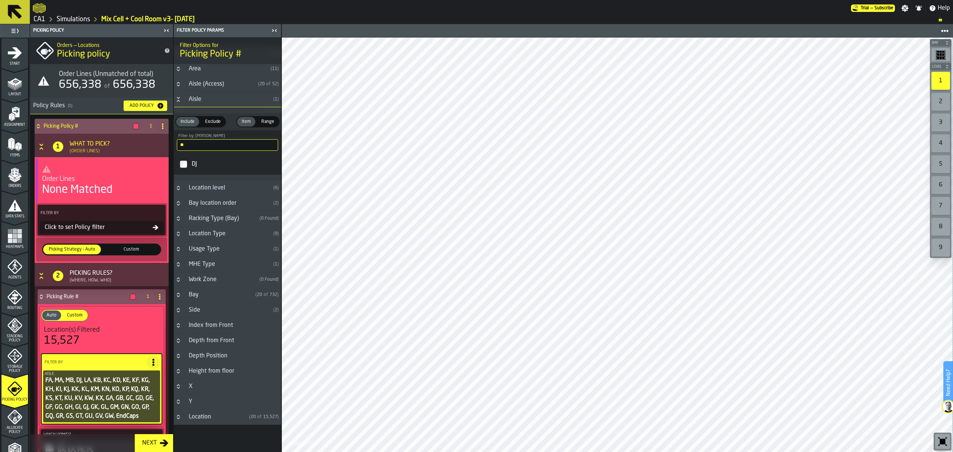
click at [92, 187] on div "None Matched" at bounding box center [77, 189] width 70 height 13
click at [118, 227] on div "Click to set Policy filter" at bounding box center [97, 227] width 111 height 9
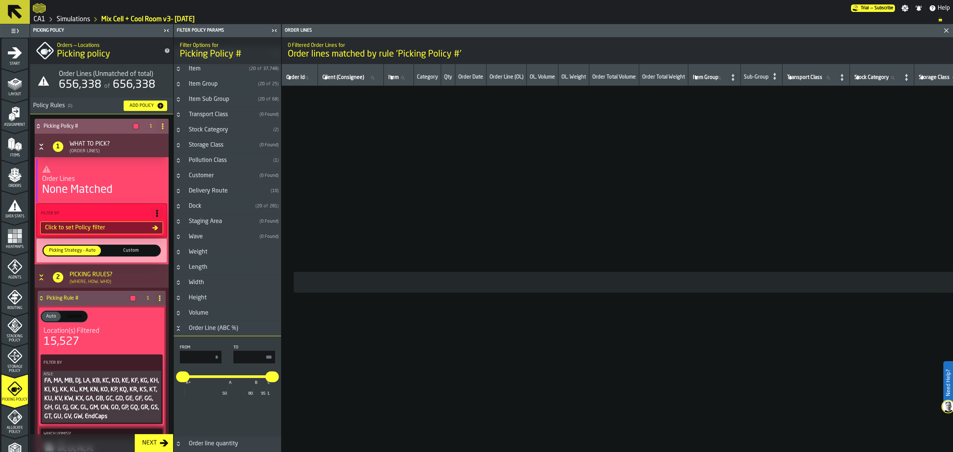
click at [258, 85] on span "(" at bounding box center [258, 84] width 1 height 4
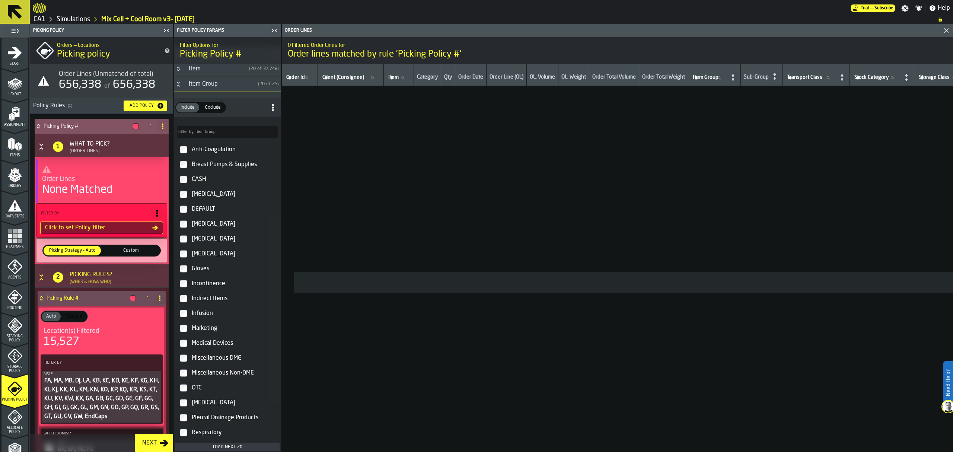
click at [273, 114] on span at bounding box center [272, 107] width 13 height 13
click at [254, 144] on div "Load Next 5 (5 remaining)" at bounding box center [242, 146] width 63 height 18
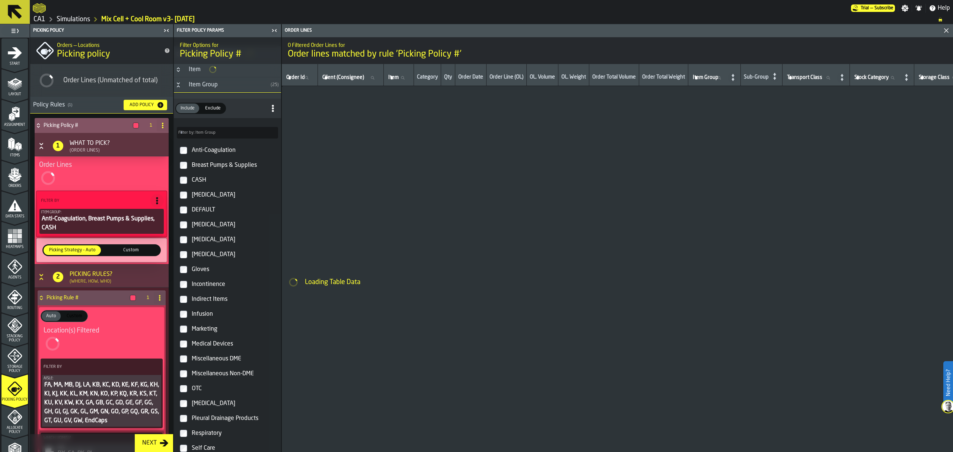
click at [184, 201] on label "[MEDICAL_DATA]" at bounding box center [227, 195] width 104 height 15
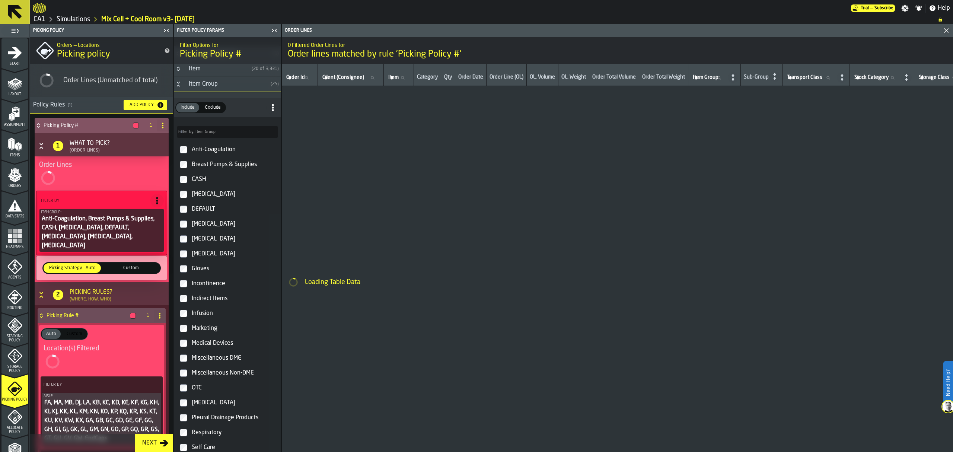
click at [184, 265] on label "Gloves" at bounding box center [227, 268] width 104 height 15
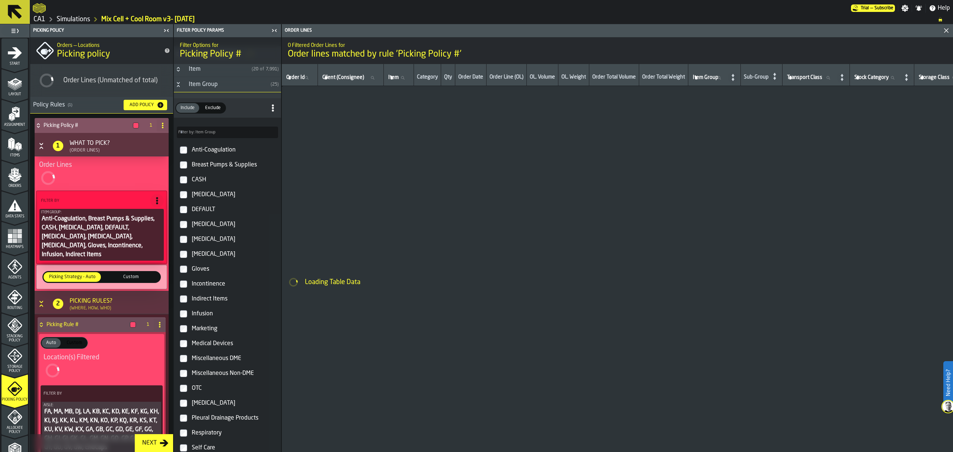
click at [185, 325] on label "Marketing" at bounding box center [227, 328] width 104 height 15
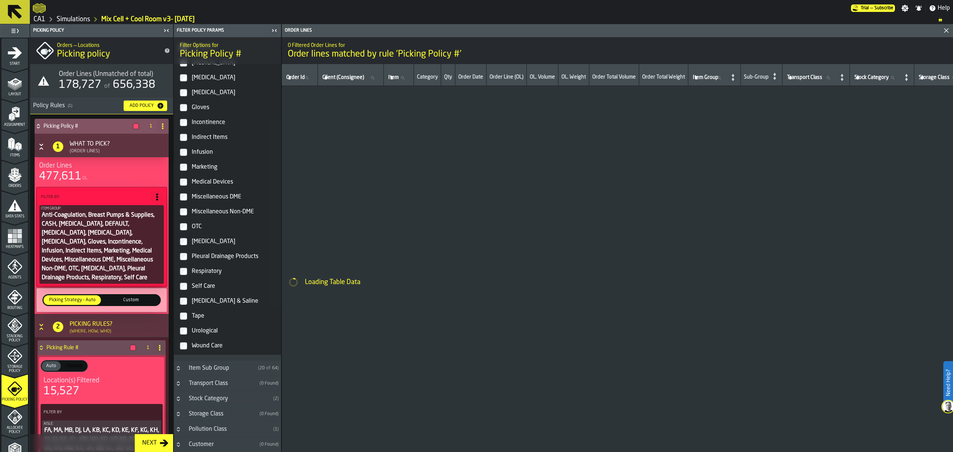
scroll to position [185, 0]
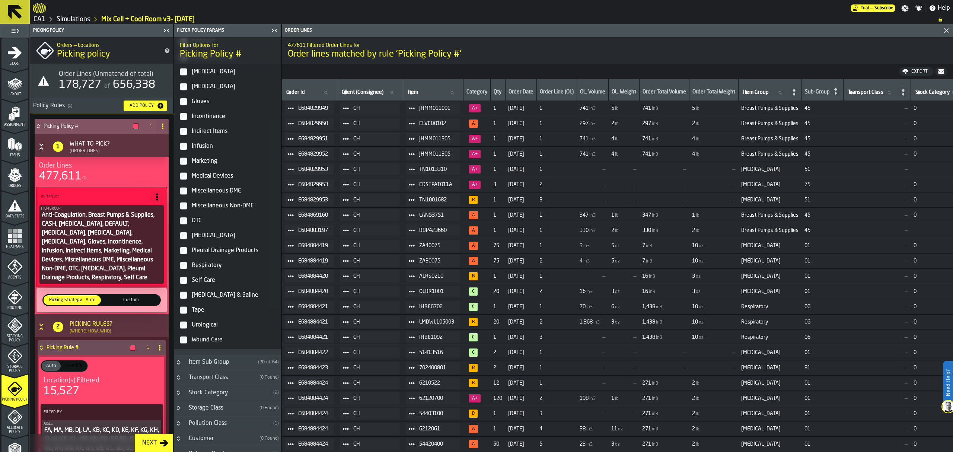
click at [188, 293] on label "[MEDICAL_DATA] & Saline" at bounding box center [227, 295] width 104 height 15
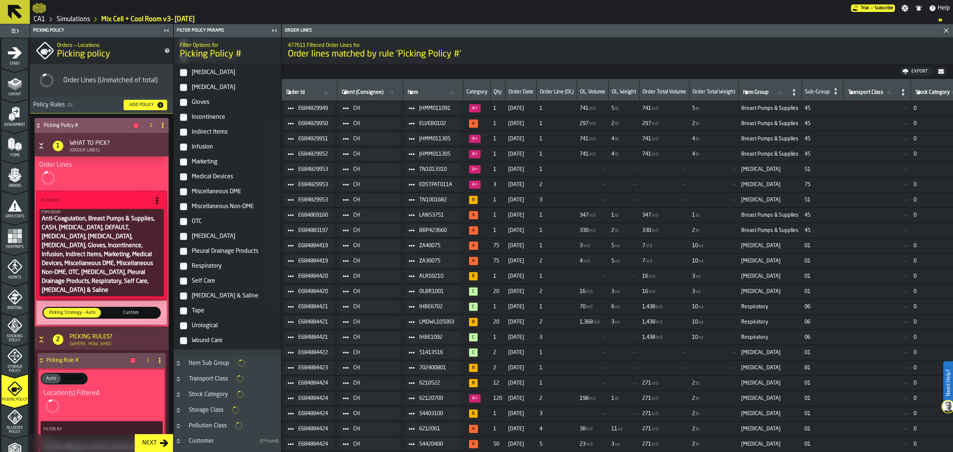
scroll to position [185, 0]
click at [188, 310] on label "Tape" at bounding box center [227, 310] width 104 height 15
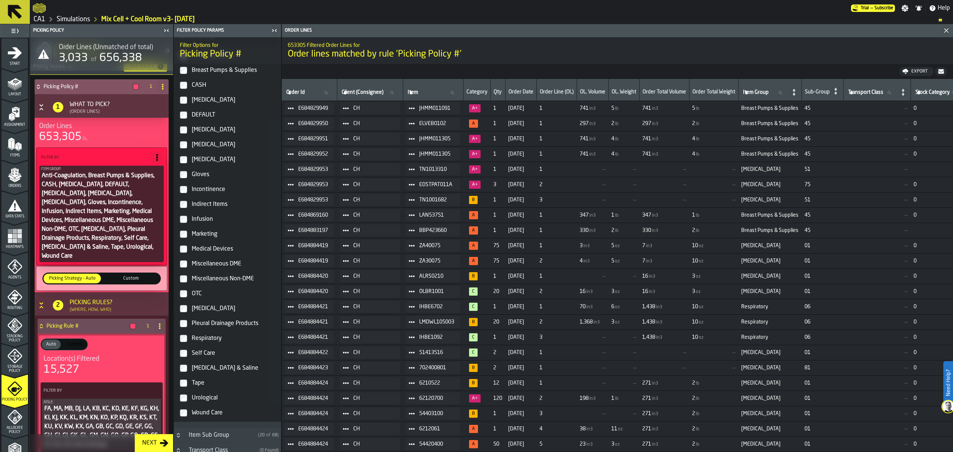
scroll to position [40, 0]
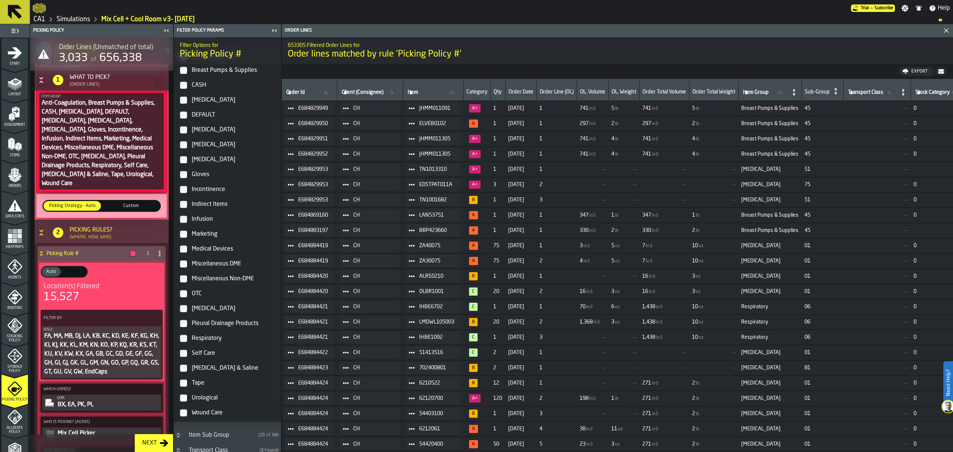
scroll to position [113, 0]
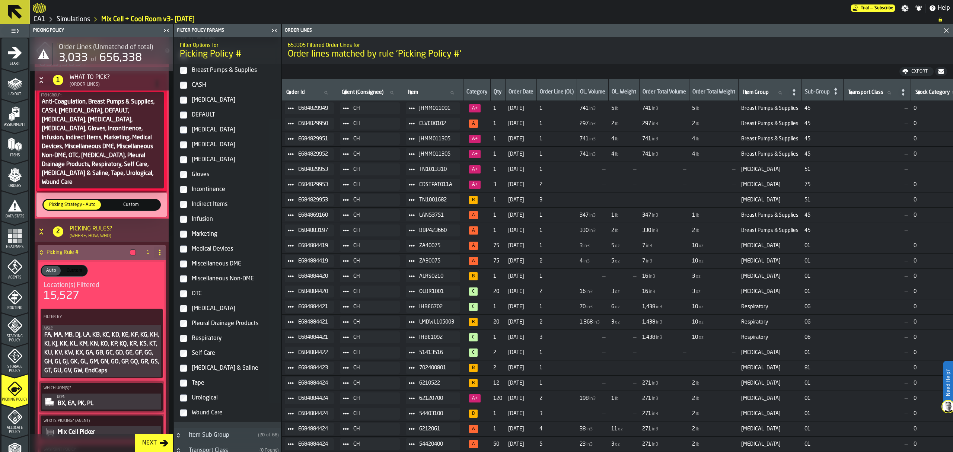
click at [86, 339] on div "FA, MA, MB, DJ, LA, KB, KC, KD, KE, KF, KG, KH, KI, KJ, KK, KL, KM, KN, KO, KP,…" at bounding box center [102, 353] width 116 height 45
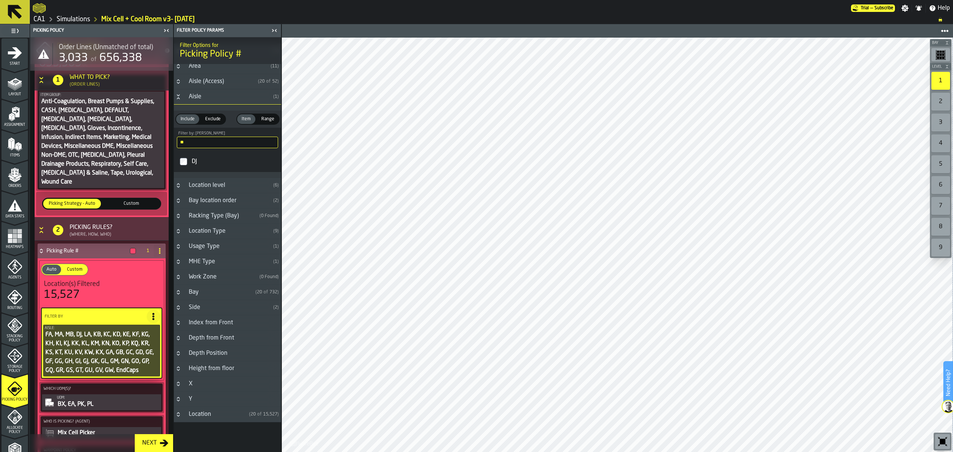
scroll to position [24, 0]
click at [220, 140] on input "**" at bounding box center [227, 143] width 101 height 12
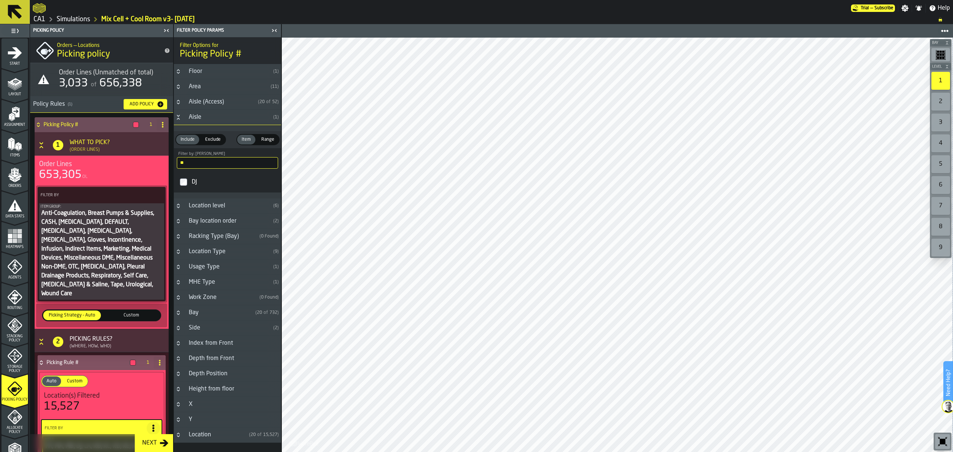
scroll to position [0, 0]
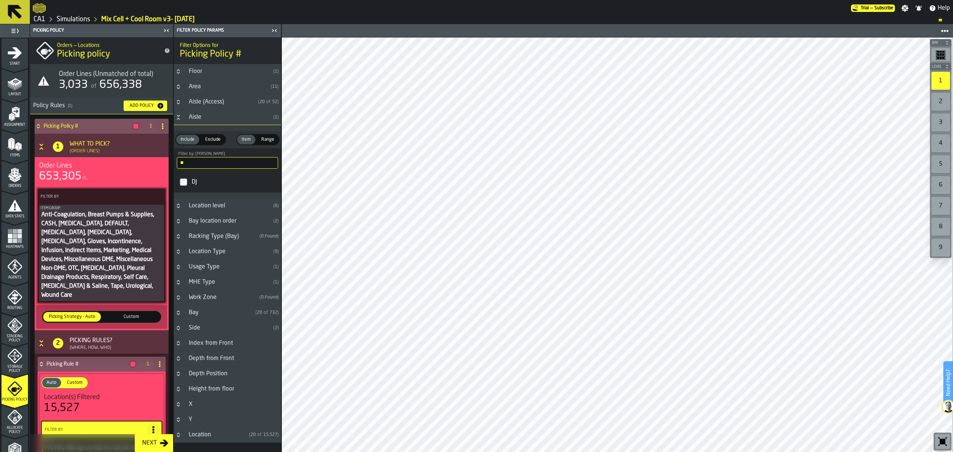
click at [81, 230] on div "Anti-Coagulation, Breast Pumps & Supplies, CASH, [MEDICAL_DATA], DEFAULT, [MEDI…" at bounding box center [102, 254] width 122 height 89
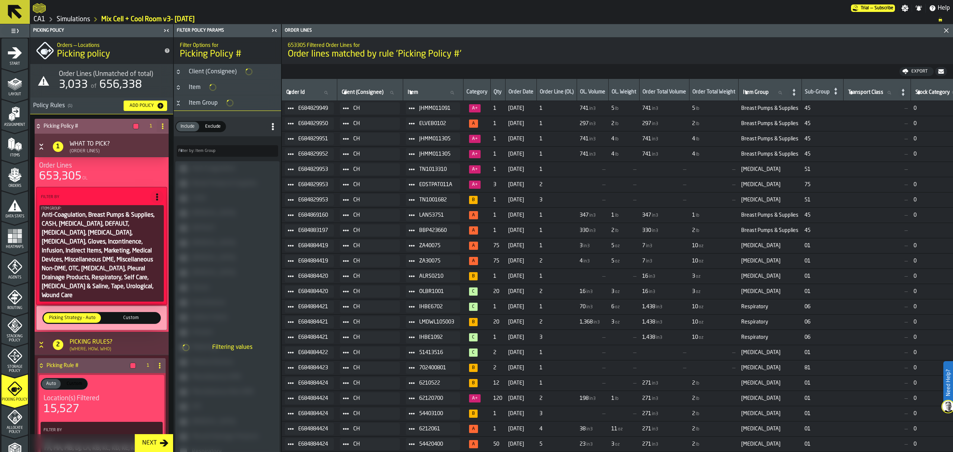
type input "*"
type input "***"
type input "*"
type input "***"
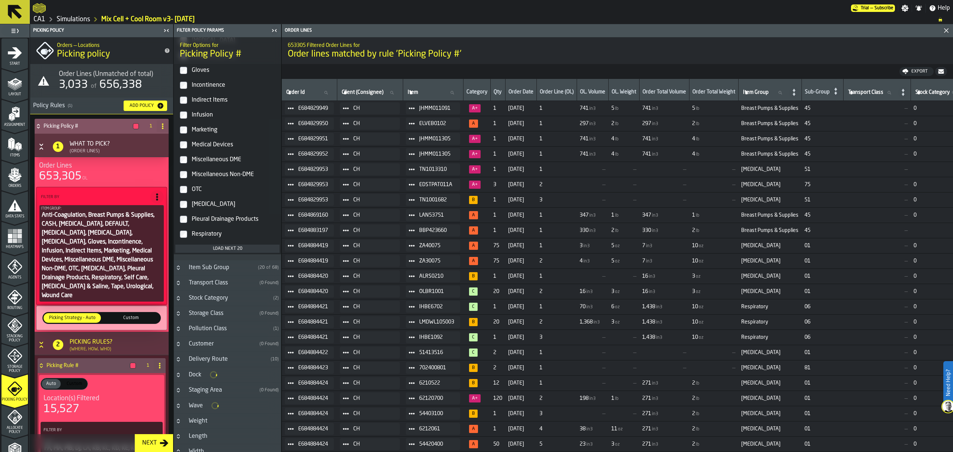
scroll to position [209, 0]
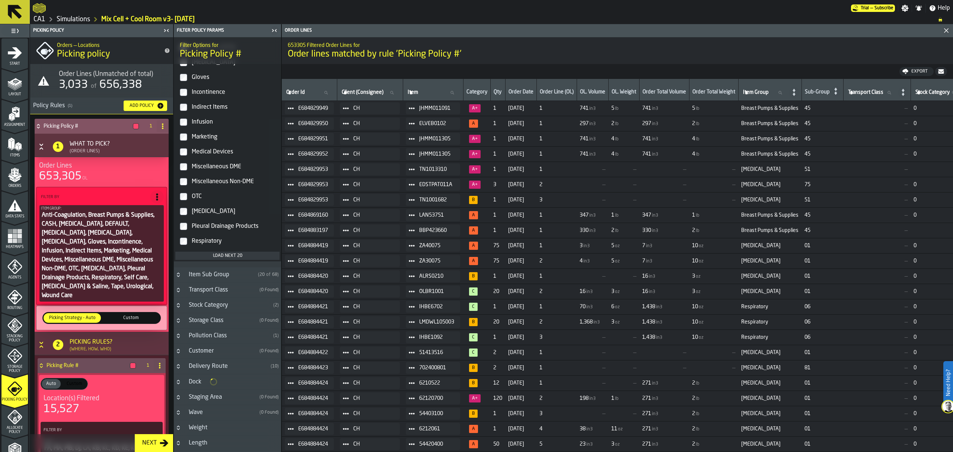
click at [261, 257] on div "Load next 20" at bounding box center [227, 255] width 98 height 5
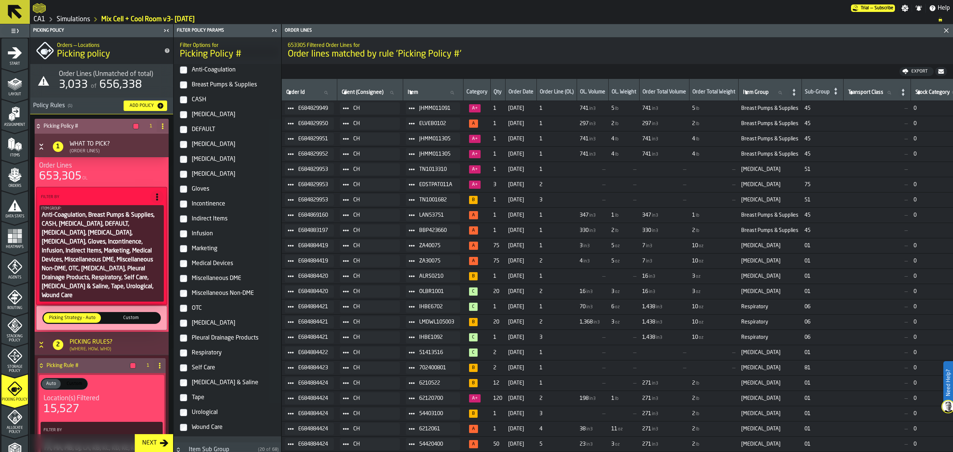
scroll to position [0, 0]
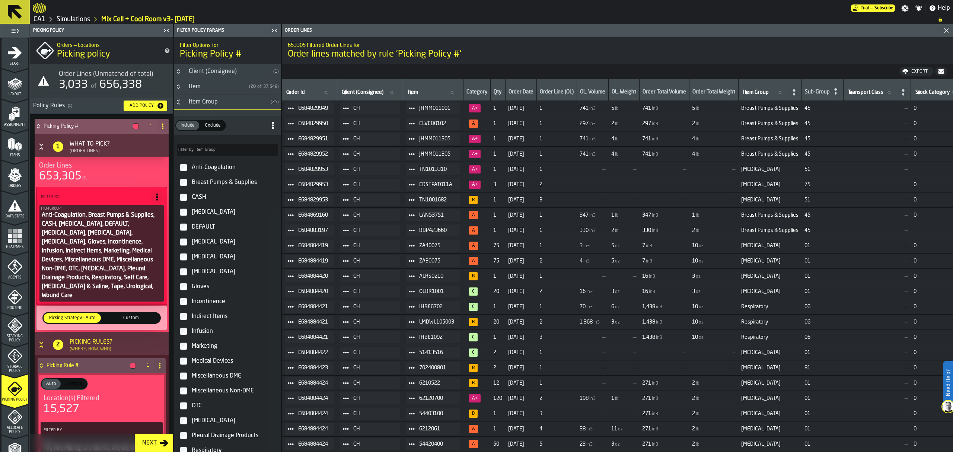
click at [179, 70] on icon "Button-Client (Consignee)-closed" at bounding box center [178, 71] width 6 height 6
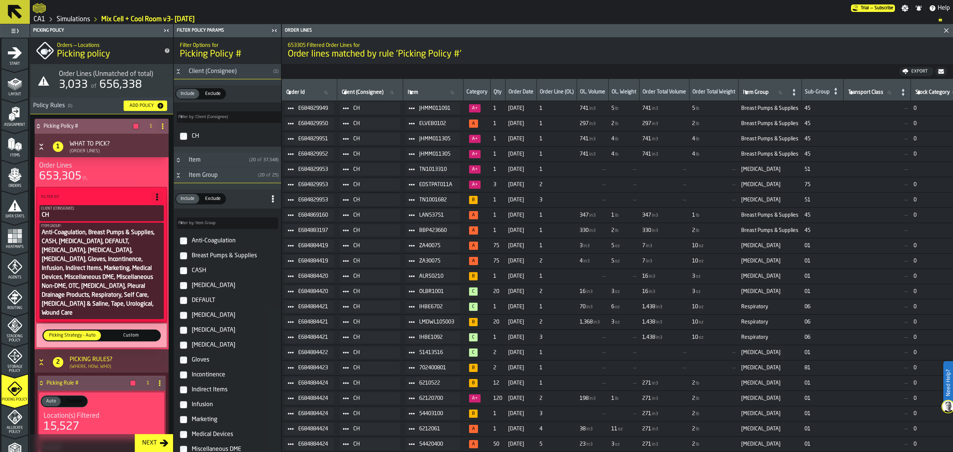
click at [188, 240] on label "Anti-Coagulation" at bounding box center [227, 240] width 104 height 15
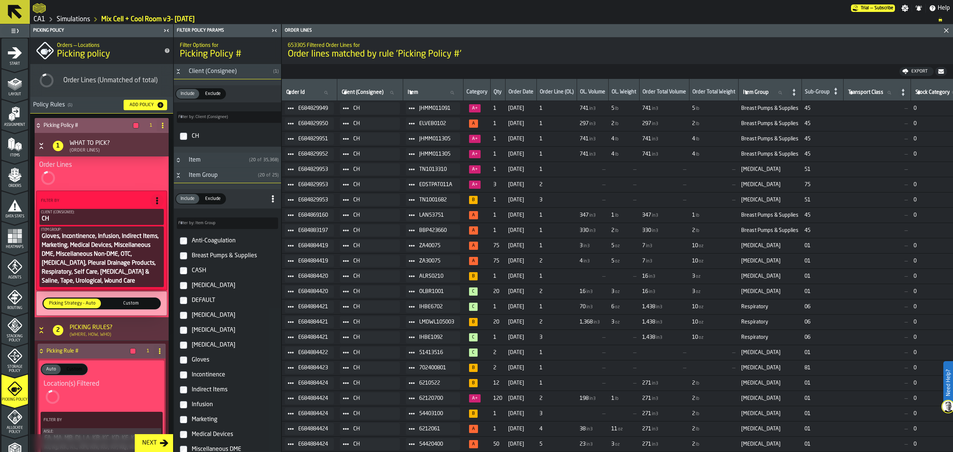
click at [183, 367] on label "Gloves" at bounding box center [227, 360] width 104 height 15
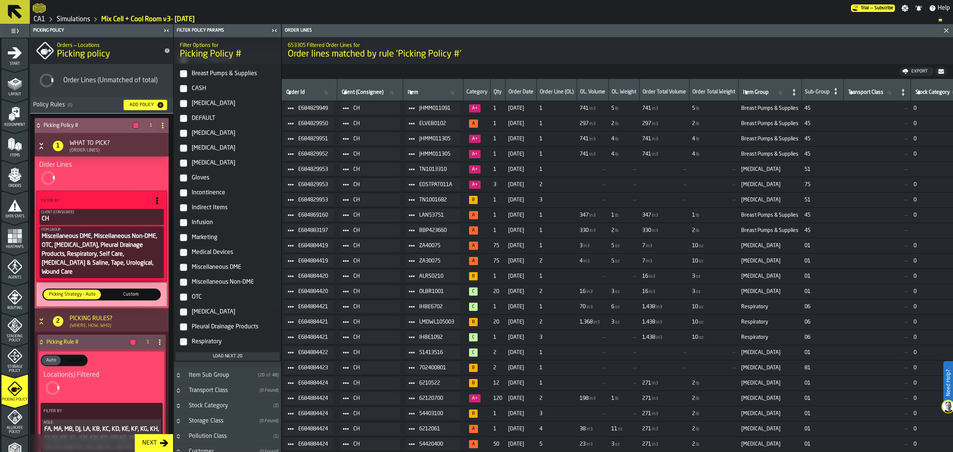
scroll to position [188, 0]
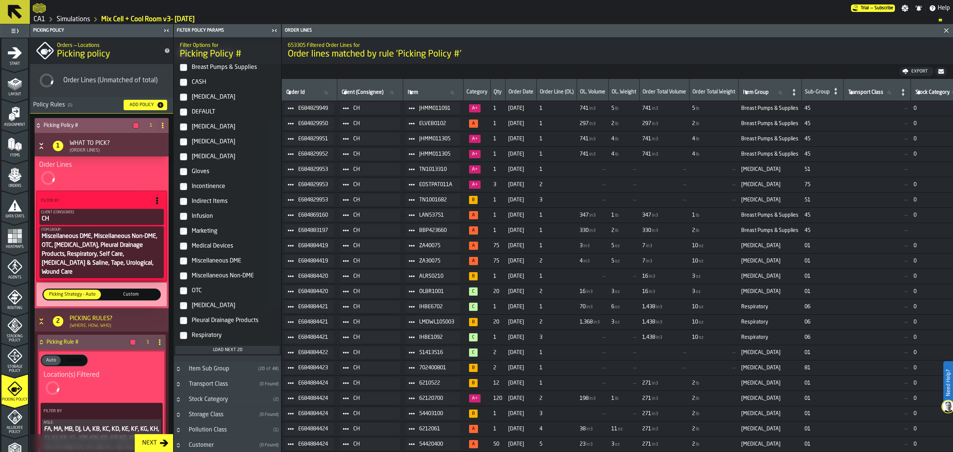
click at [189, 264] on label "Miscellaneous DME" at bounding box center [227, 261] width 104 height 15
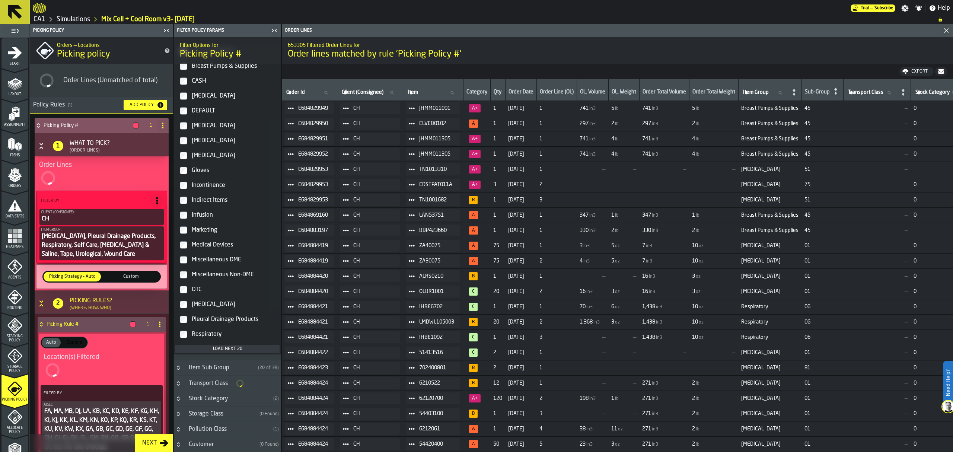
scroll to position [189, 0]
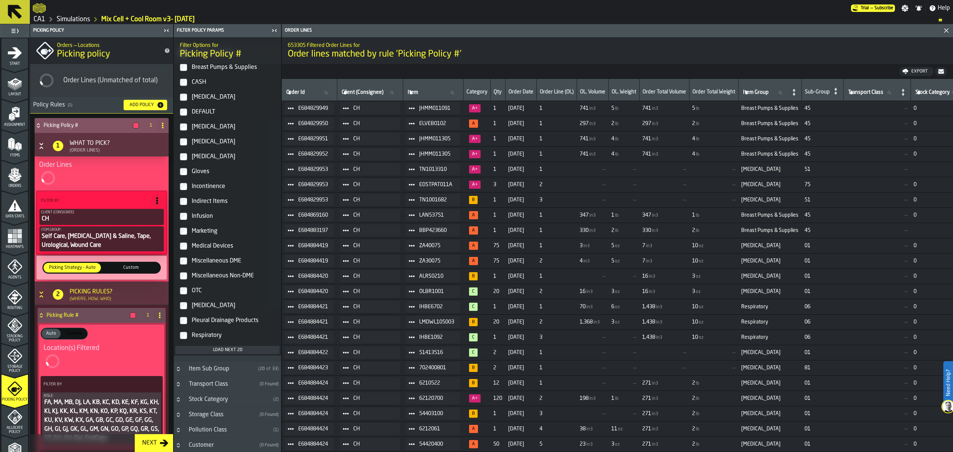
click at [222, 353] on div "Load next 20" at bounding box center [227, 349] width 98 height 5
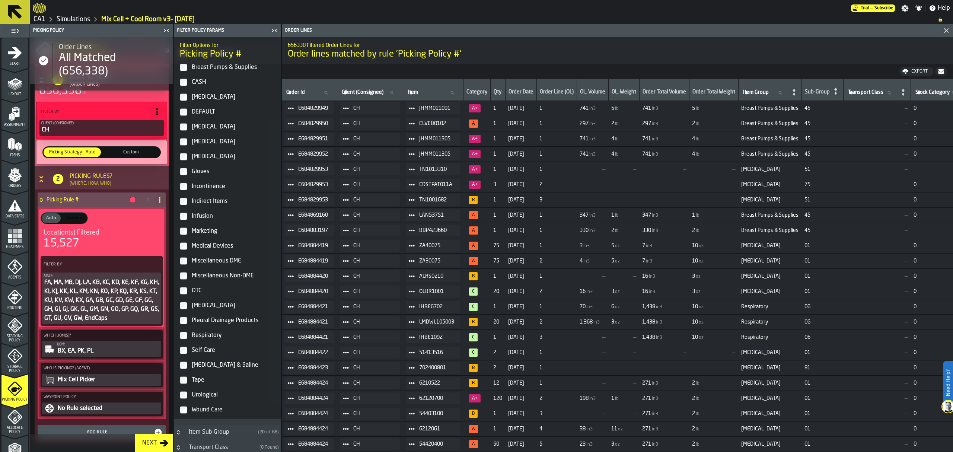
scroll to position [119, 0]
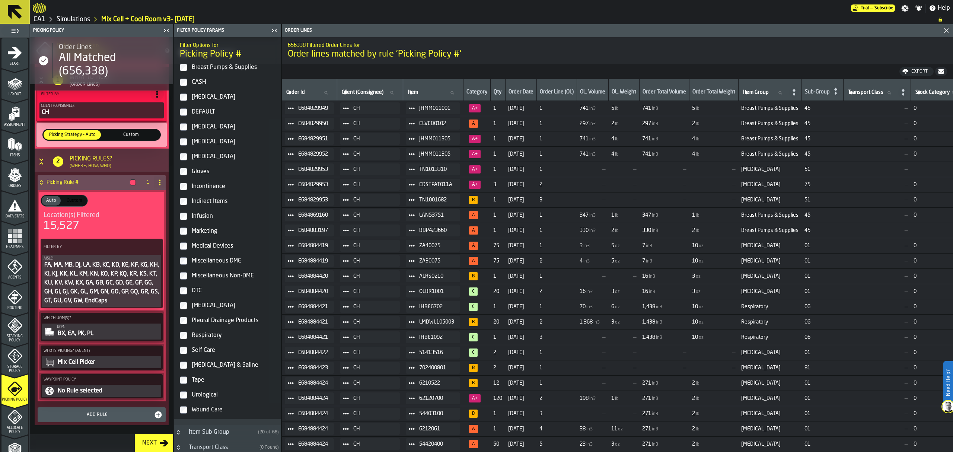
drag, startPoint x: 170, startPoint y: 209, endPoint x: 177, endPoint y: 161, distance: 48.5
click at [177, 161] on aside "1 Start 1.1 Layout 1.2 Assignment 1.3 Items 1.4 Orders 1.5 Data Stats 1.6 Heatm…" at bounding box center [140, 238] width 281 height 428
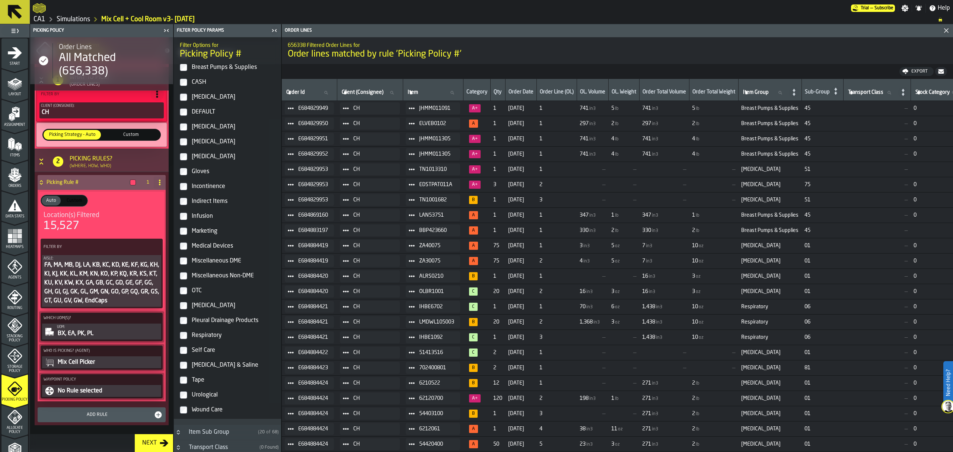
click at [153, 246] on circle at bounding box center [154, 247] width 2 height 2
click at [121, 278] on div "Add (OR) Filter" at bounding box center [135, 279] width 39 height 9
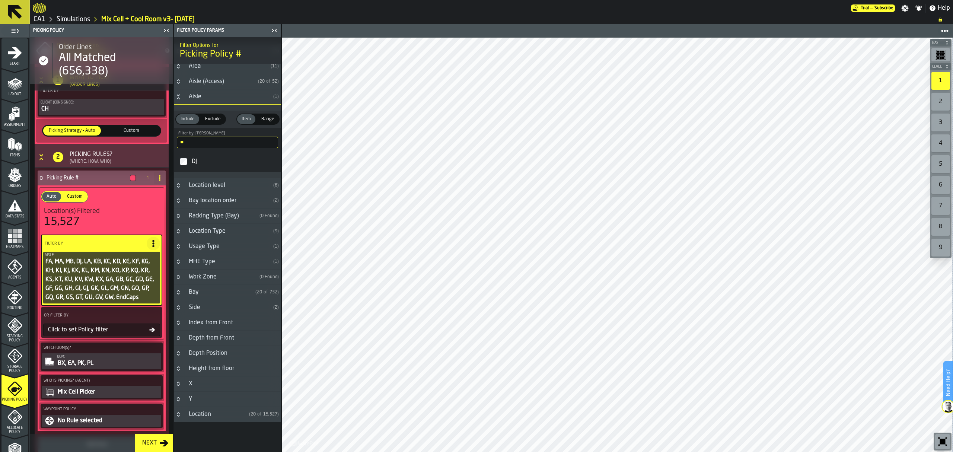
click at [94, 336] on div "Click to set Policy filter" at bounding box center [101, 329] width 117 height 13
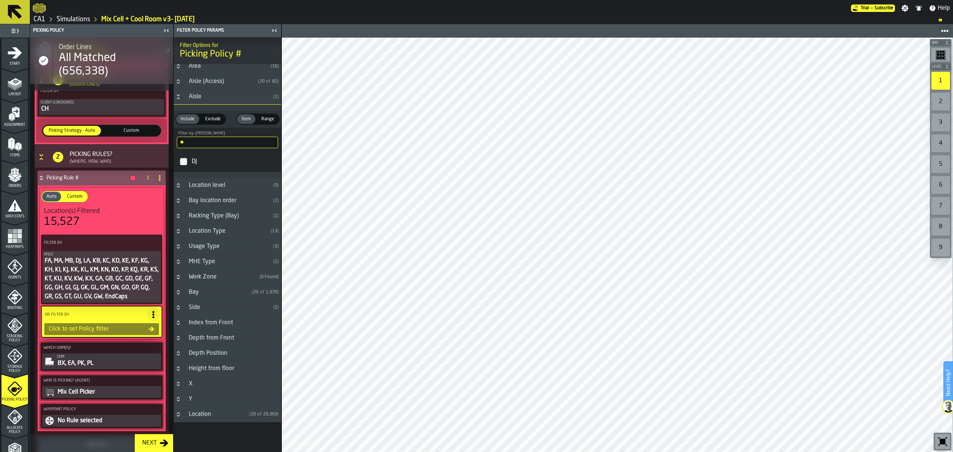
scroll to position [24, 0]
click at [206, 142] on input "**" at bounding box center [227, 143] width 101 height 12
type input "*"
type input "**"
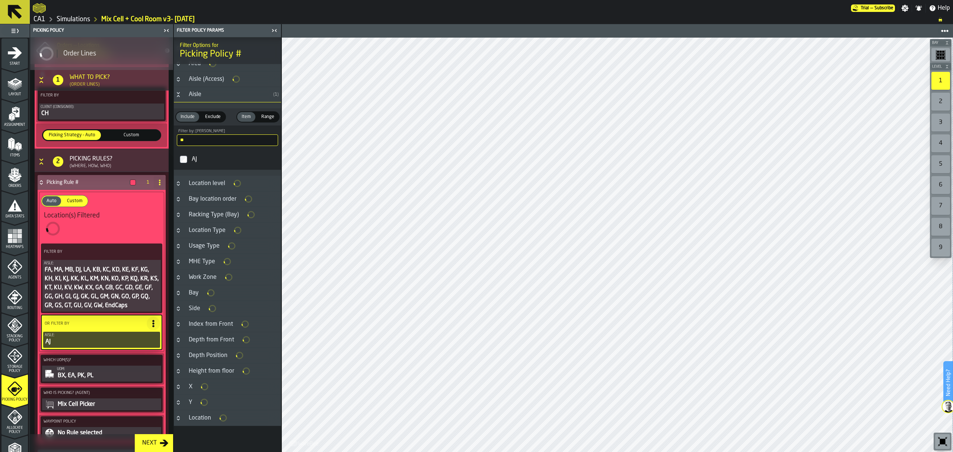
scroll to position [119, 0]
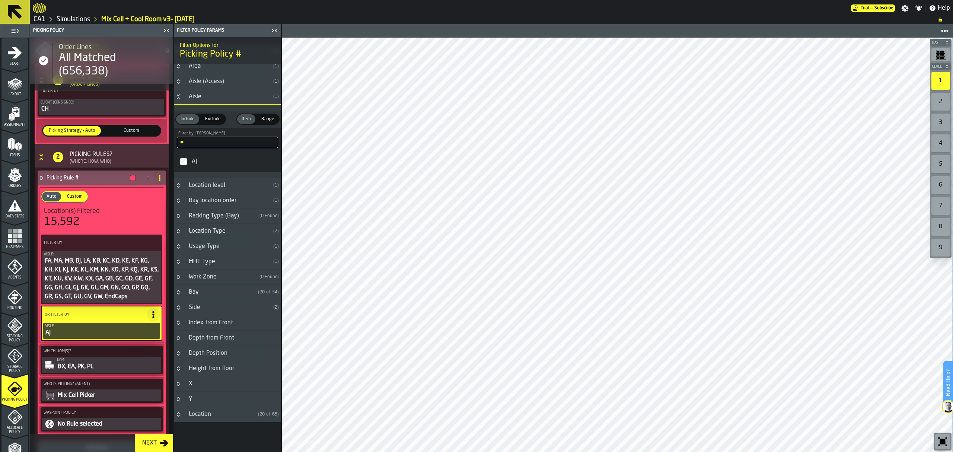
click at [177, 97] on icon "Button-Aisle-open" at bounding box center [178, 97] width 6 height 6
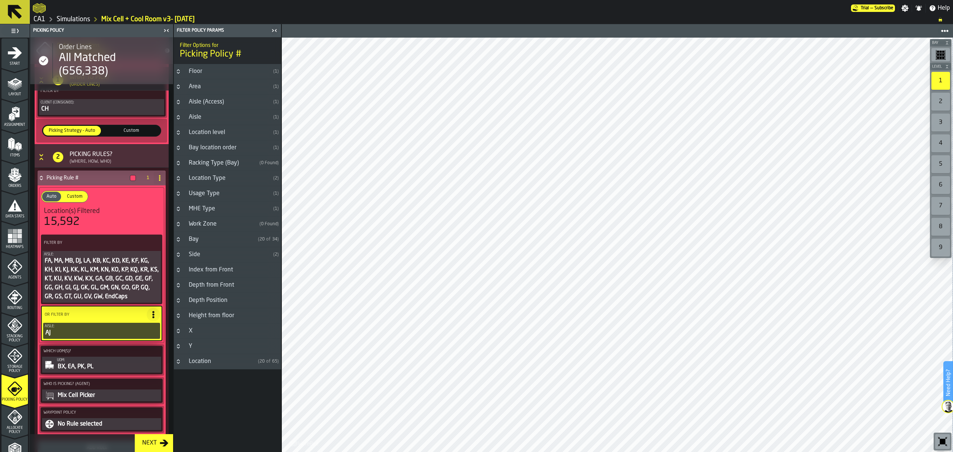
click at [180, 239] on icon "Button-Bay-closed" at bounding box center [178, 239] width 6 height 6
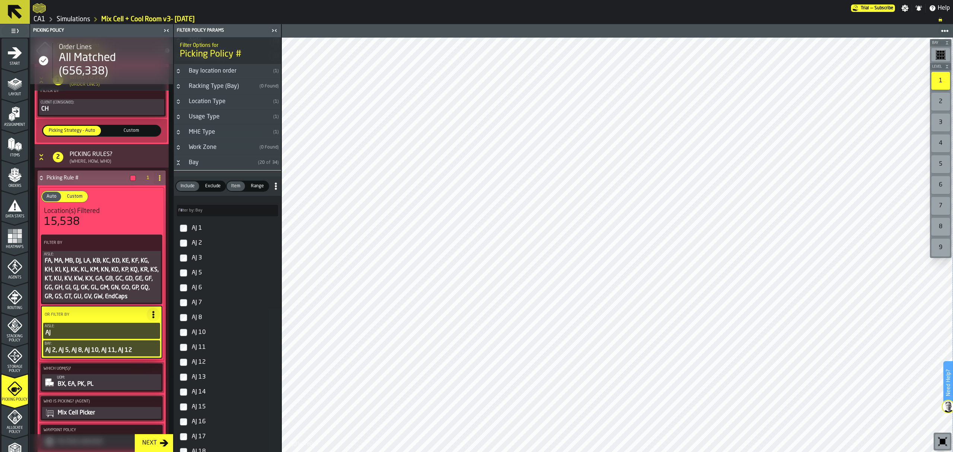
scroll to position [78, 0]
click at [188, 375] on label "AJ 13" at bounding box center [227, 376] width 104 height 15
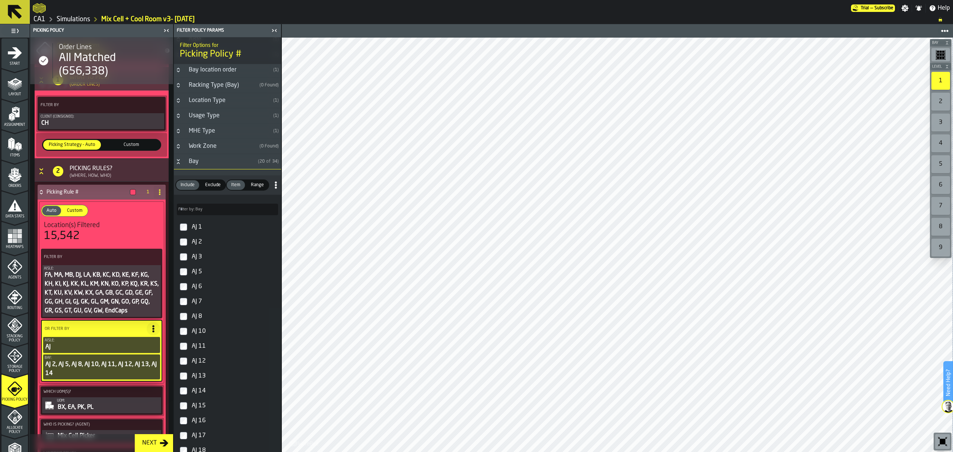
scroll to position [119, 0]
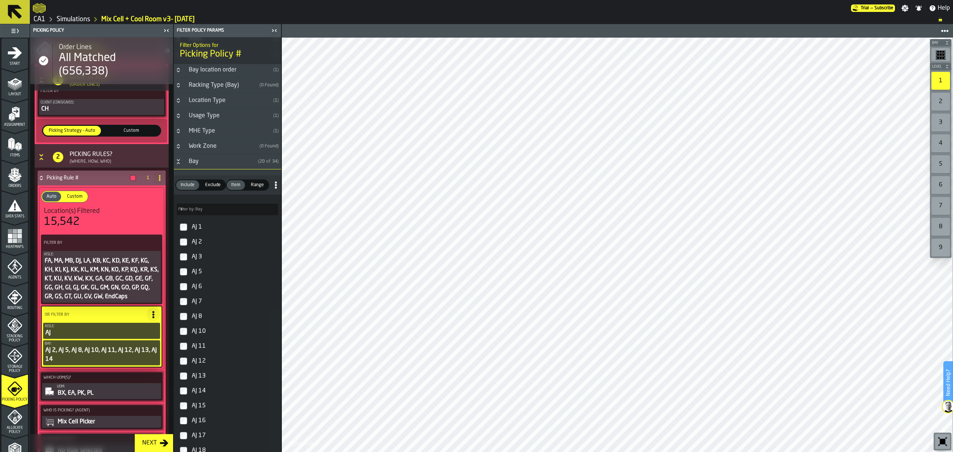
click at [179, 425] on label "AJ 16" at bounding box center [227, 420] width 104 height 15
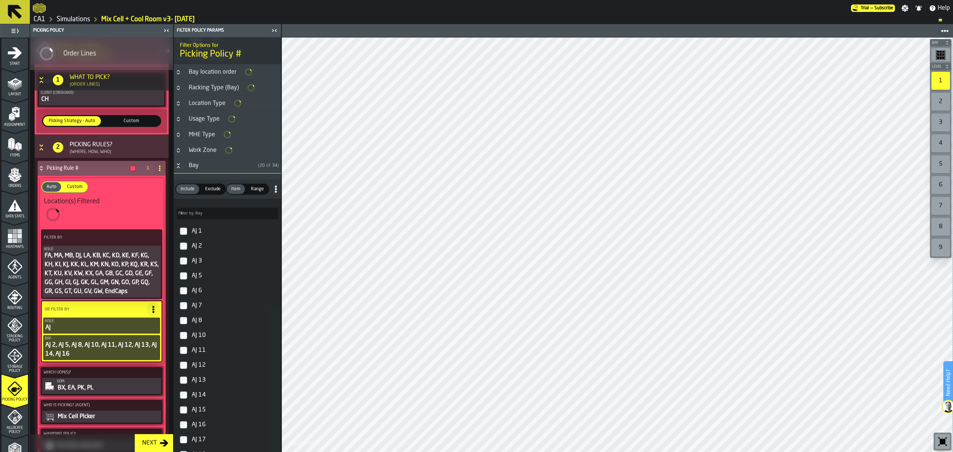
scroll to position [79, 0]
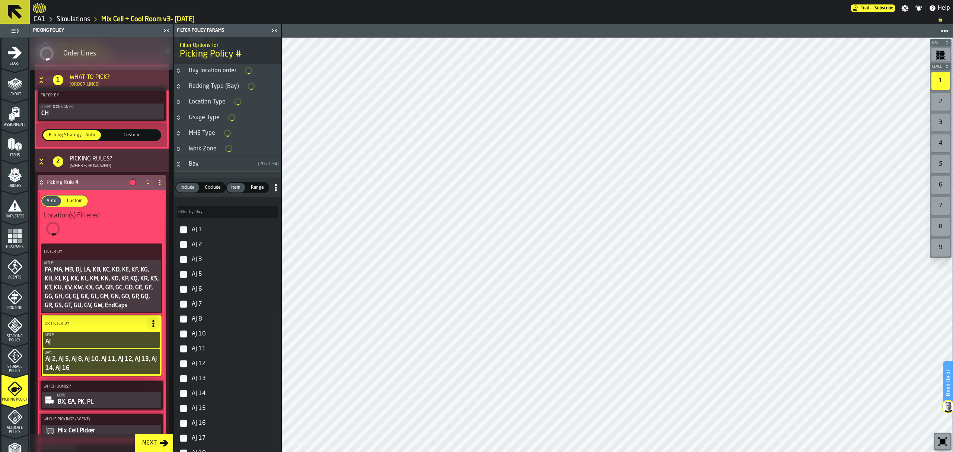
click at [186, 436] on label "AJ 17" at bounding box center [227, 438] width 104 height 15
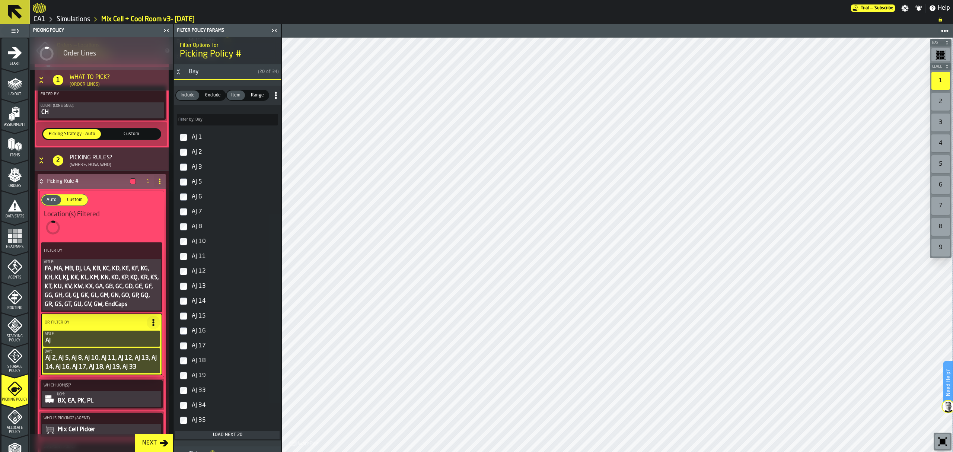
scroll to position [175, 0]
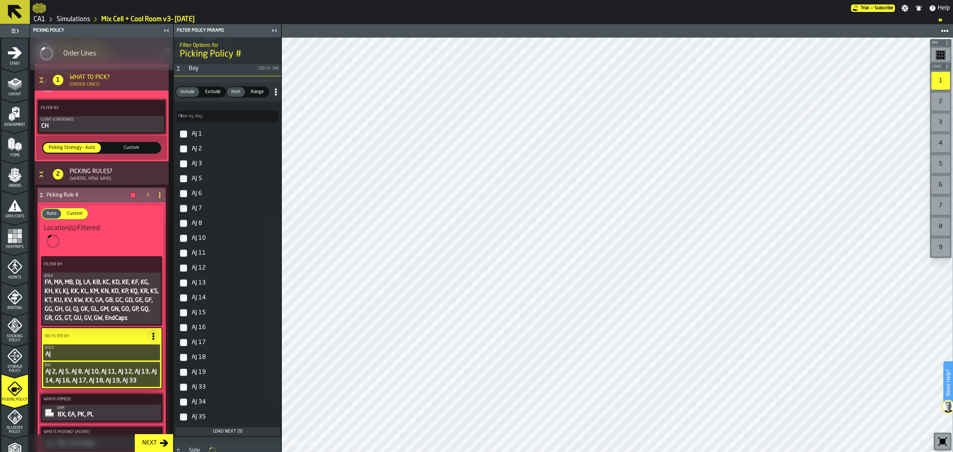
click at [182, 400] on label "AJ 34" at bounding box center [227, 402] width 104 height 15
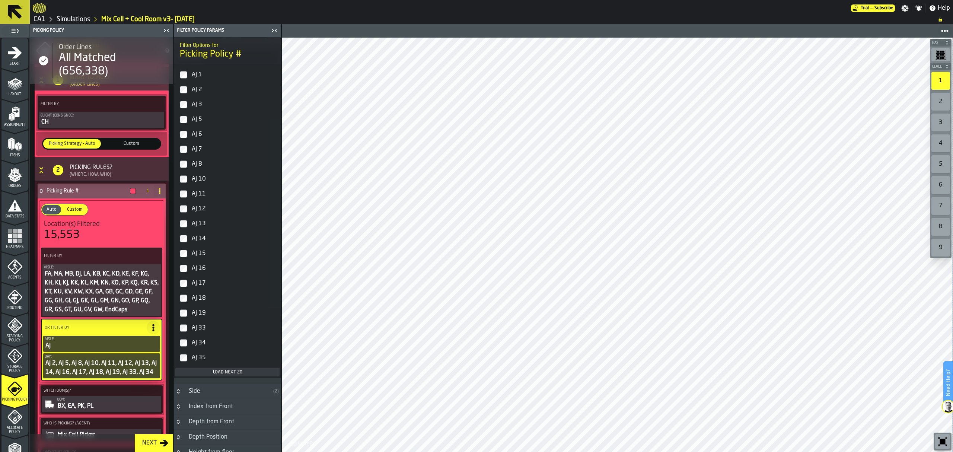
scroll to position [235, 0]
click at [254, 370] on div "Load next 20" at bounding box center [227, 367] width 98 height 5
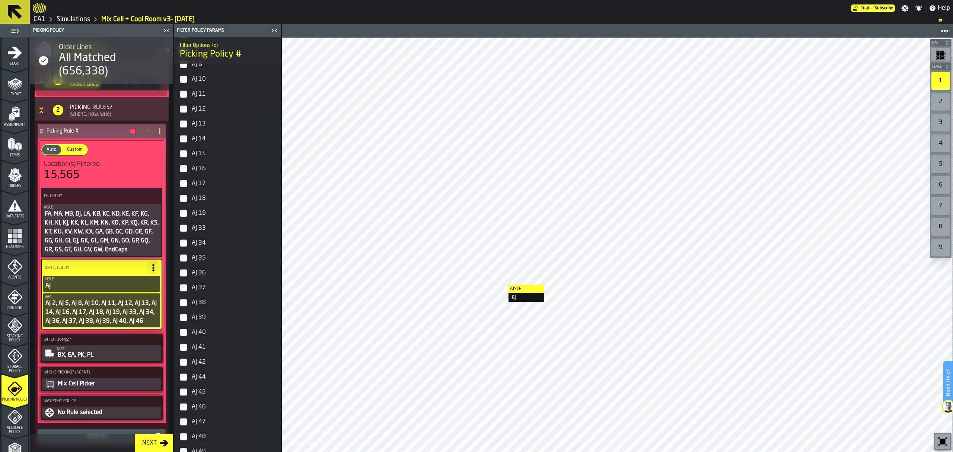
scroll to position [191, 0]
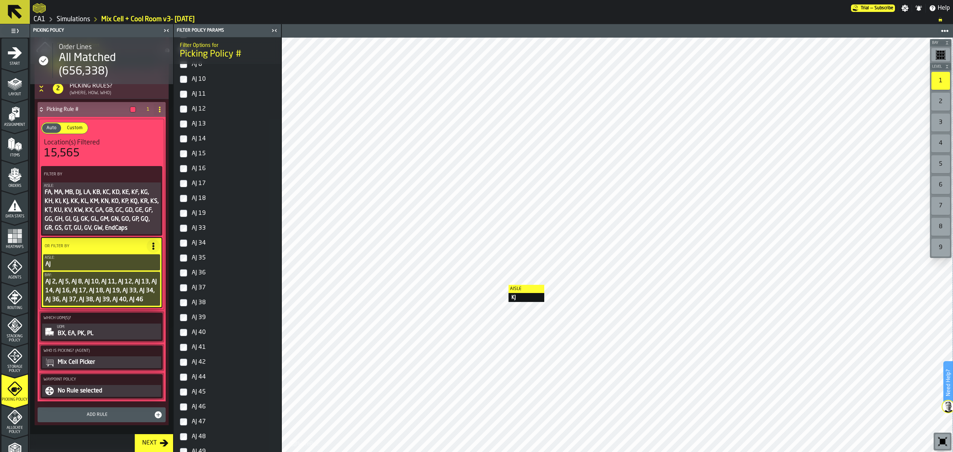
click at [18, 419] on icon "menu Allocate Policy" at bounding box center [14, 417] width 15 height 15
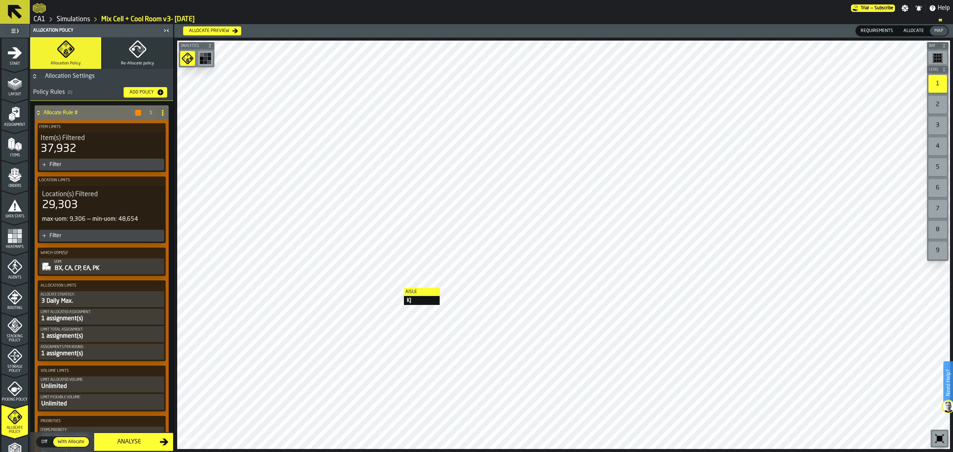
click at [15, 362] on icon "menu Storage Policy" at bounding box center [14, 355] width 15 height 15
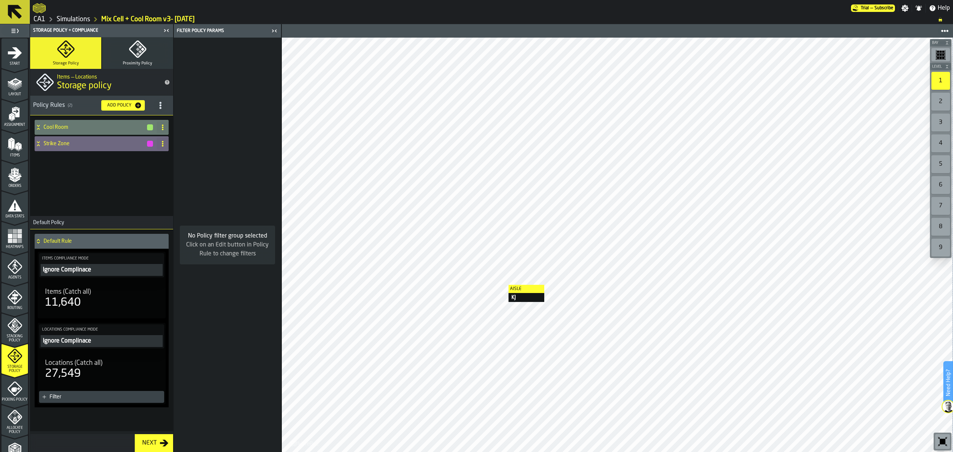
click at [16, 319] on icon "menu Stacking Policy" at bounding box center [14, 325] width 15 height 15
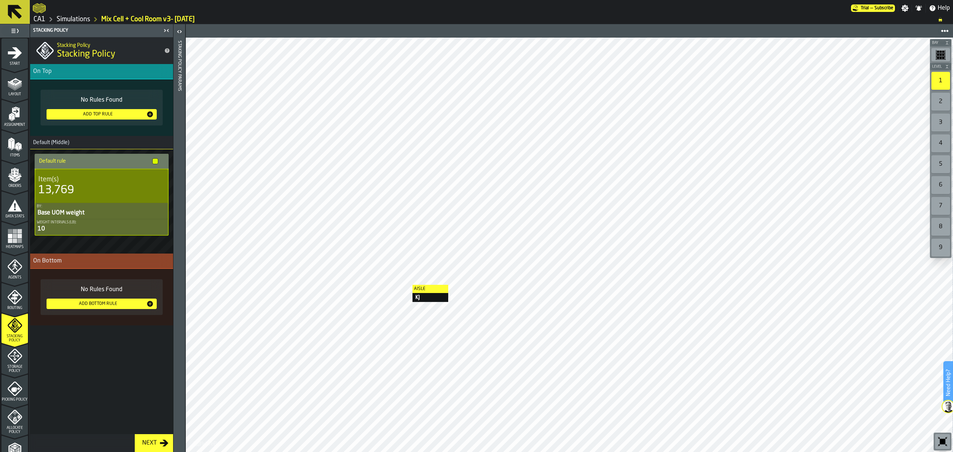
click at [9, 378] on div "Picking Policy" at bounding box center [14, 389] width 26 height 25
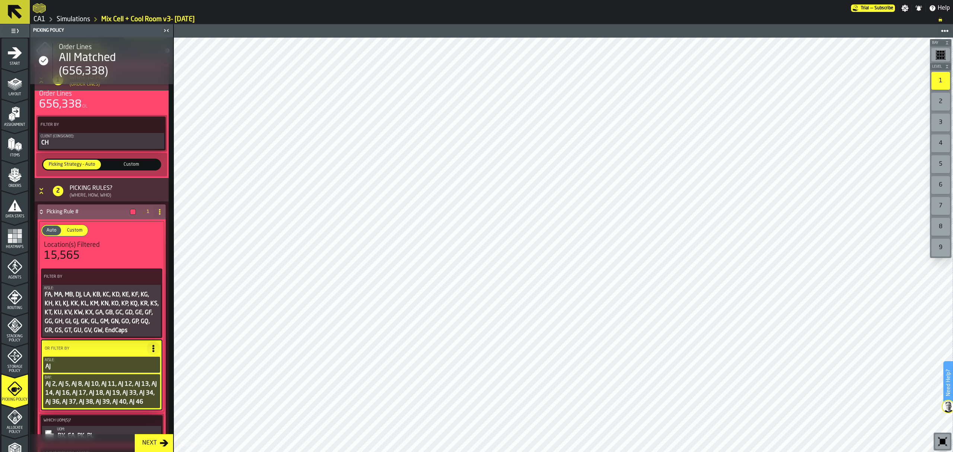
scroll to position [86, 0]
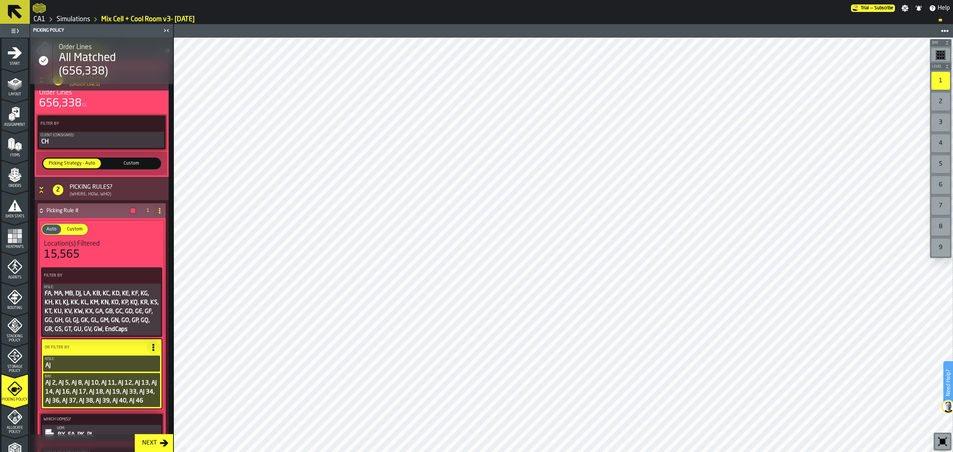
click at [152, 348] on circle at bounding box center [153, 348] width 2 height 2
click at [142, 366] on div "Clear Filter" at bounding box center [134, 364] width 39 height 9
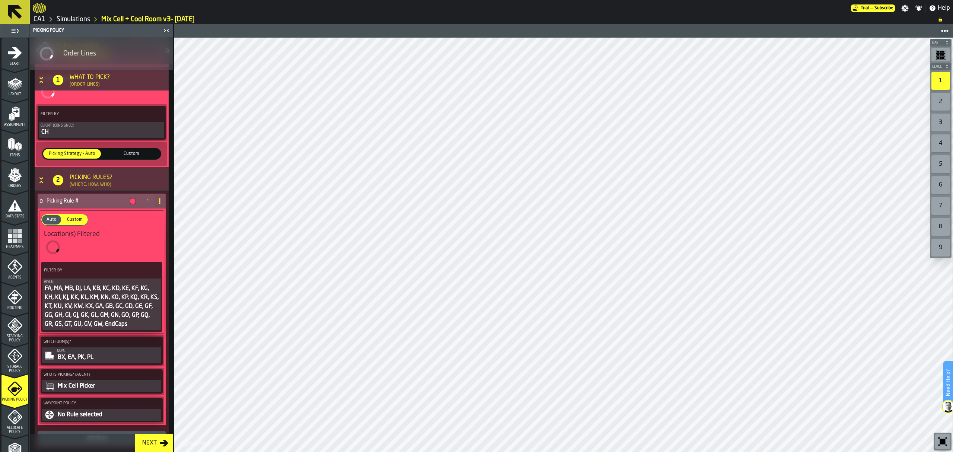
scroll to position [72, 0]
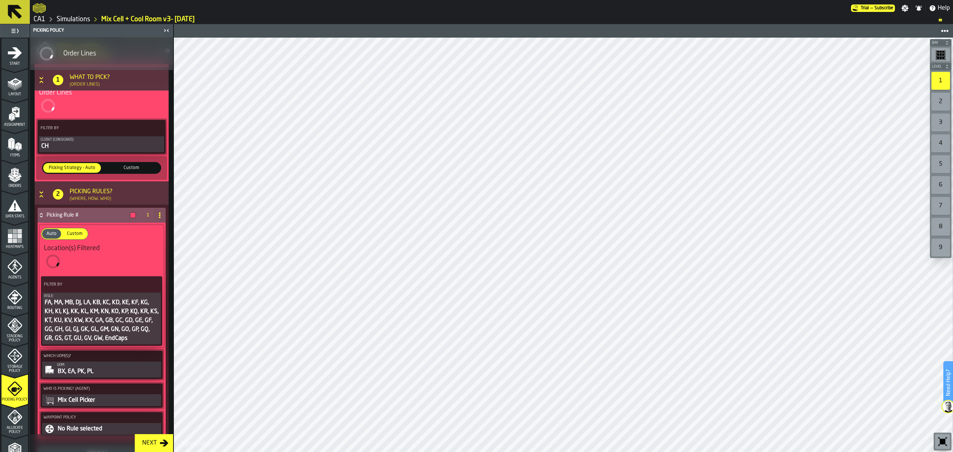
click at [128, 330] on div "FA, MA, MB, DJ, LA, KB, KC, KD, KE, KF, KG, KH, KI, KJ, KK, KL, KM, KN, KO, KP,…" at bounding box center [101, 320] width 115 height 45
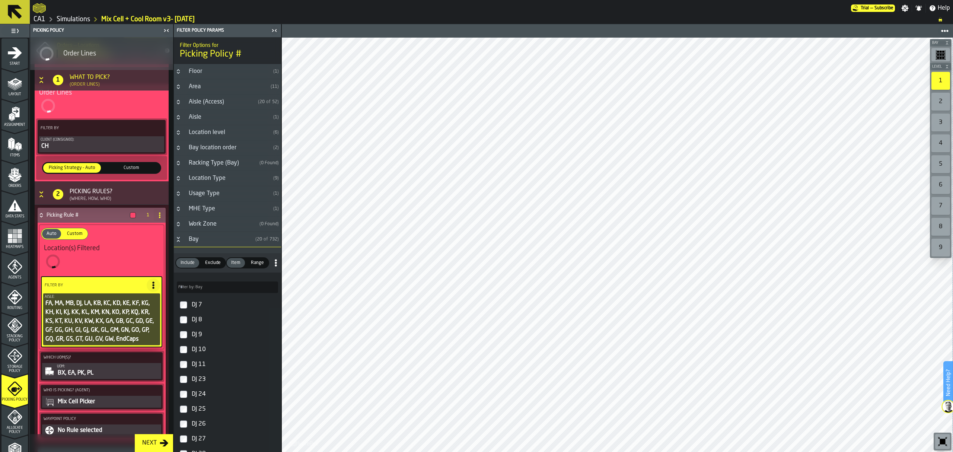
click at [198, 120] on div "Aisle" at bounding box center [227, 117] width 86 height 9
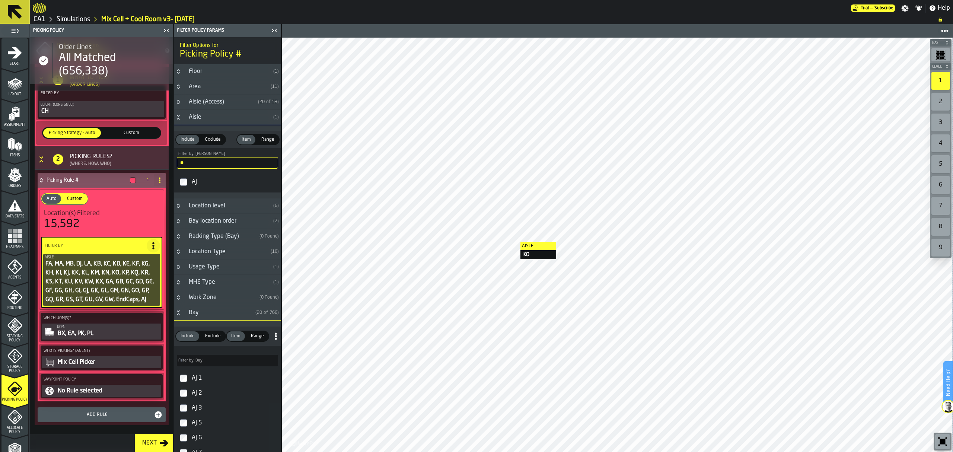
scroll to position [119, 0]
click at [131, 334] on div "BX, EA, PK, PL" at bounding box center [108, 333] width 103 height 9
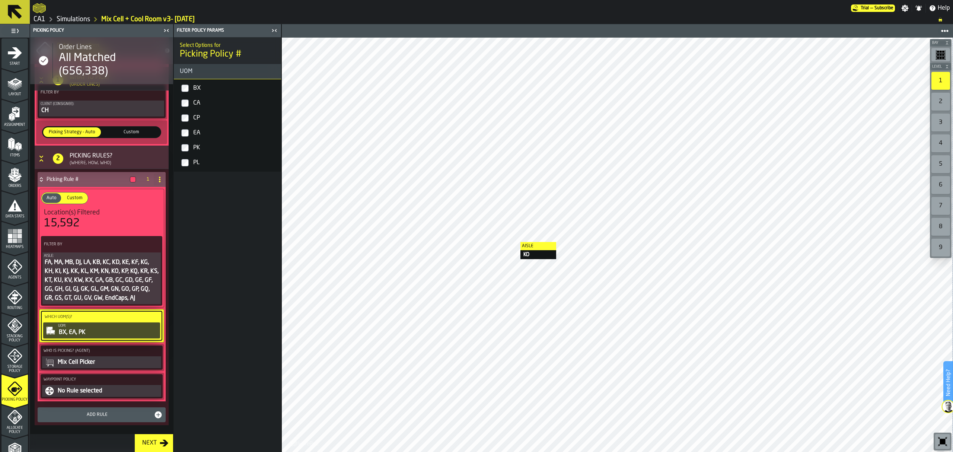
click at [158, 449] on button "Next" at bounding box center [154, 443] width 38 height 18
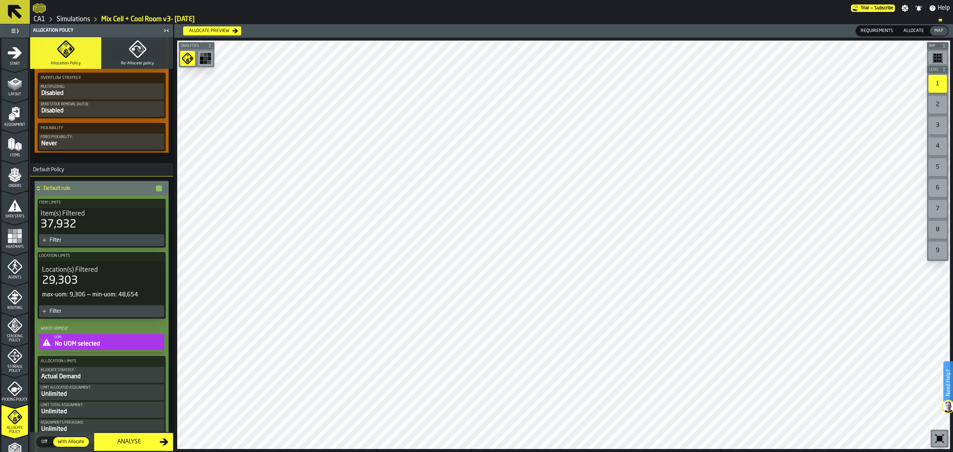
scroll to position [486, 0]
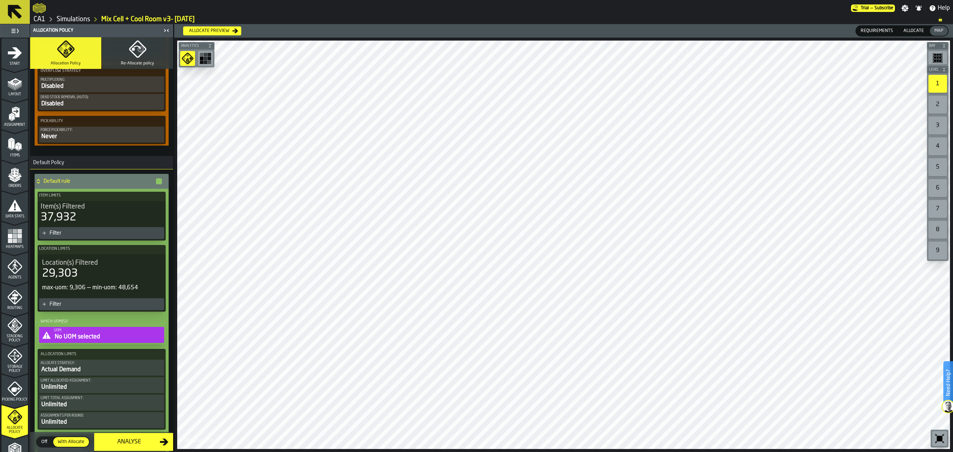
click at [113, 332] on div "UOM:" at bounding box center [108, 330] width 109 height 4
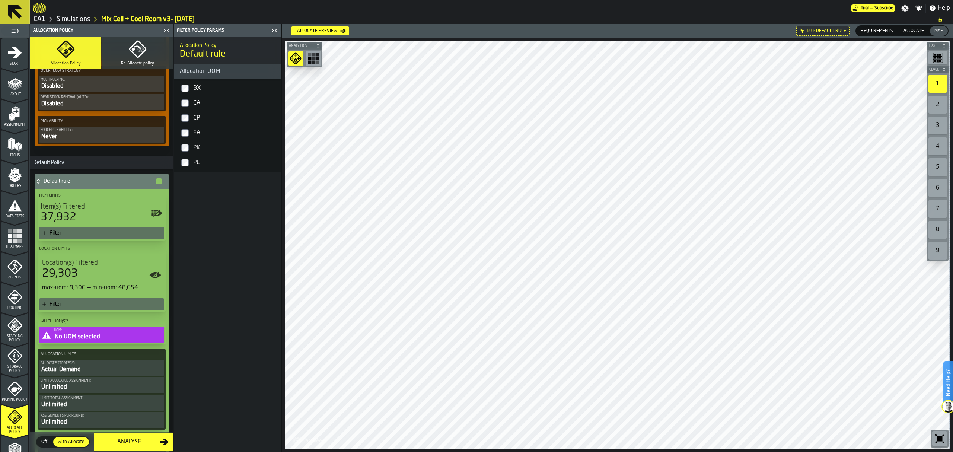
click at [160, 441] on icon "button-Analyse" at bounding box center [164, 441] width 9 height 9
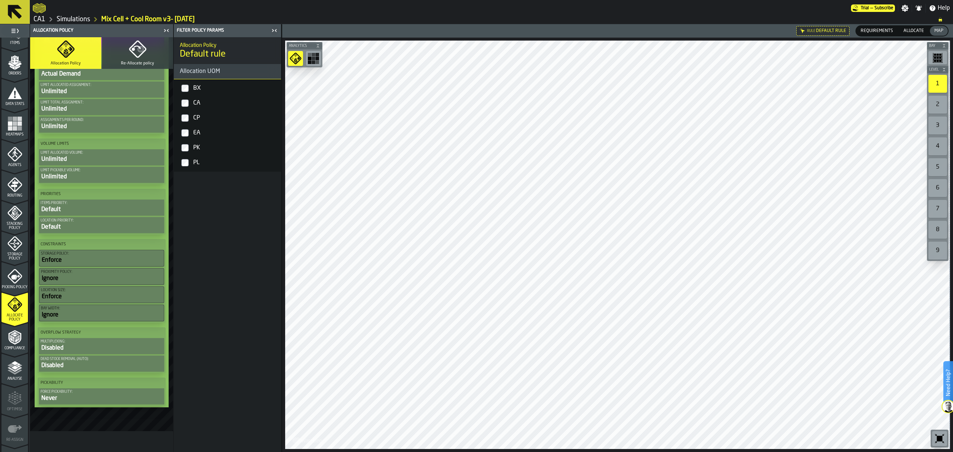
scroll to position [135, 0]
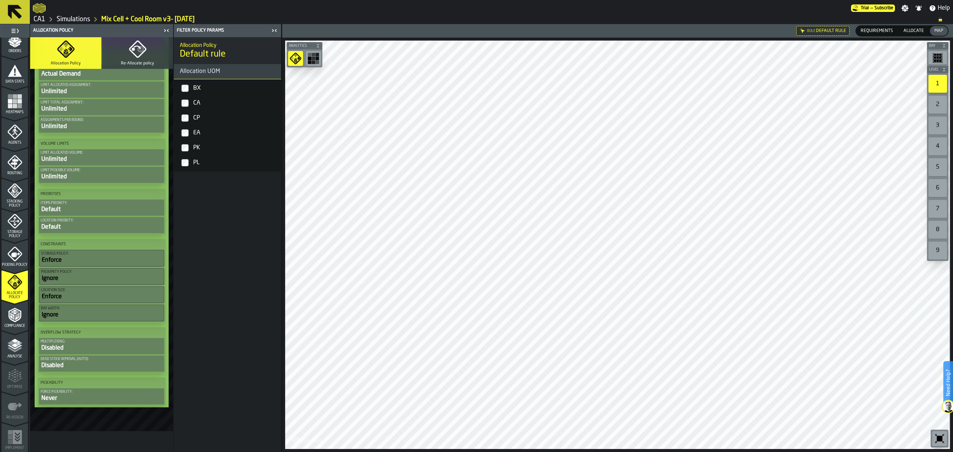
click at [11, 342] on polygon "menu Analyse" at bounding box center [10, 343] width 7 height 4
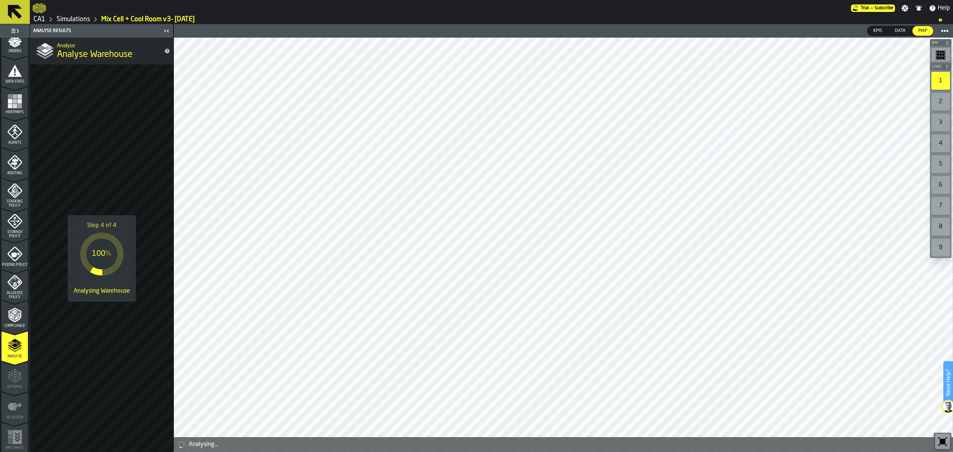
click at [10, 18] on icon at bounding box center [15, 12] width 18 height 18
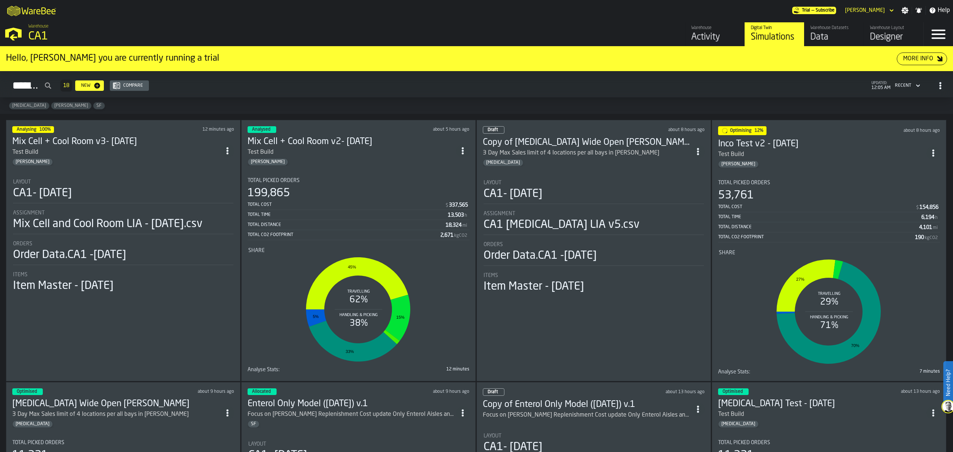
click at [149, 148] on div "Test Build" at bounding box center [116, 152] width 208 height 9
